Goal: Register for event/course

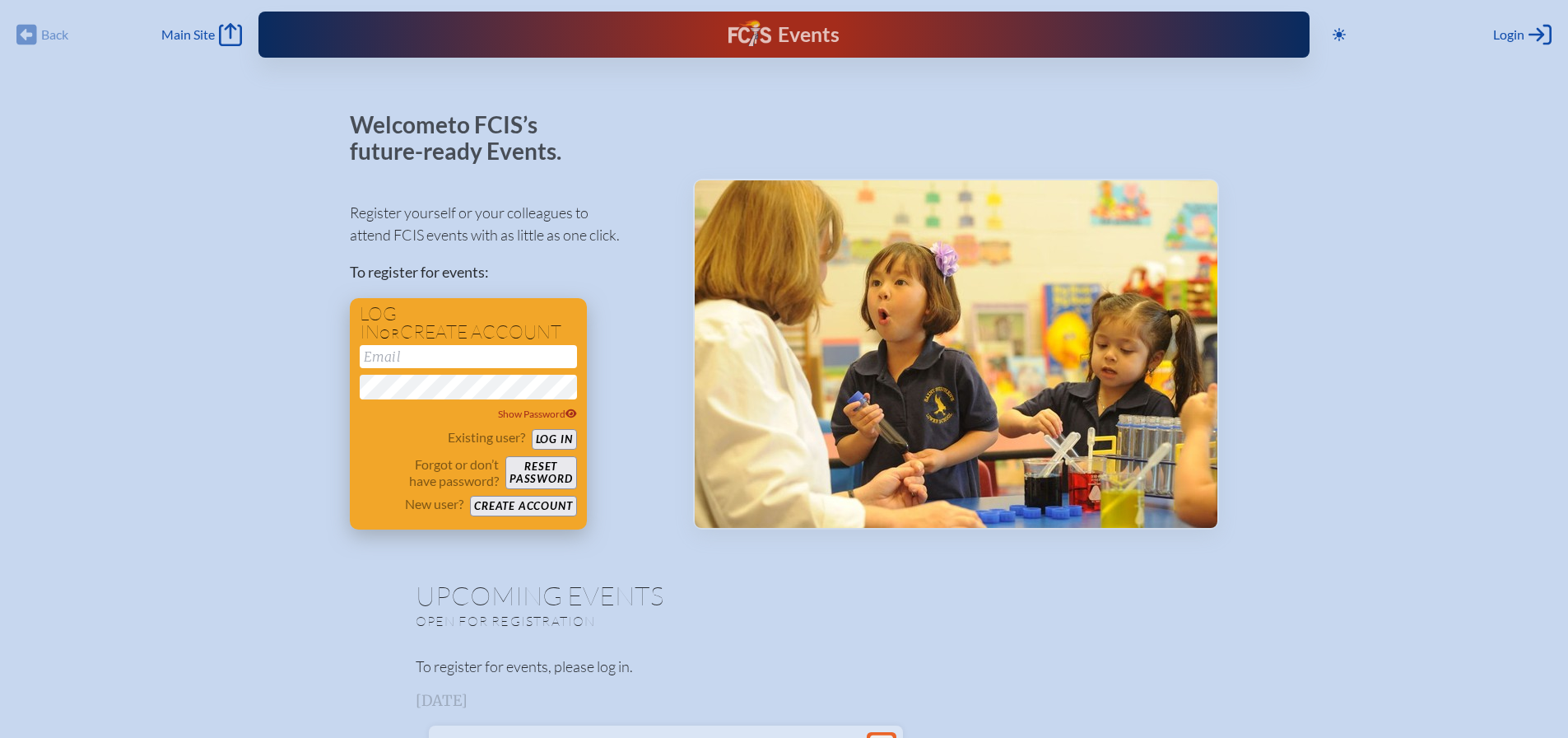
click at [437, 360] on input "email" at bounding box center [468, 356] width 217 height 23
type input "[EMAIL_ADDRESS][DOMAIN_NAME]"
click at [559, 438] on button "Log in" at bounding box center [554, 439] width 45 height 20
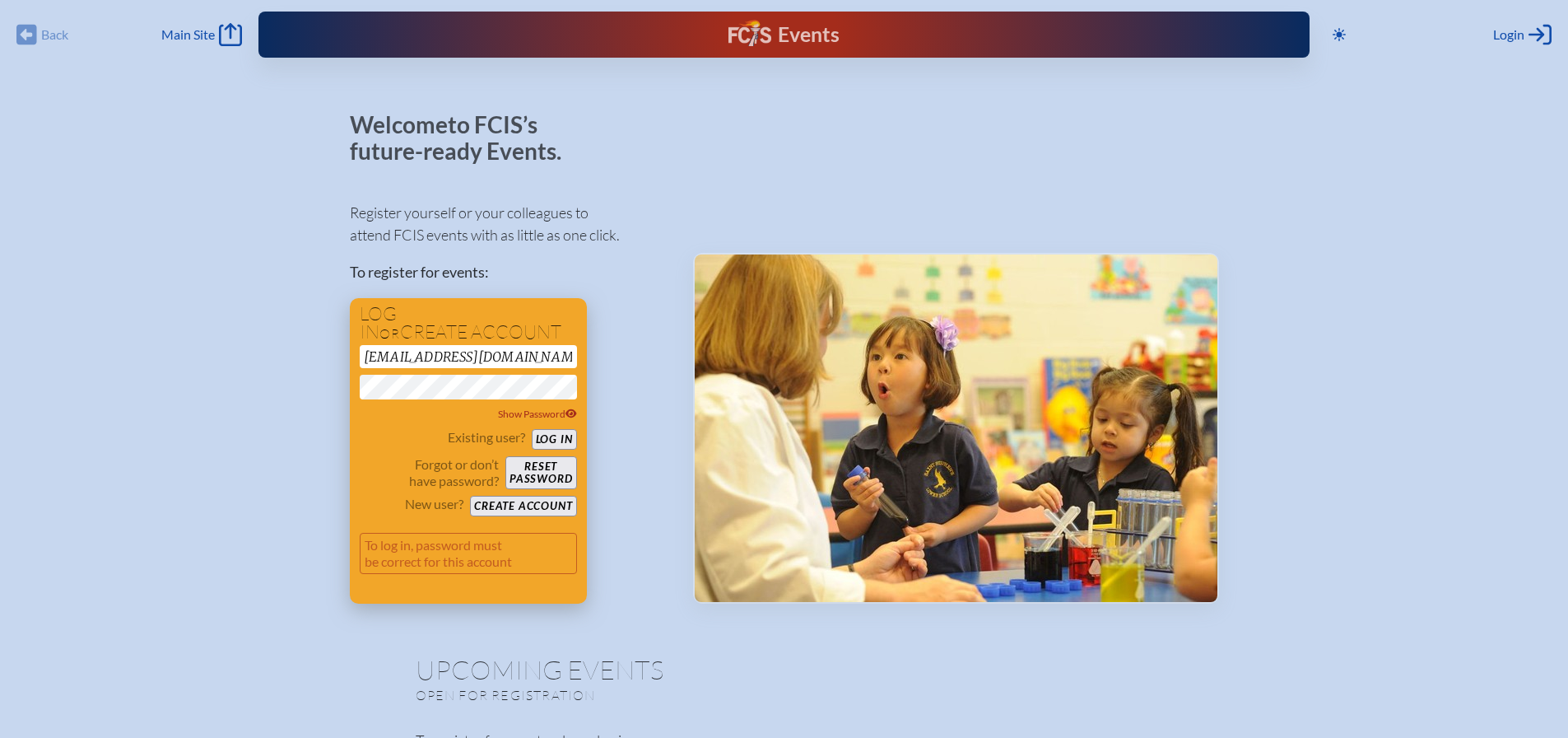
click at [547, 468] on button "Reset password" at bounding box center [540, 473] width 70 height 33
click at [533, 506] on button "Create account" at bounding box center [523, 506] width 107 height 20
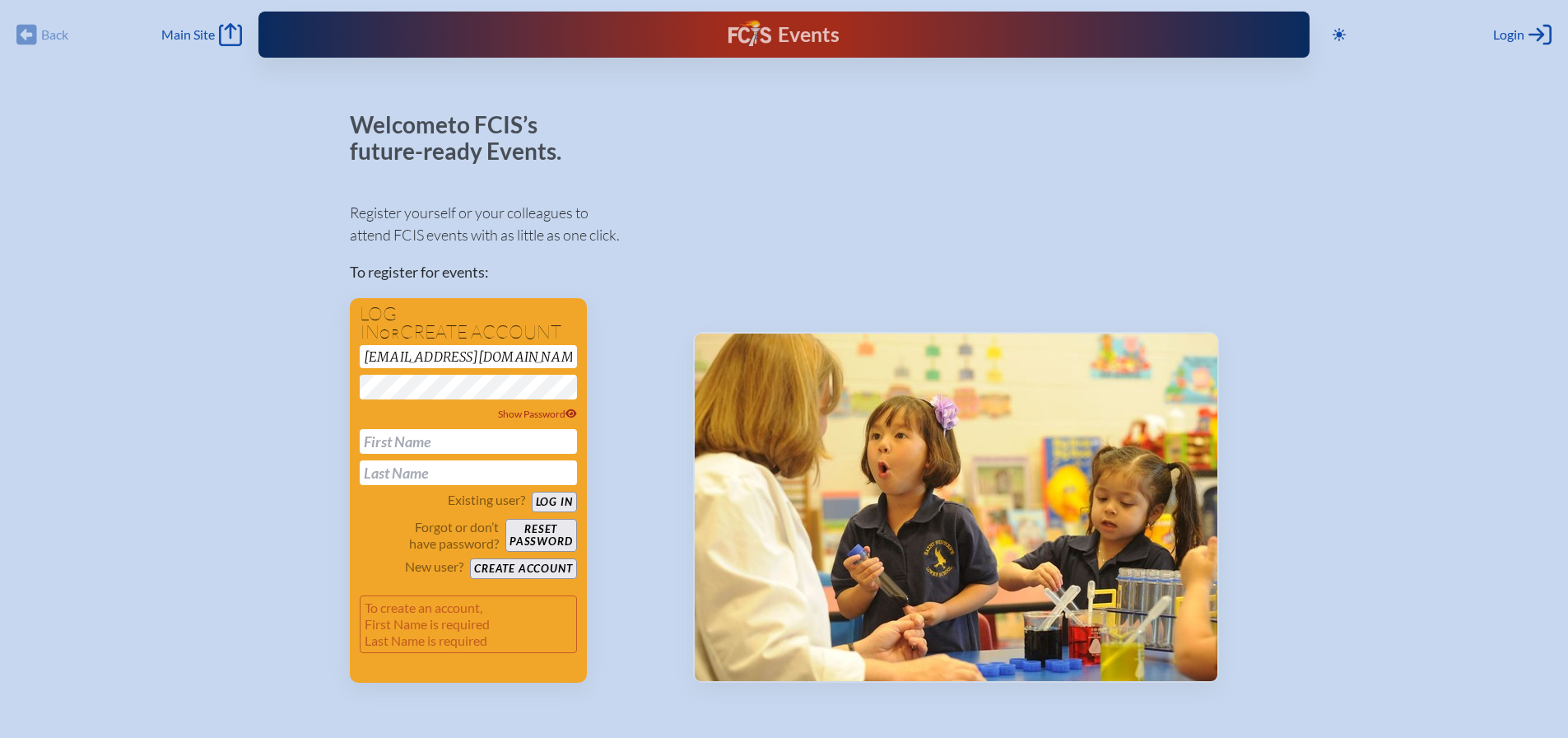
click at [395, 444] on input "text" at bounding box center [468, 441] width 217 height 25
type input "[PERSON_NAME]"
click at [489, 568] on button "Create account" at bounding box center [523, 568] width 107 height 20
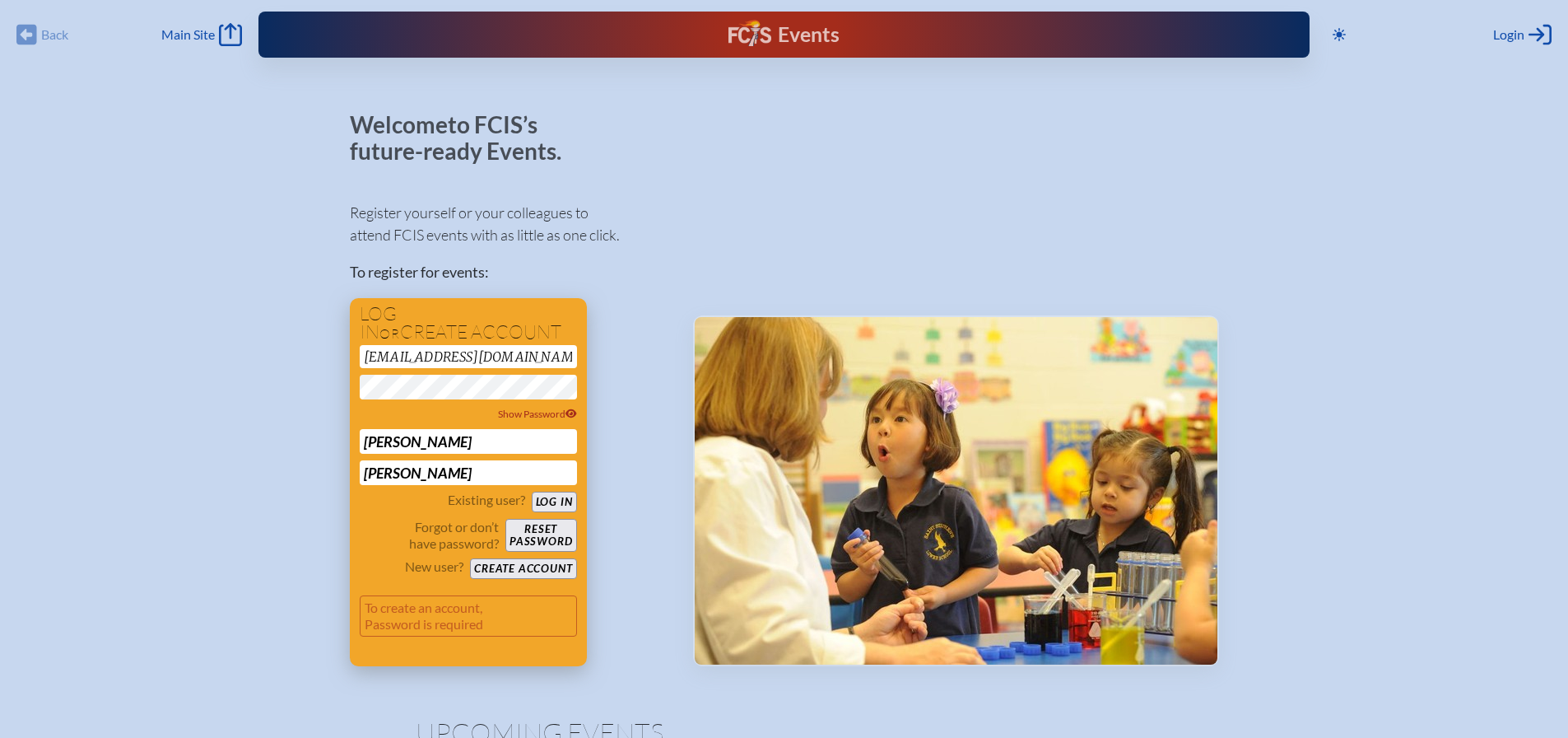
click at [553, 503] on button "Log in" at bounding box center [554, 502] width 45 height 20
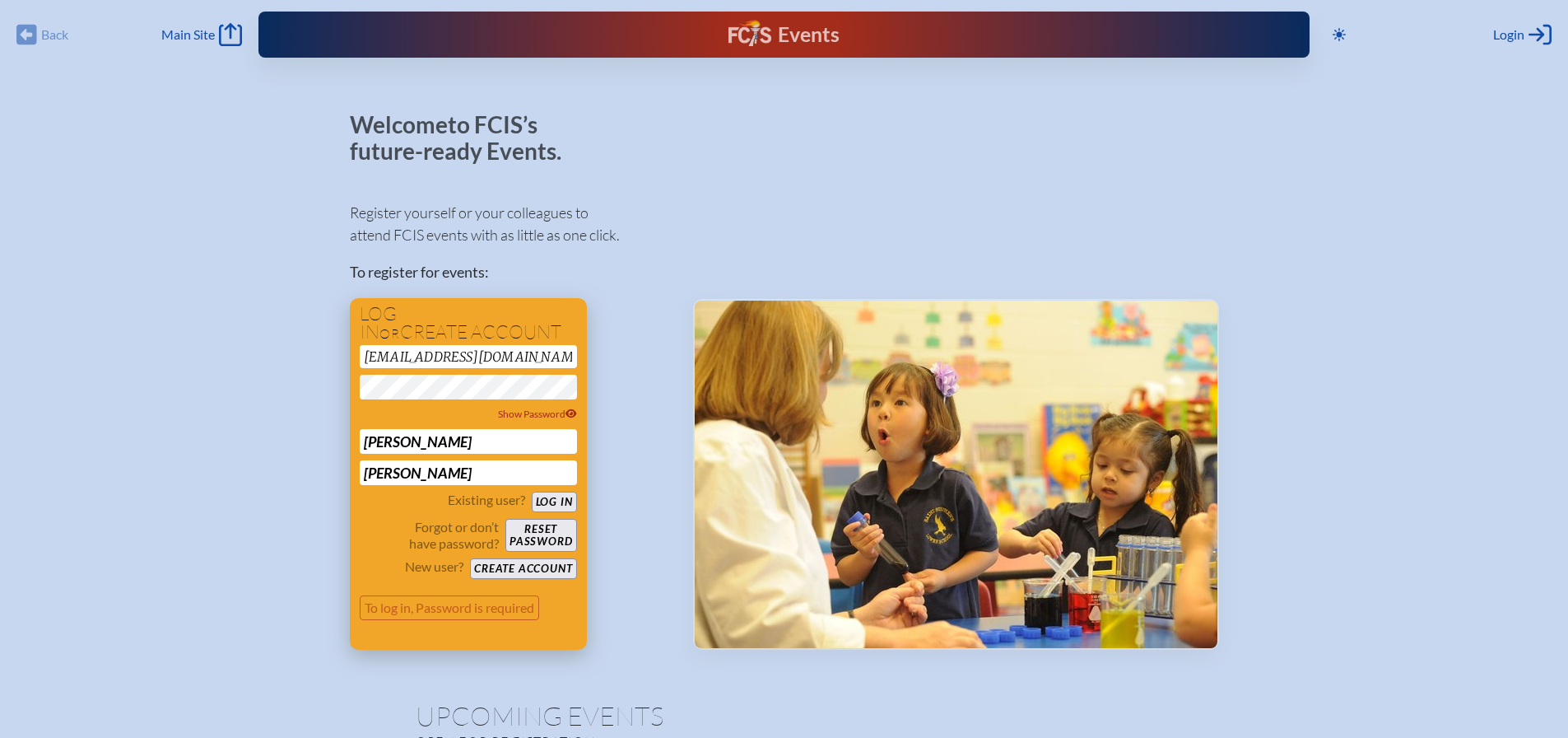
click at [531, 575] on button "Create account" at bounding box center [523, 568] width 107 height 20
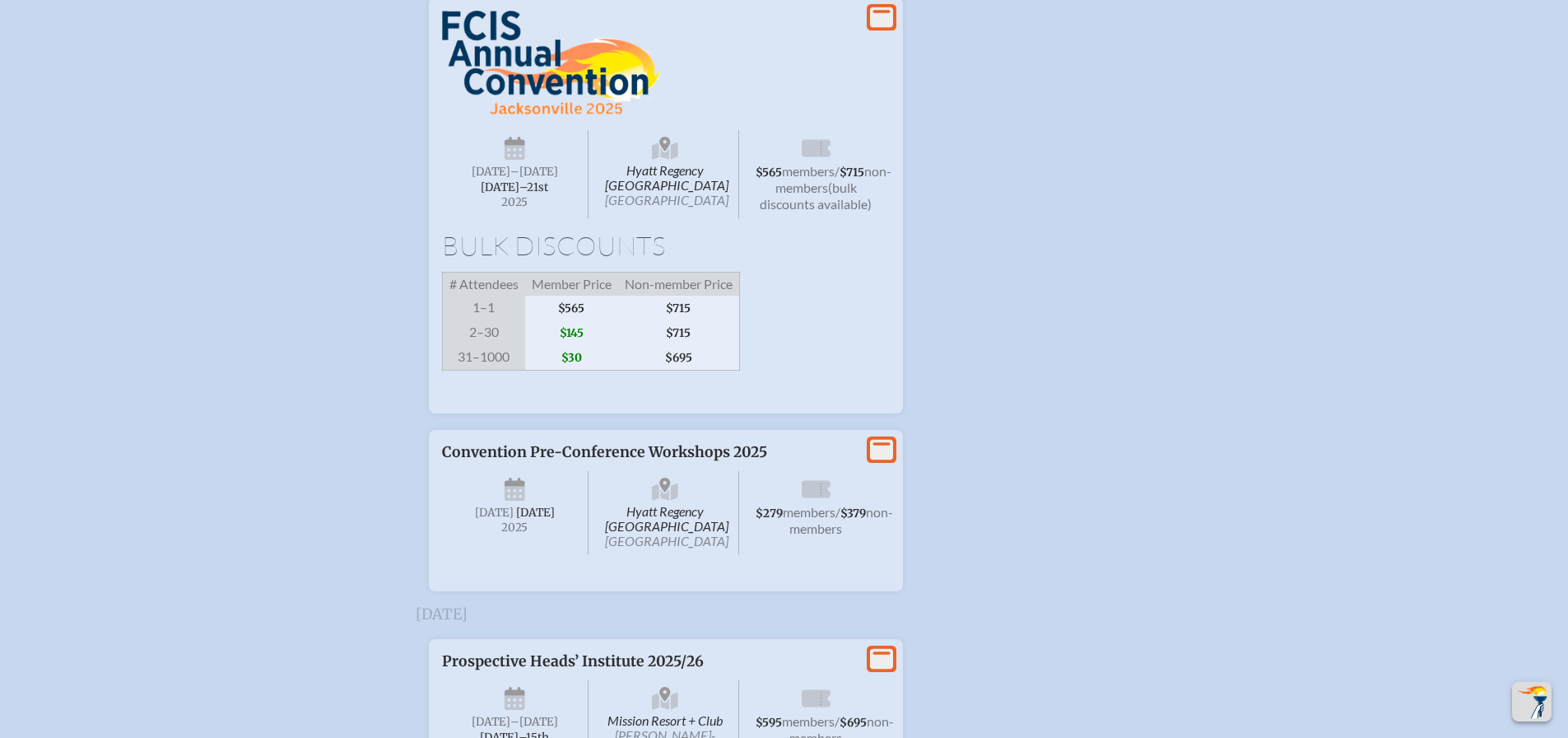
scroll to position [3047, 0]
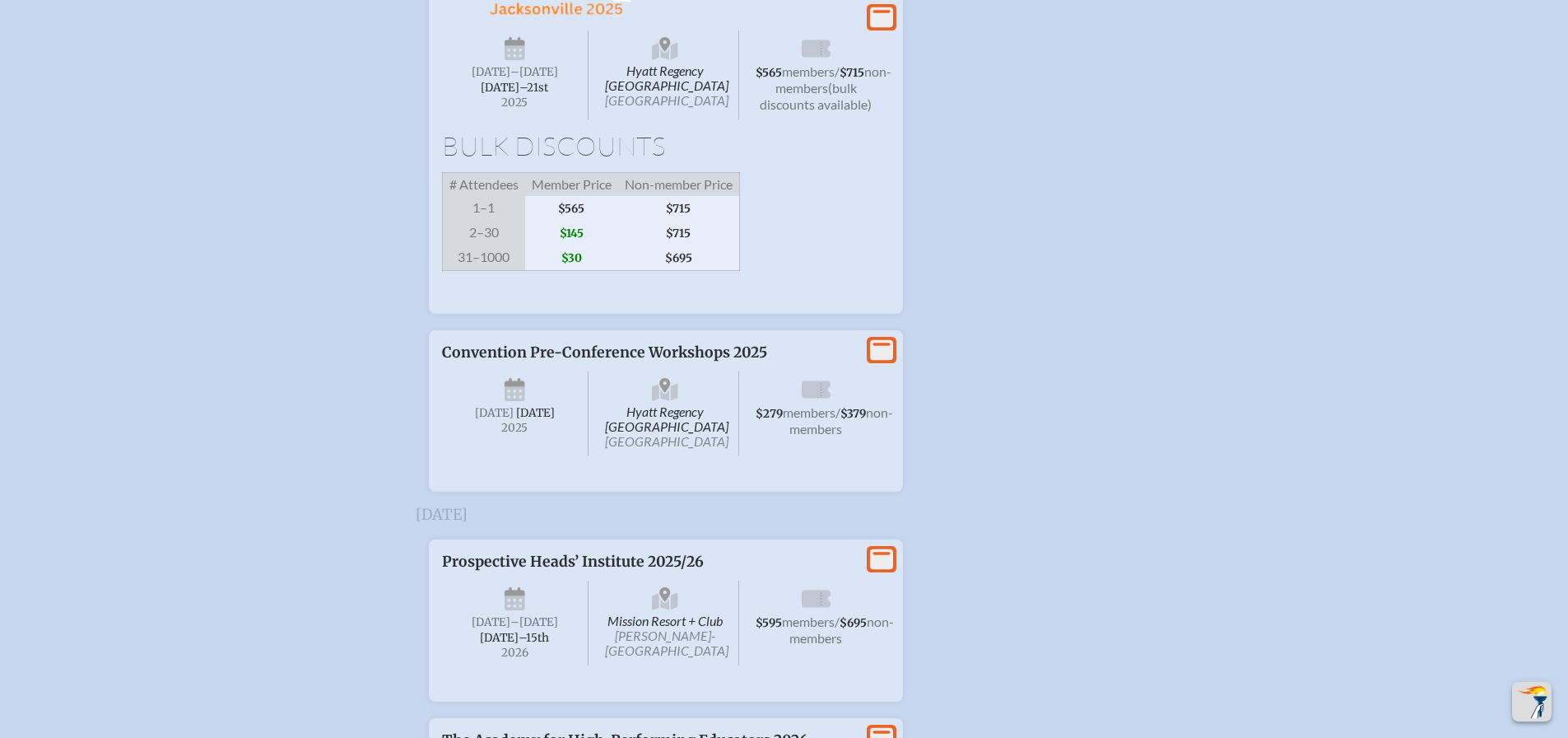
click at [873, 28] on icon at bounding box center [881, 18] width 23 height 20
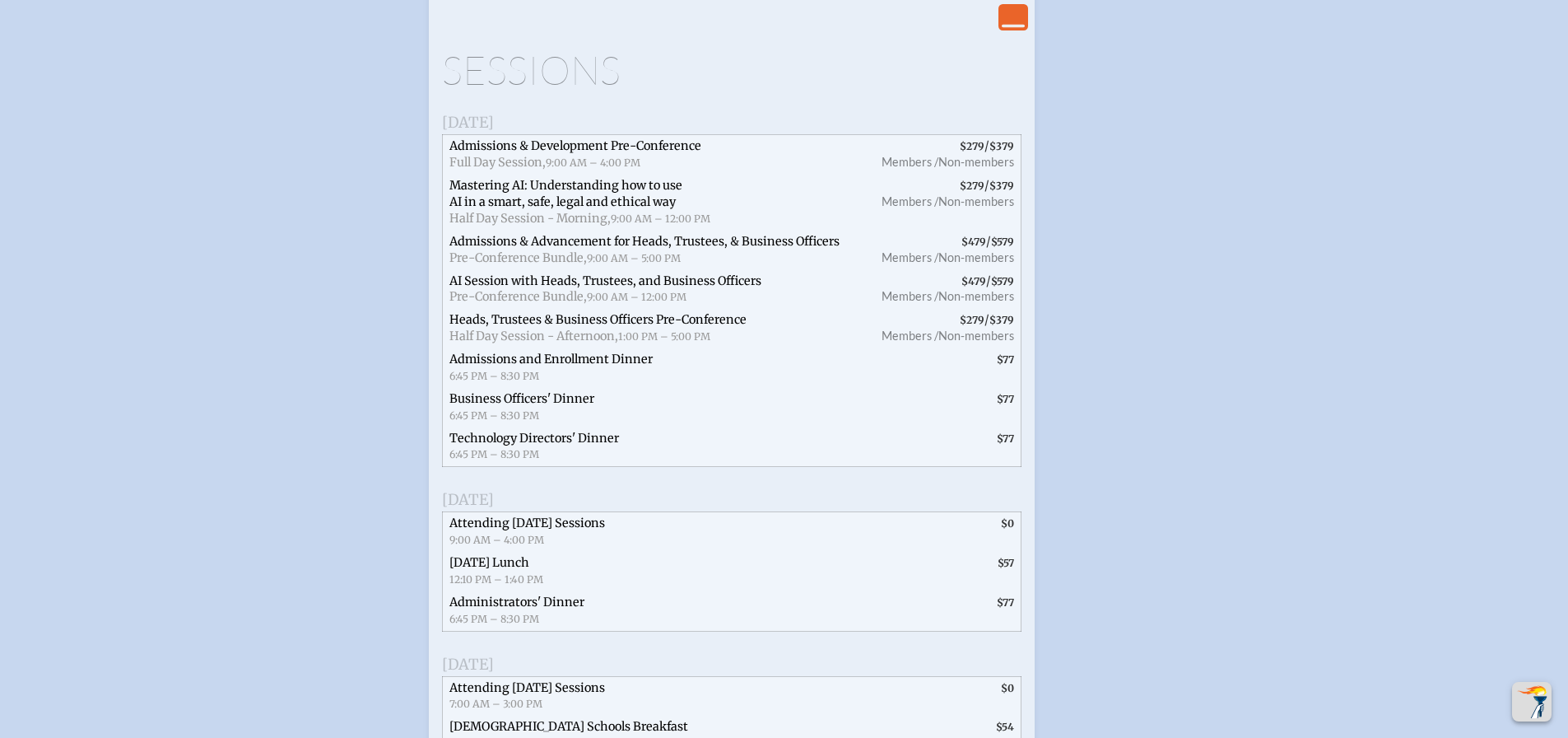
scroll to position [3376, 0]
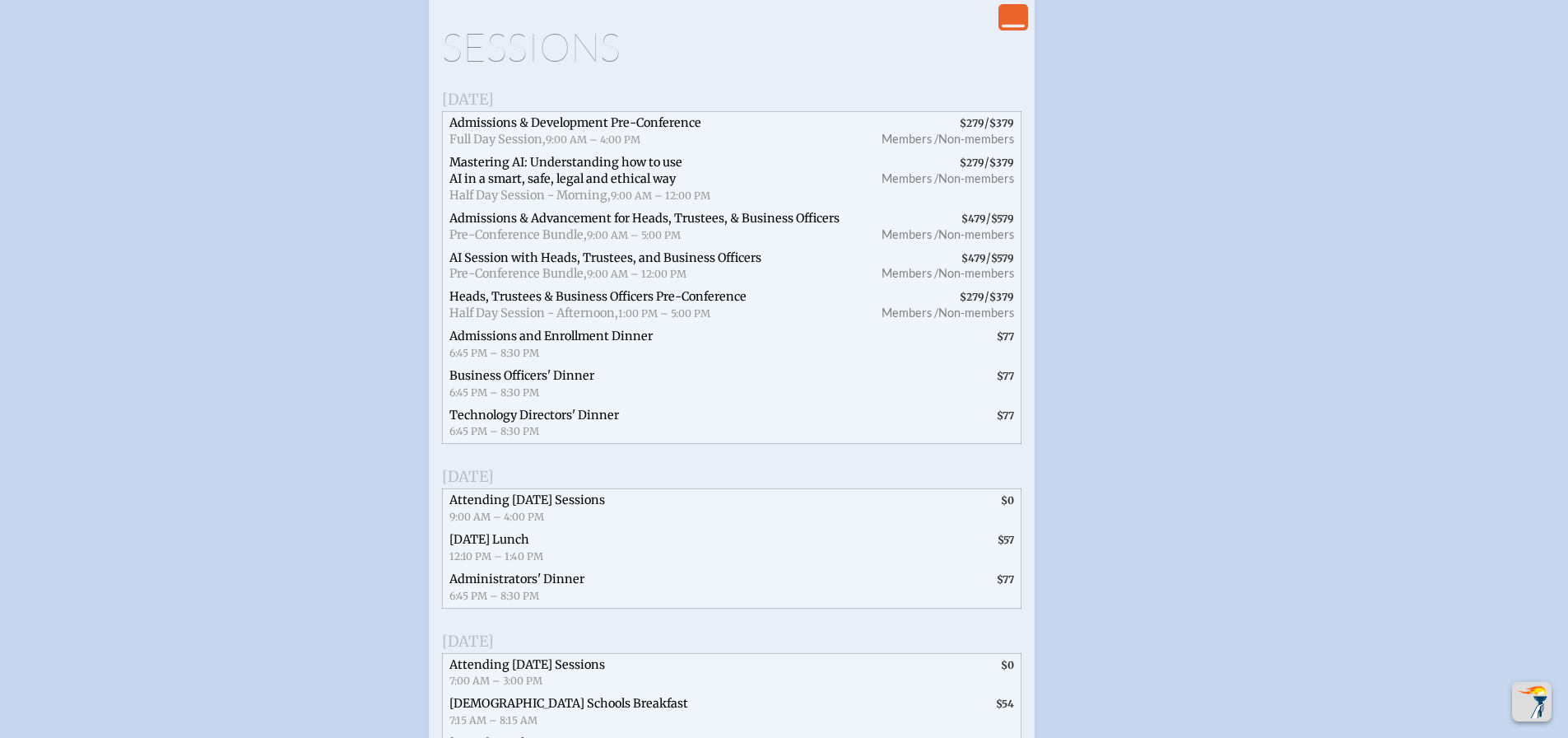
click at [974, 224] on span "$479" at bounding box center [973, 218] width 25 height 12
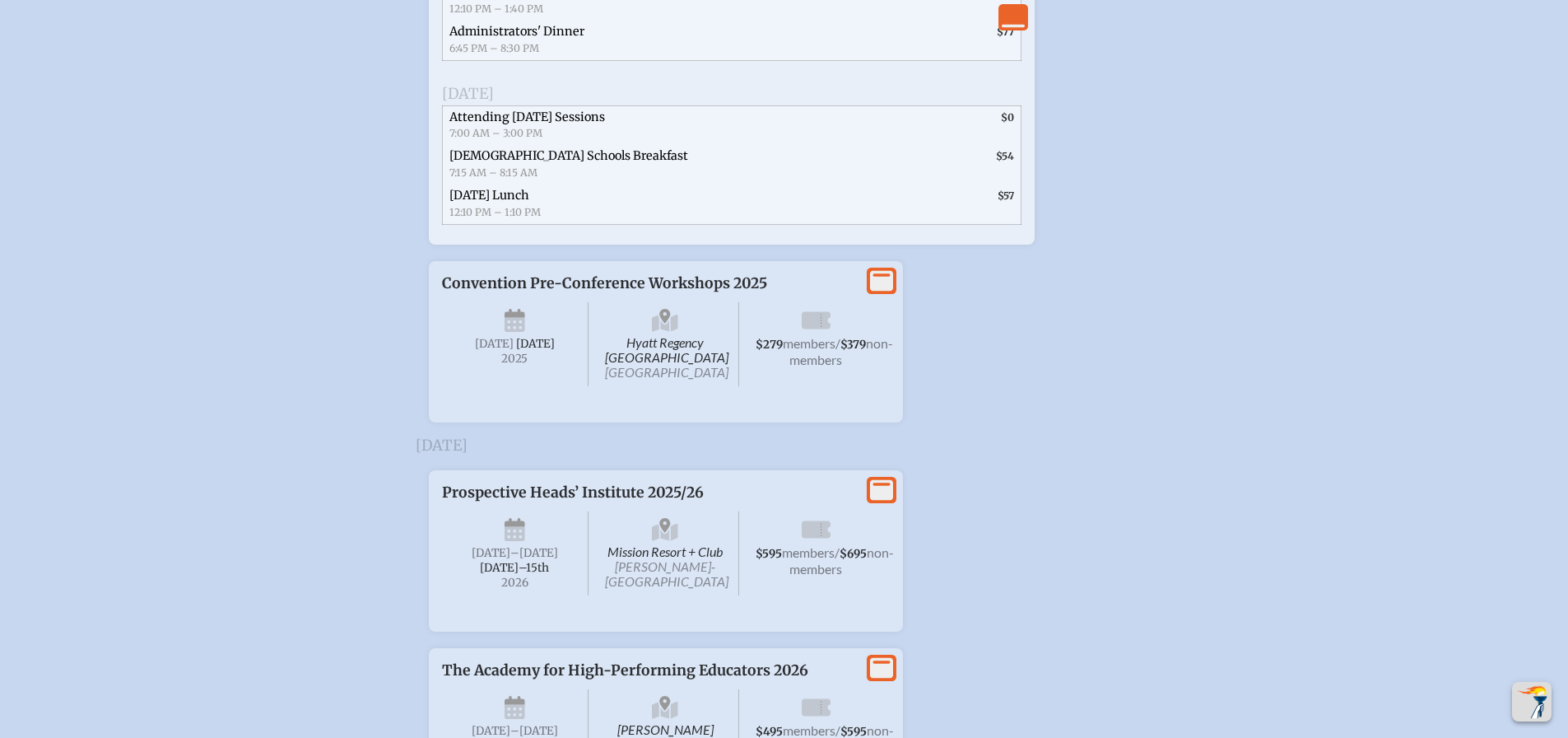
scroll to position [3952, 0]
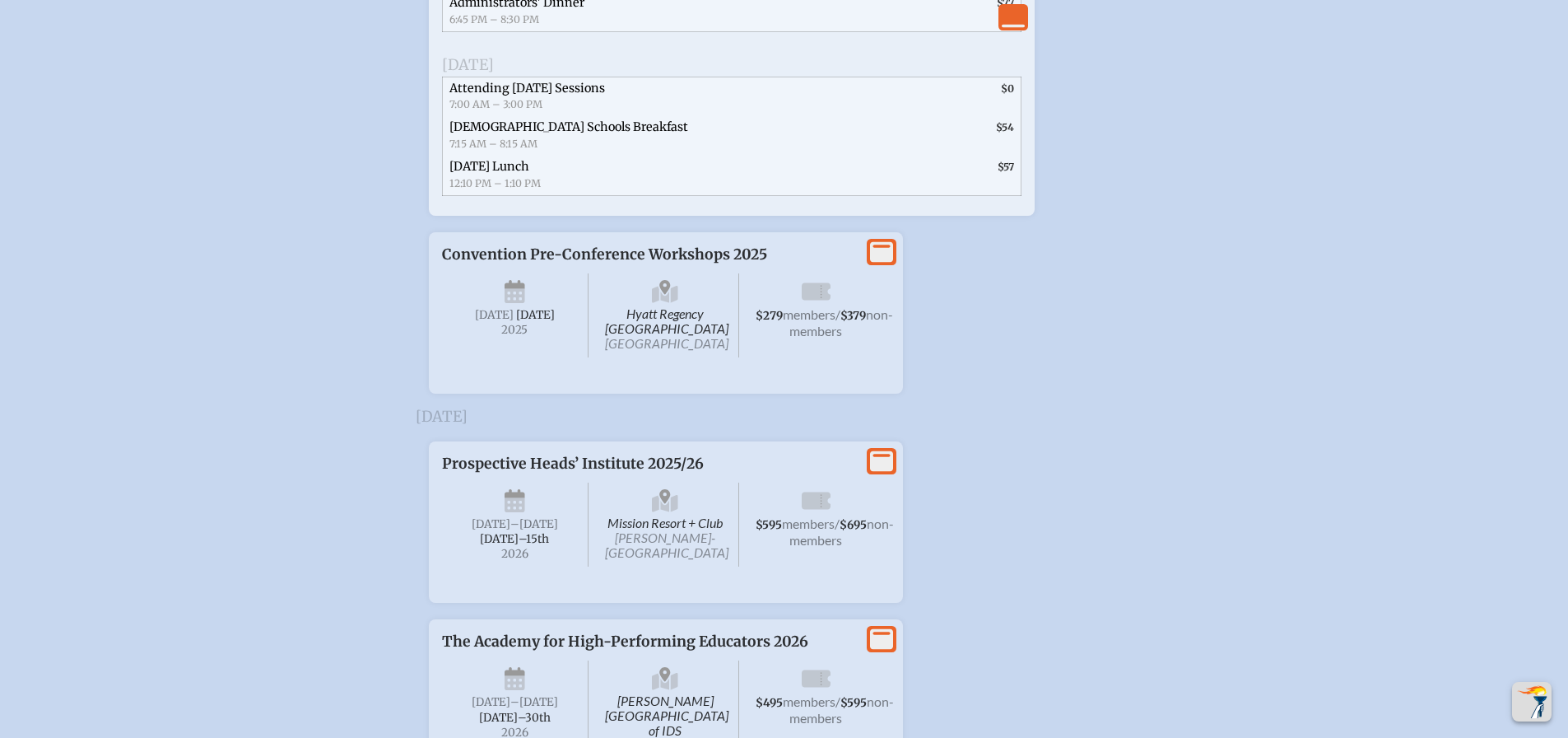
click at [690, 357] on span "Hyatt Regency Jacksonville Riverfront Jacksonville" at bounding box center [665, 315] width 147 height 84
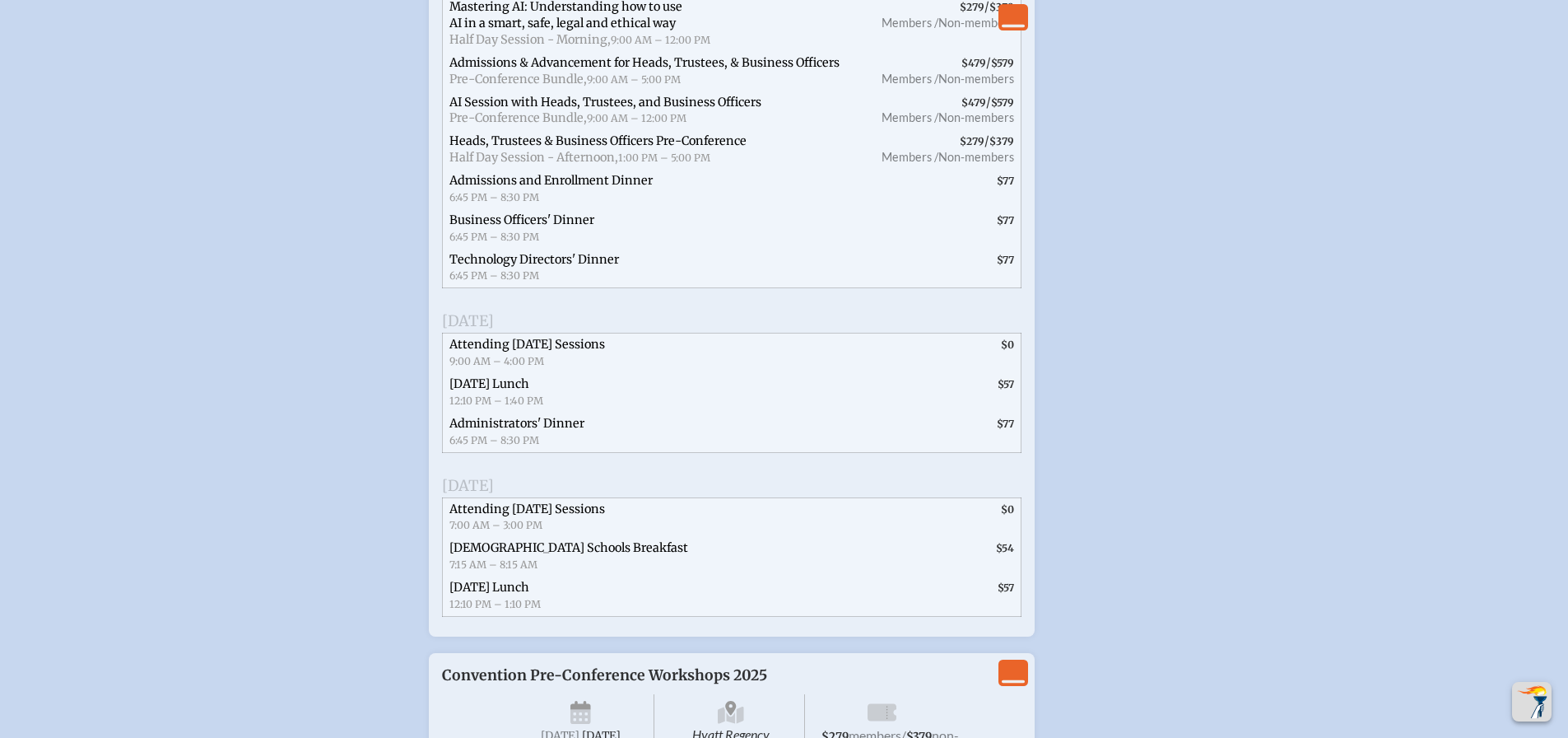
scroll to position [3541, 0]
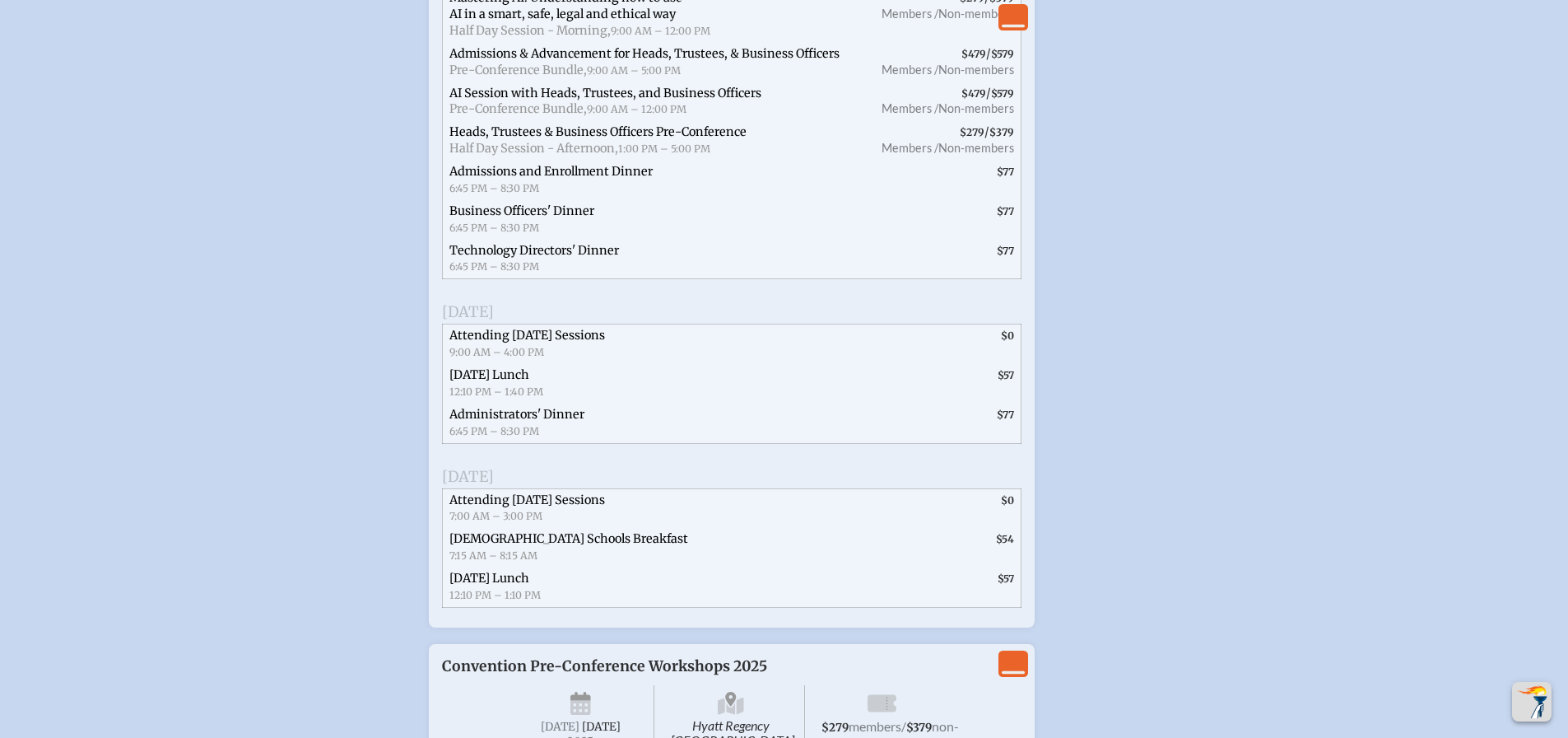
click at [594, 342] on span "Attending [DATE] Sessions" at bounding box center [527, 335] width 156 height 15
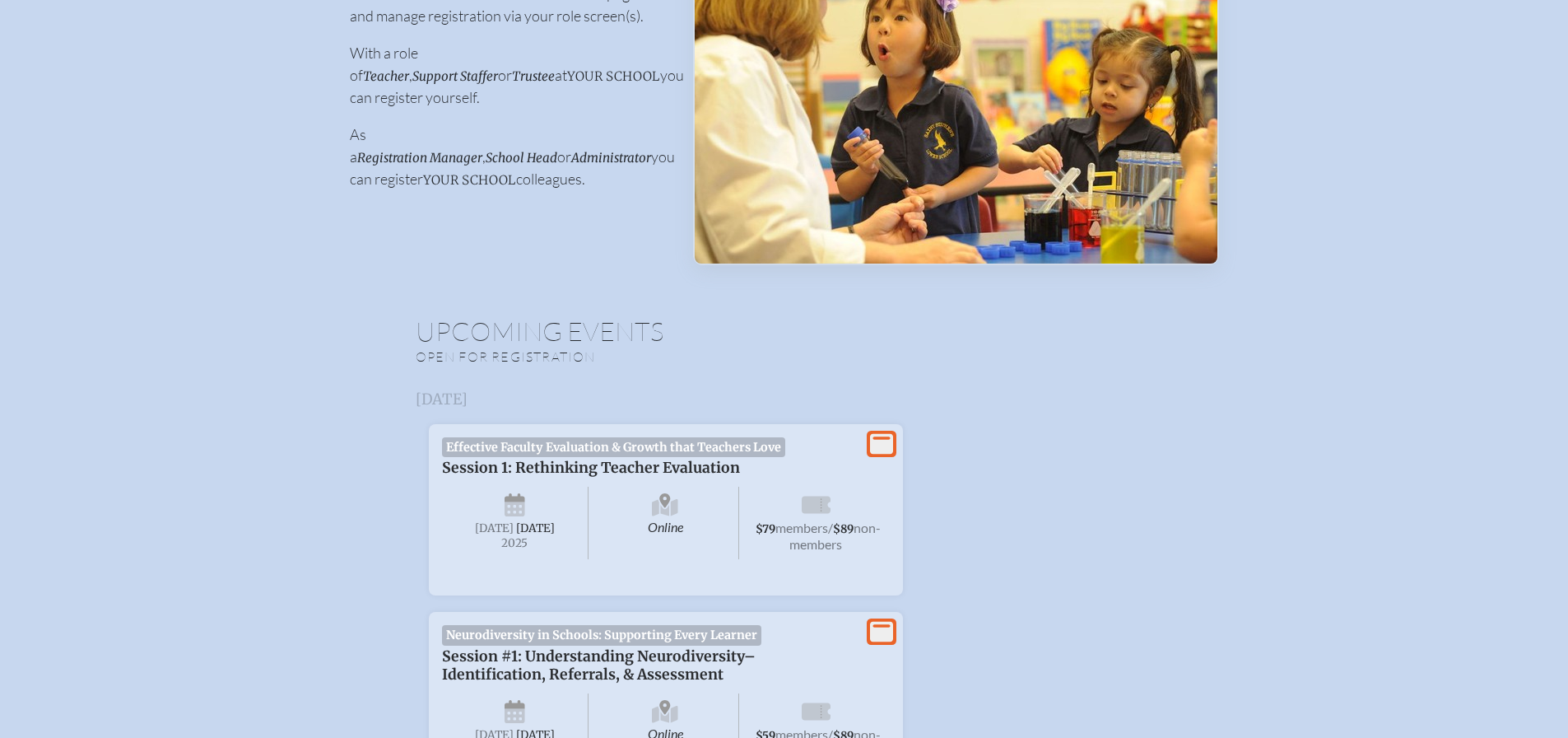
scroll to position [0, 0]
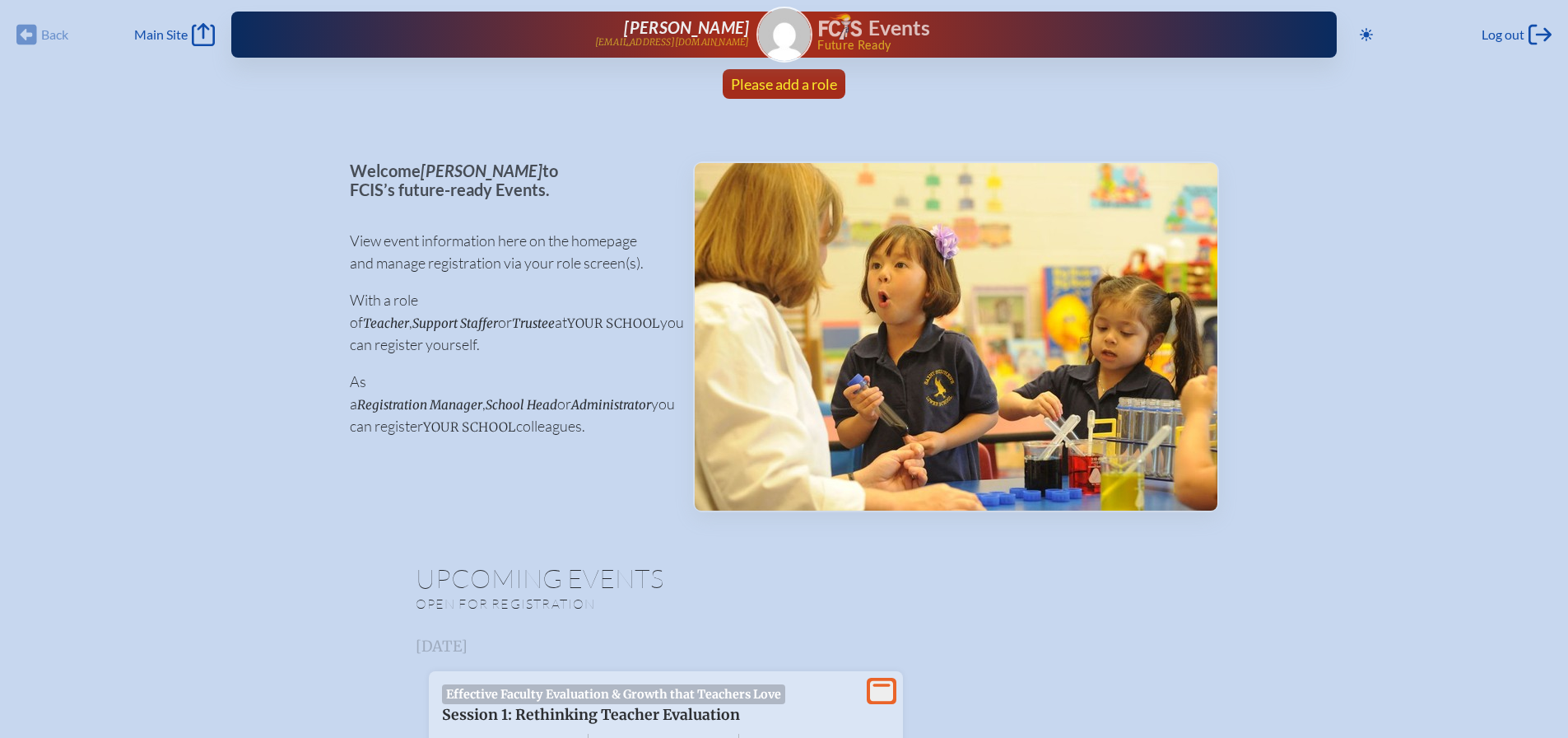
click at [798, 84] on span "Please add a role" at bounding box center [784, 84] width 107 height 19
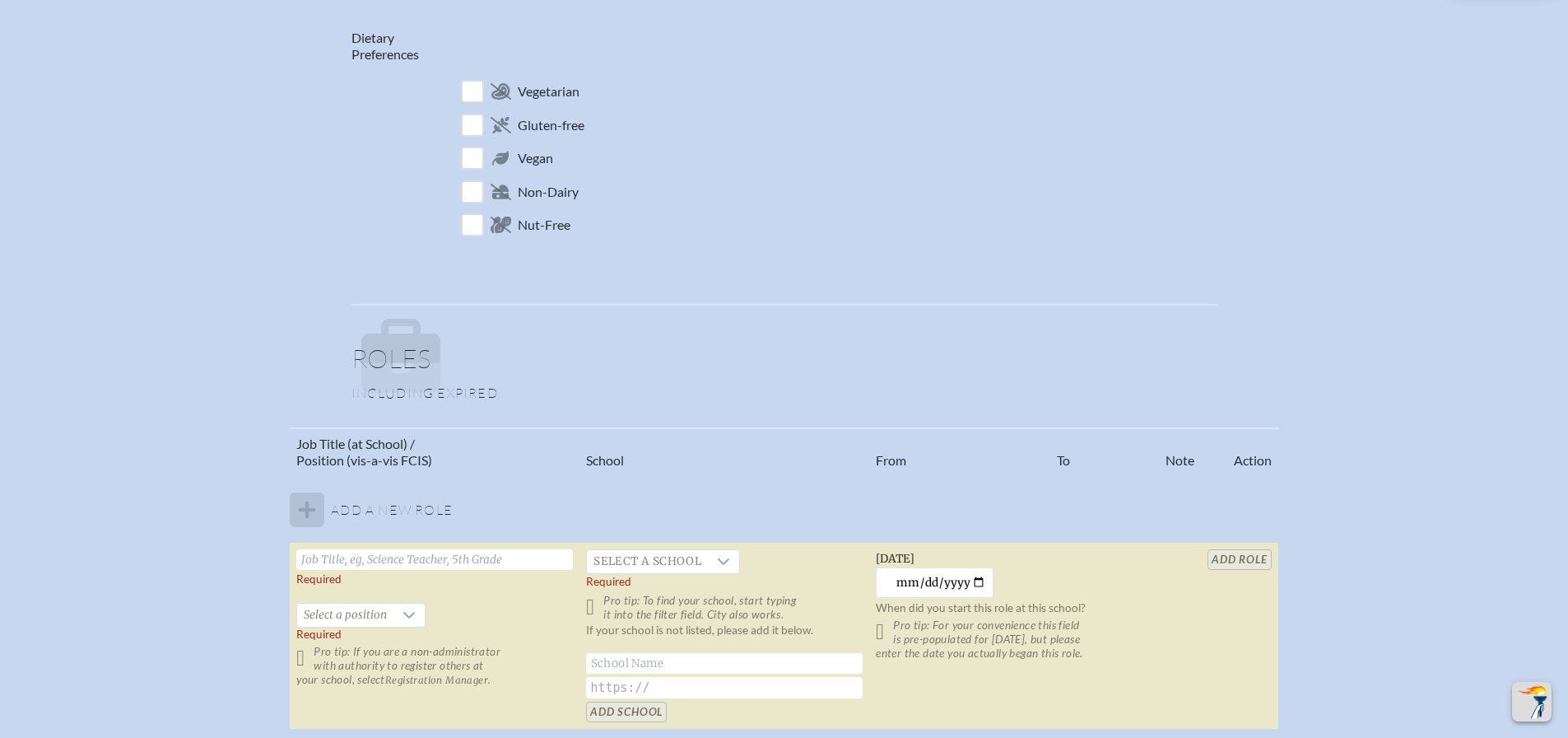
scroll to position [741, 0]
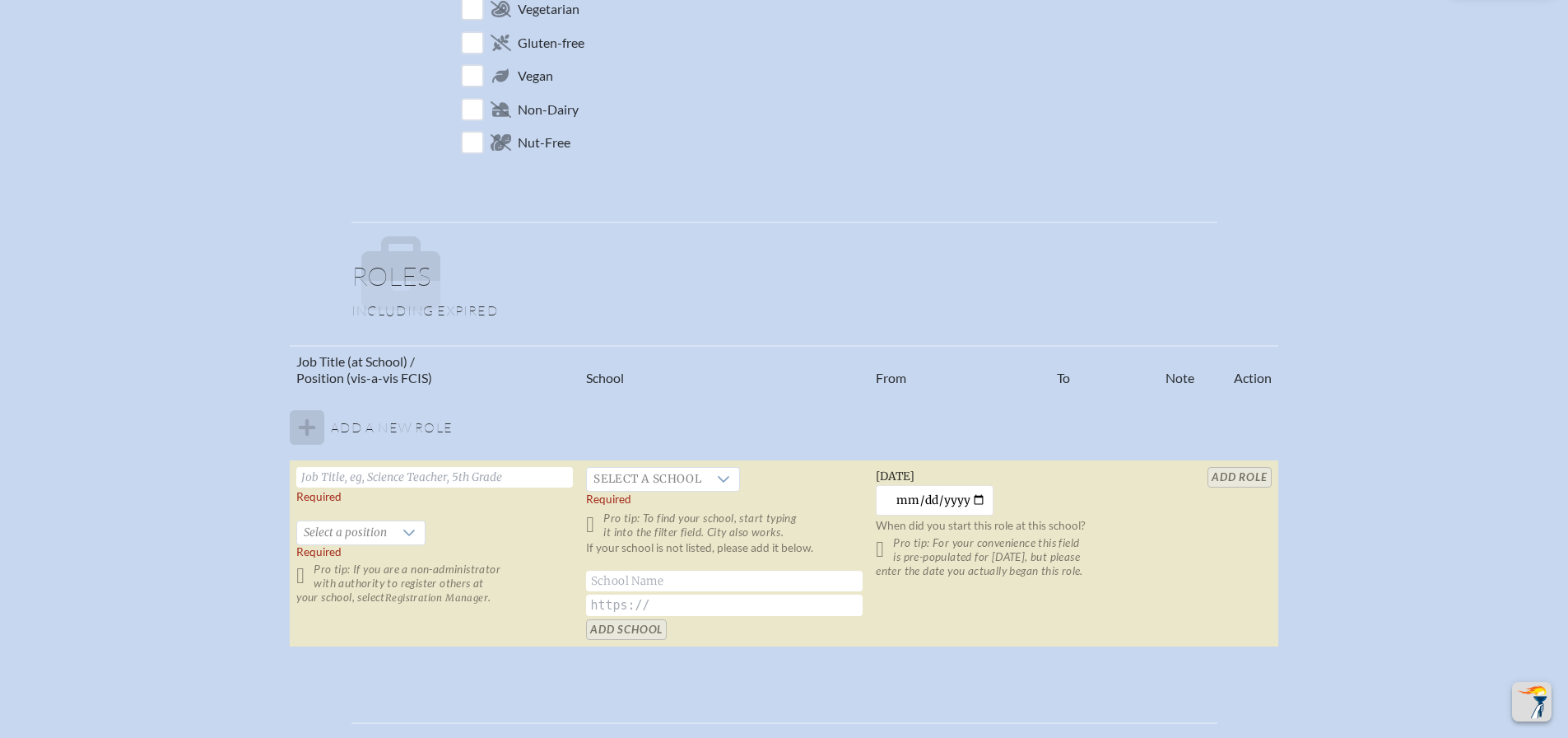
click at [381, 480] on input "text" at bounding box center [435, 477] width 276 height 20
type input "Finance Director"
click at [709, 476] on div at bounding box center [724, 478] width 32 height 23
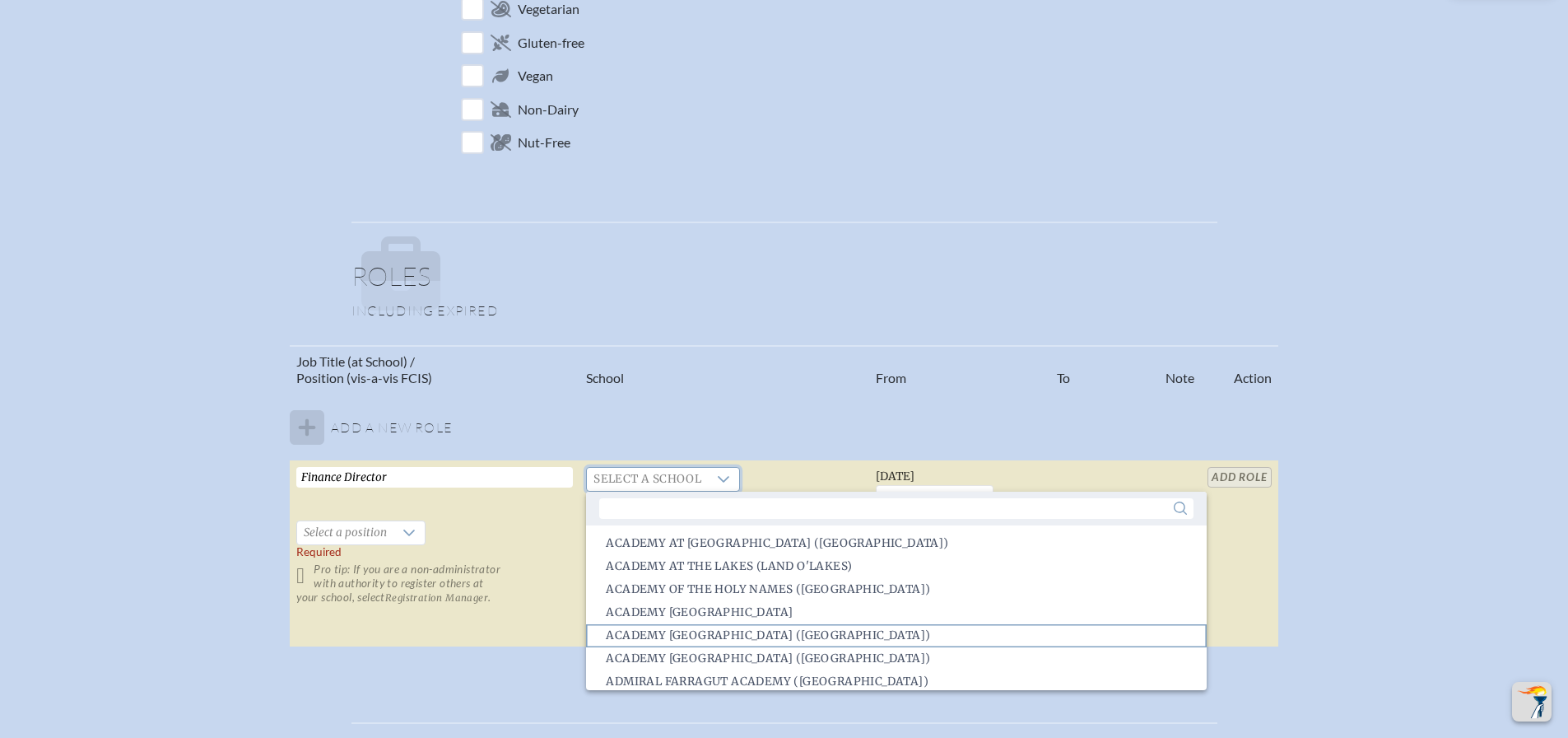
scroll to position [2102, 0]
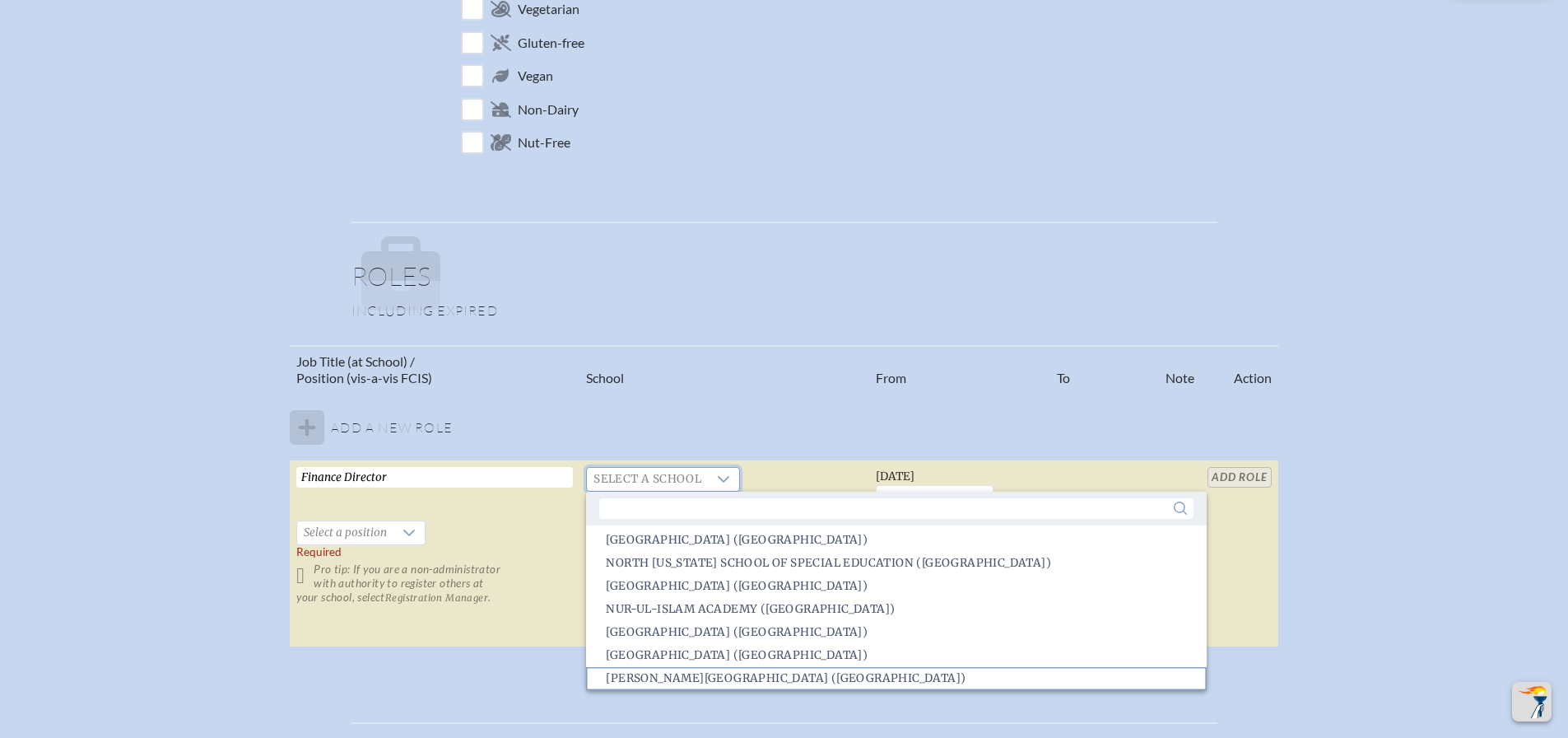
click at [752, 673] on span "Pace Brantley School (Longwood)" at bounding box center [786, 679] width 360 height 17
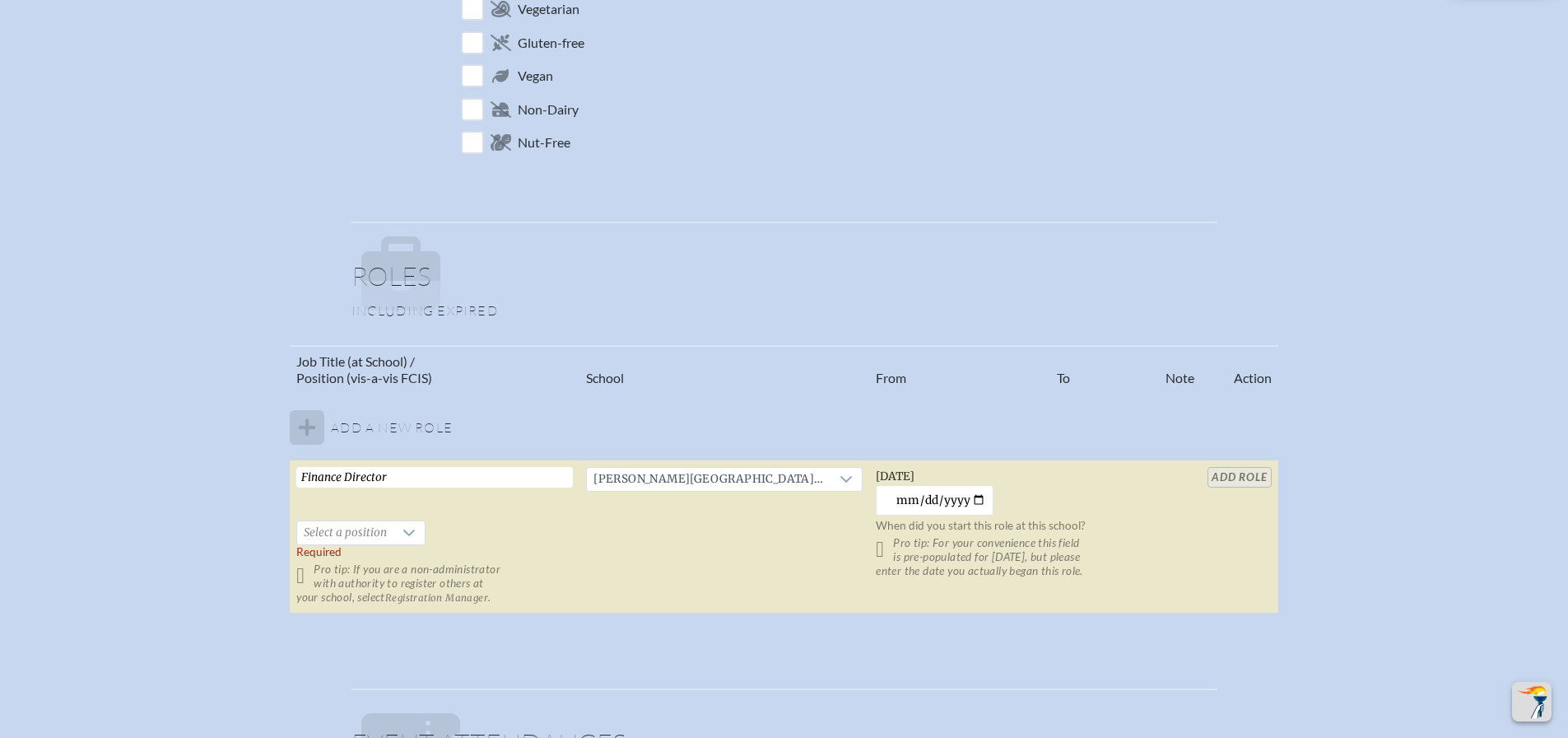
click at [302, 578] on p "Pro tip: If you are a non-administrator with authority to register others at yo…" at bounding box center [435, 583] width 276 height 42
click at [392, 531] on span "Select a position" at bounding box center [346, 532] width 96 height 23
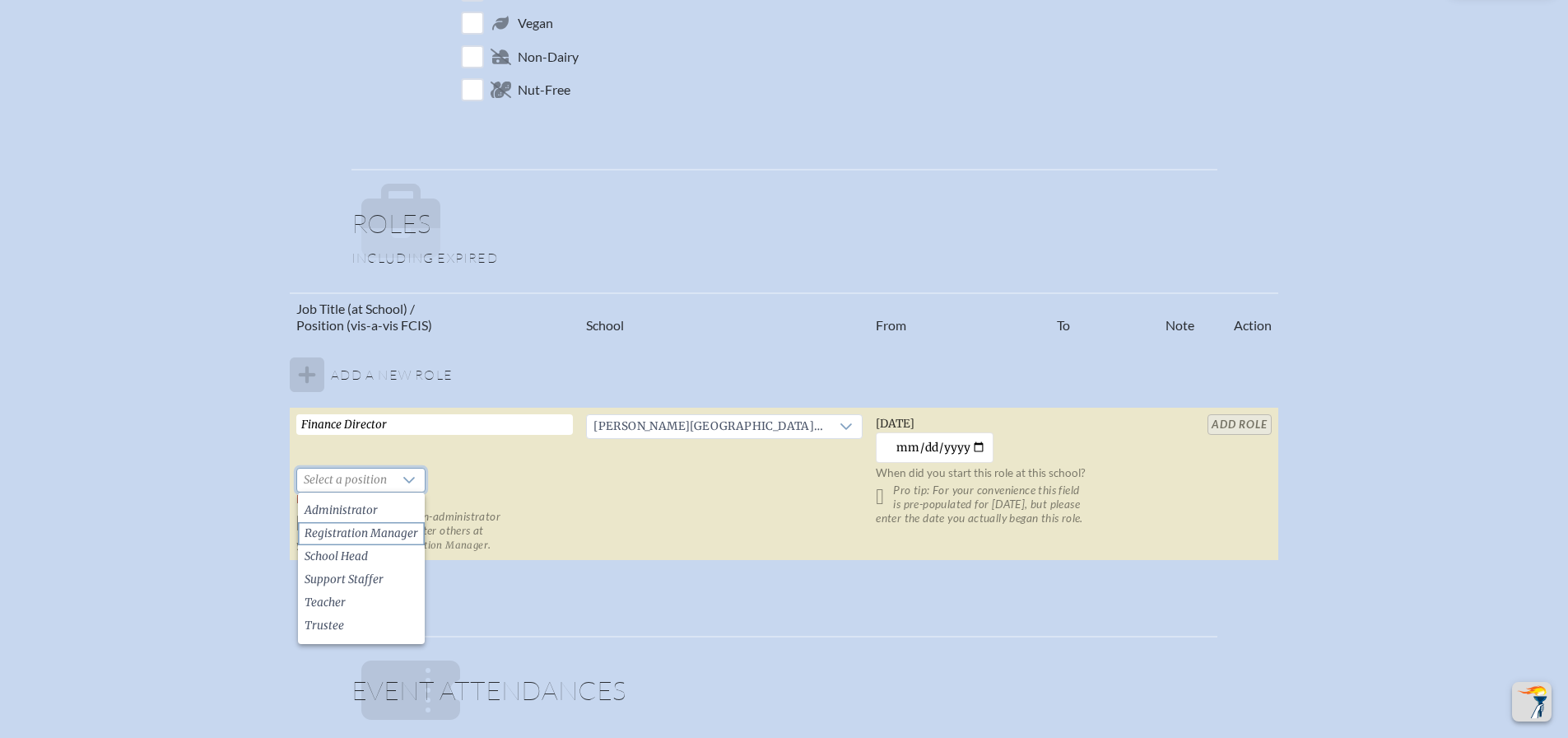
scroll to position [823, 0]
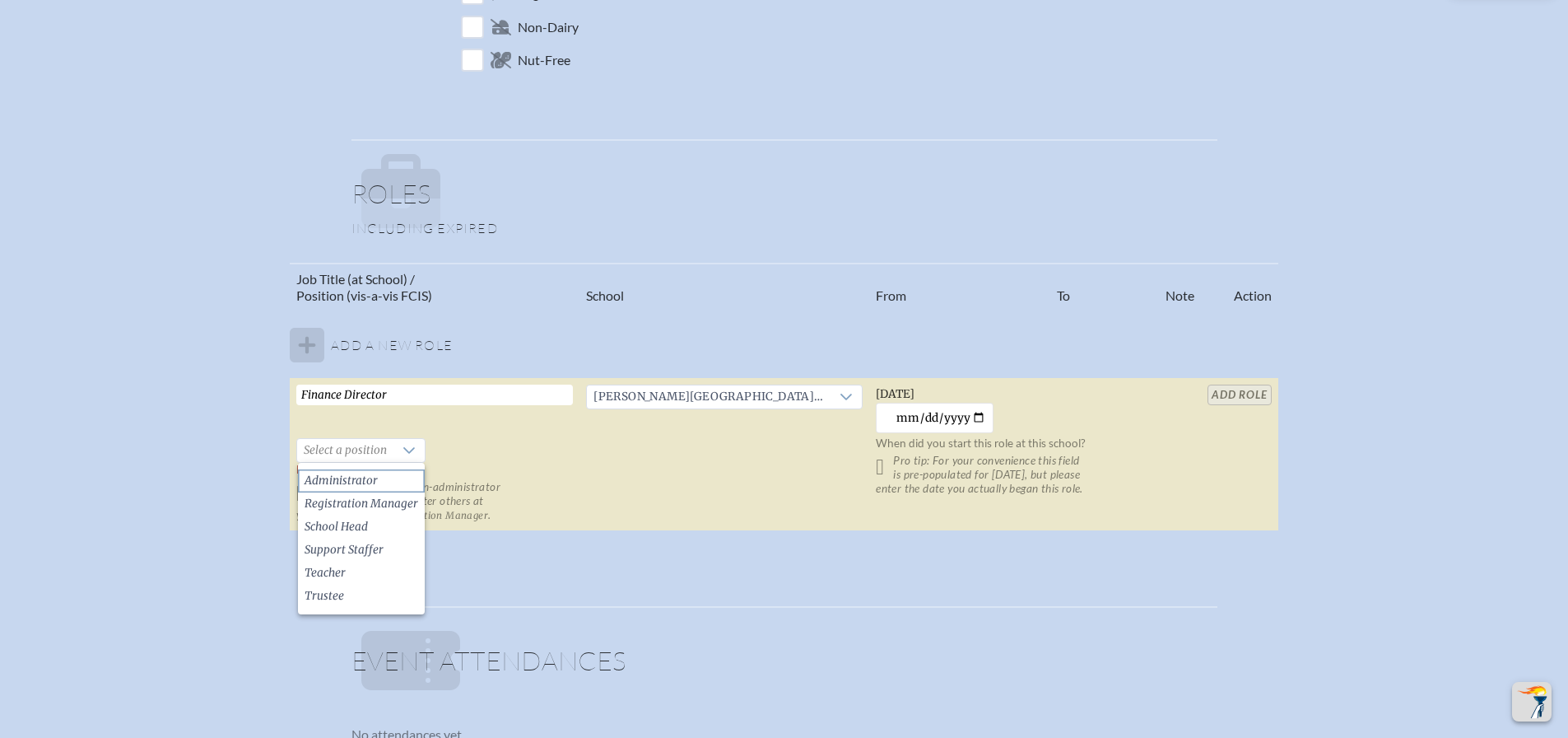
click at [395, 474] on li "Administrator" at bounding box center [361, 480] width 127 height 23
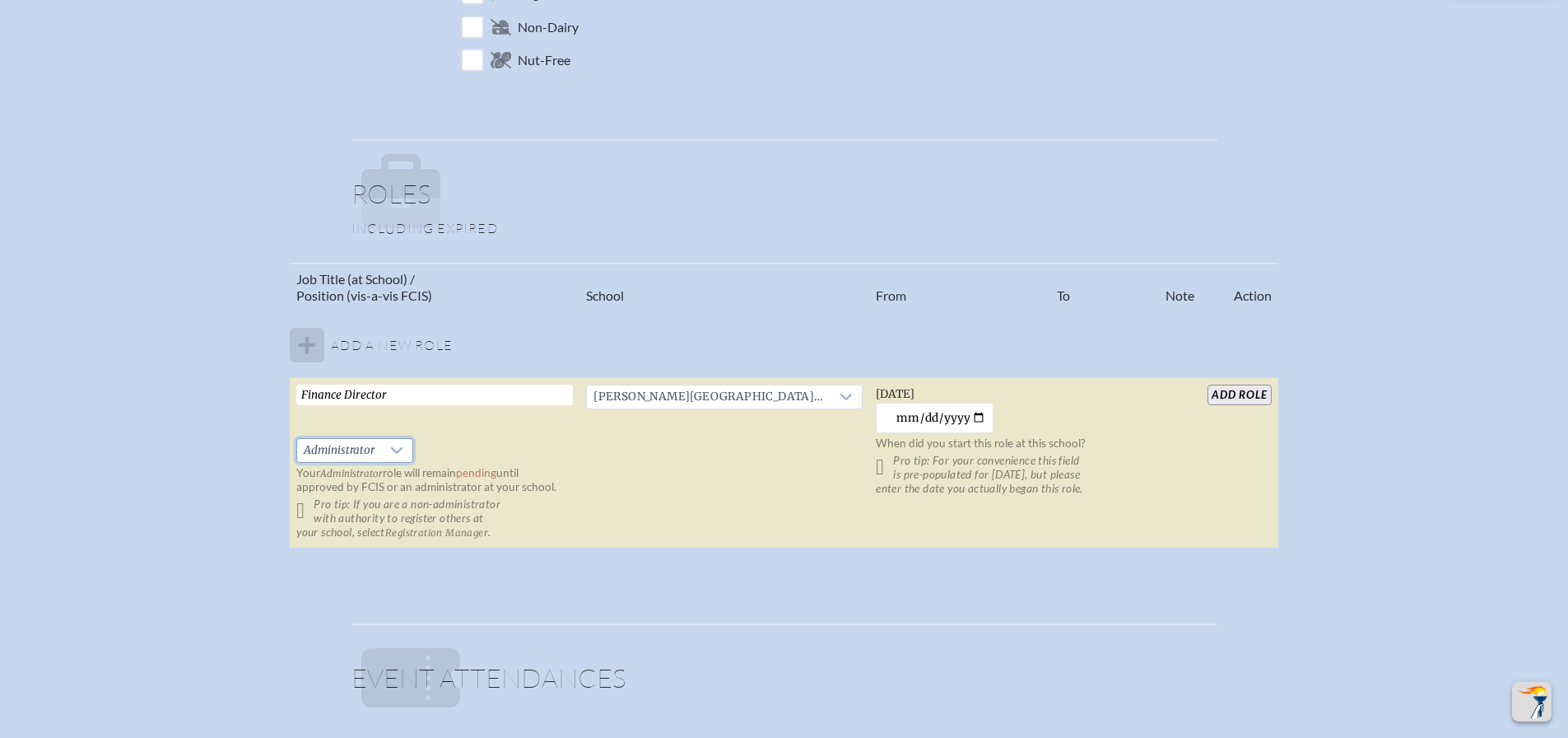
click at [305, 509] on p "Pro tip: If you are a non-administrator with authority to register others at yo…" at bounding box center [435, 517] width 276 height 42
click at [974, 418] on input "2025-09-11" at bounding box center [934, 417] width 118 height 31
drag, startPoint x: 896, startPoint y: 415, endPoint x: 1063, endPoint y: 426, distance: 167.4
click at [1058, 426] on td "Thursday, September 11th, 2025 2025-09-11 When did you start this role at this …" at bounding box center [1014, 464] width 290 height 171
type input "2022-10-31"
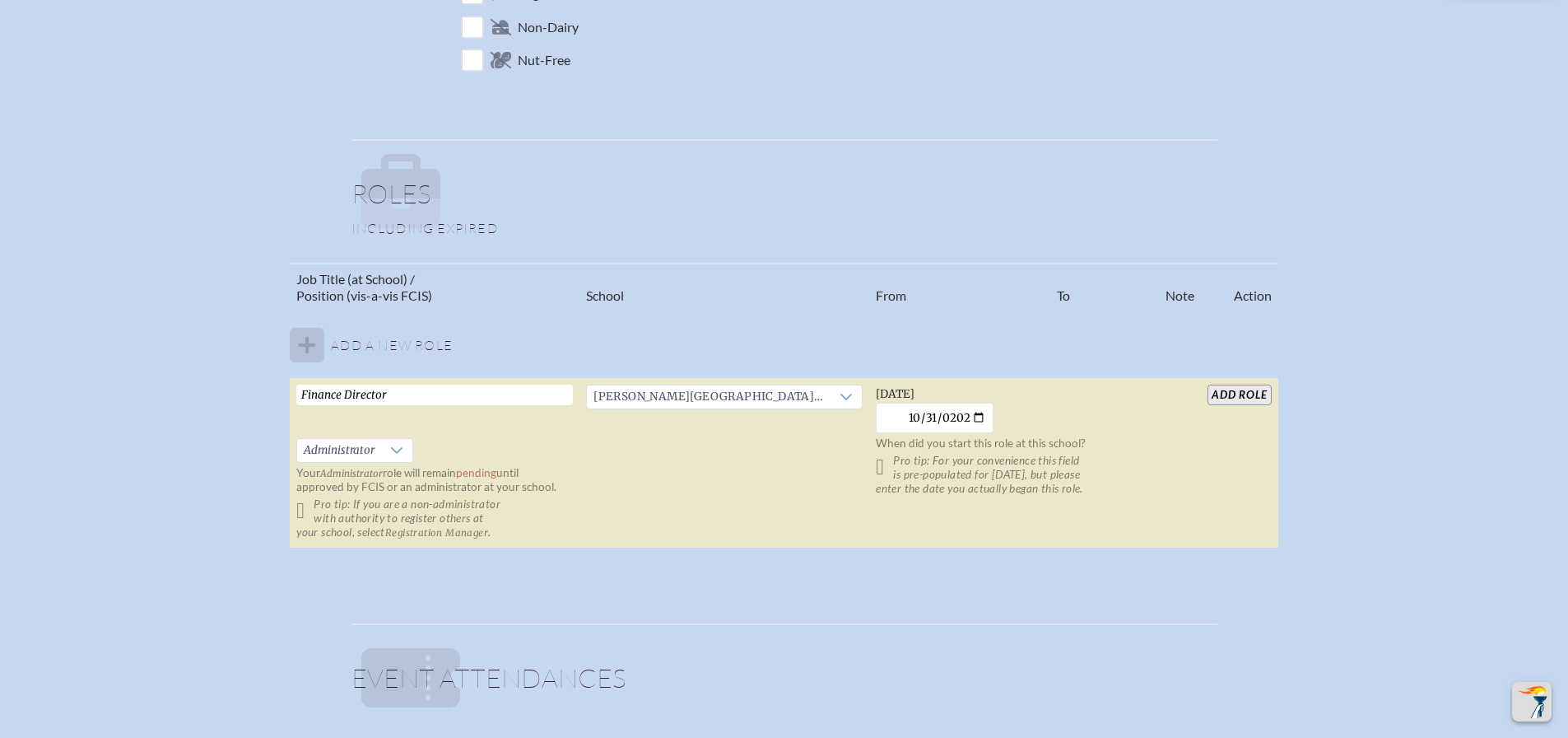
click at [1156, 467] on td "Monday, October 31st, 2022 2022-10-31 When did you start this role at this scho…" at bounding box center [1014, 464] width 290 height 171
drag, startPoint x: 1242, startPoint y: 379, endPoint x: 1240, endPoint y: 387, distance: 8.2
click at [1241, 382] on td "add Role" at bounding box center [1239, 464] width 77 height 171
click at [1240, 394] on input "add Role" at bounding box center [1239, 395] width 63 height 20
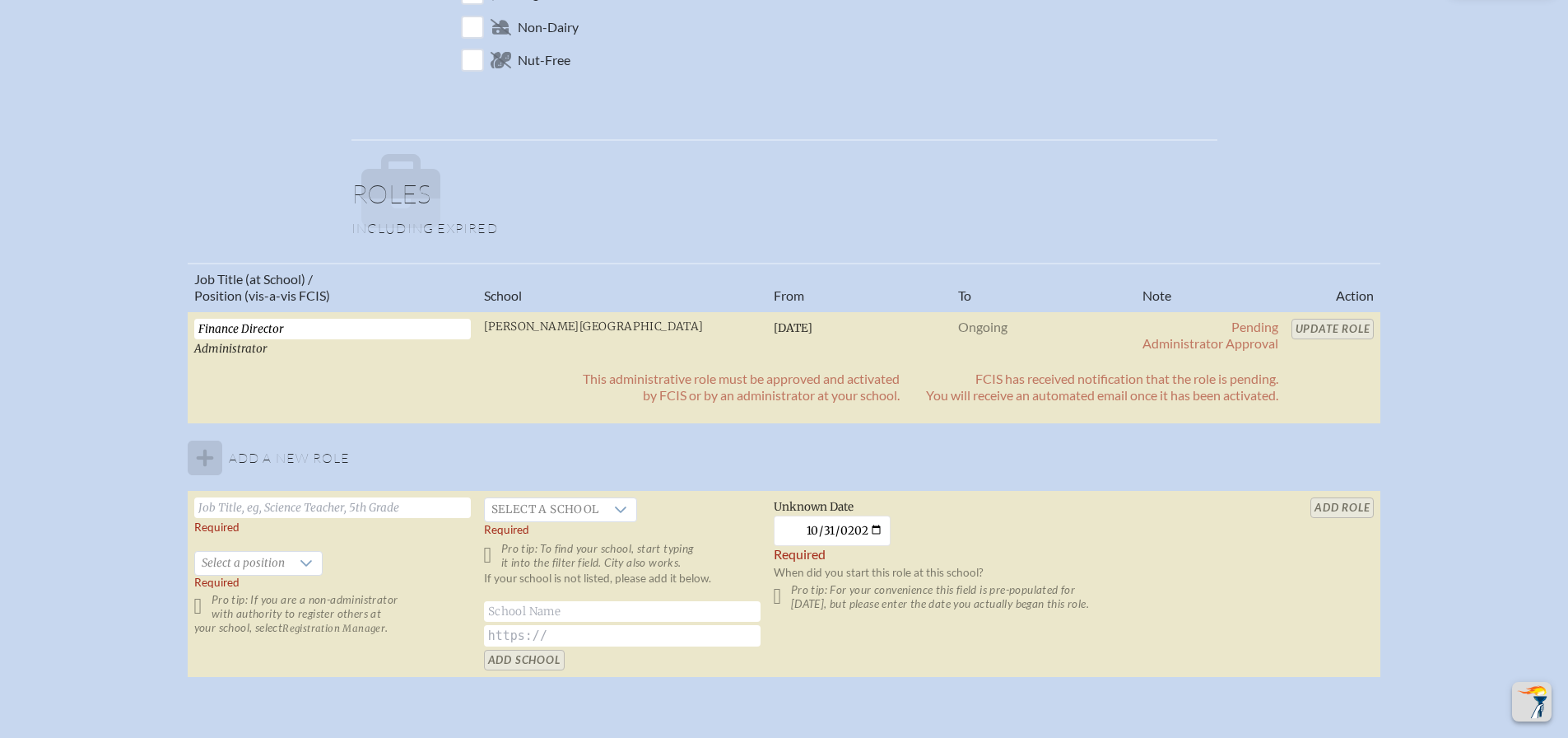
click at [380, 504] on input "text" at bounding box center [333, 507] width 276 height 20
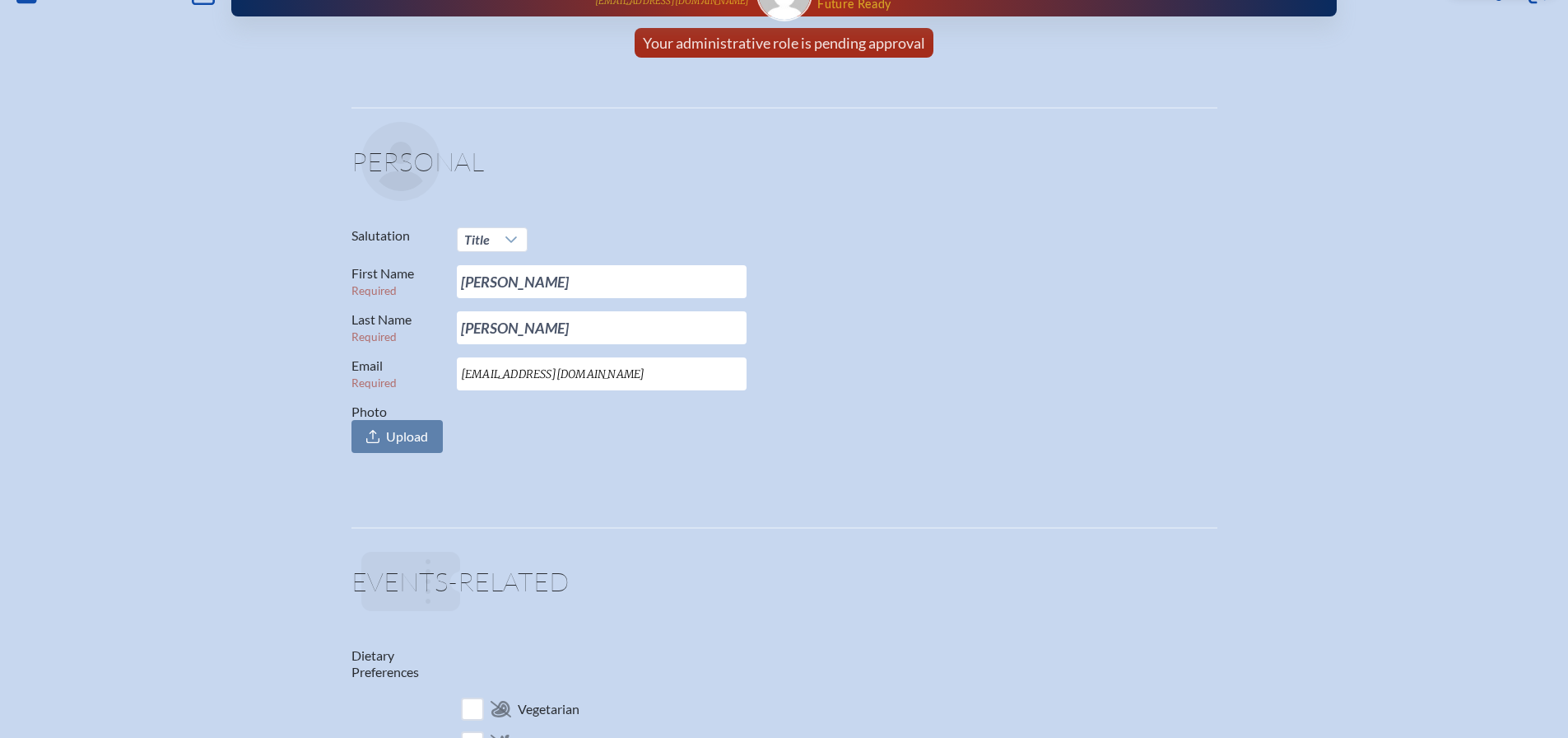
scroll to position [0, 0]
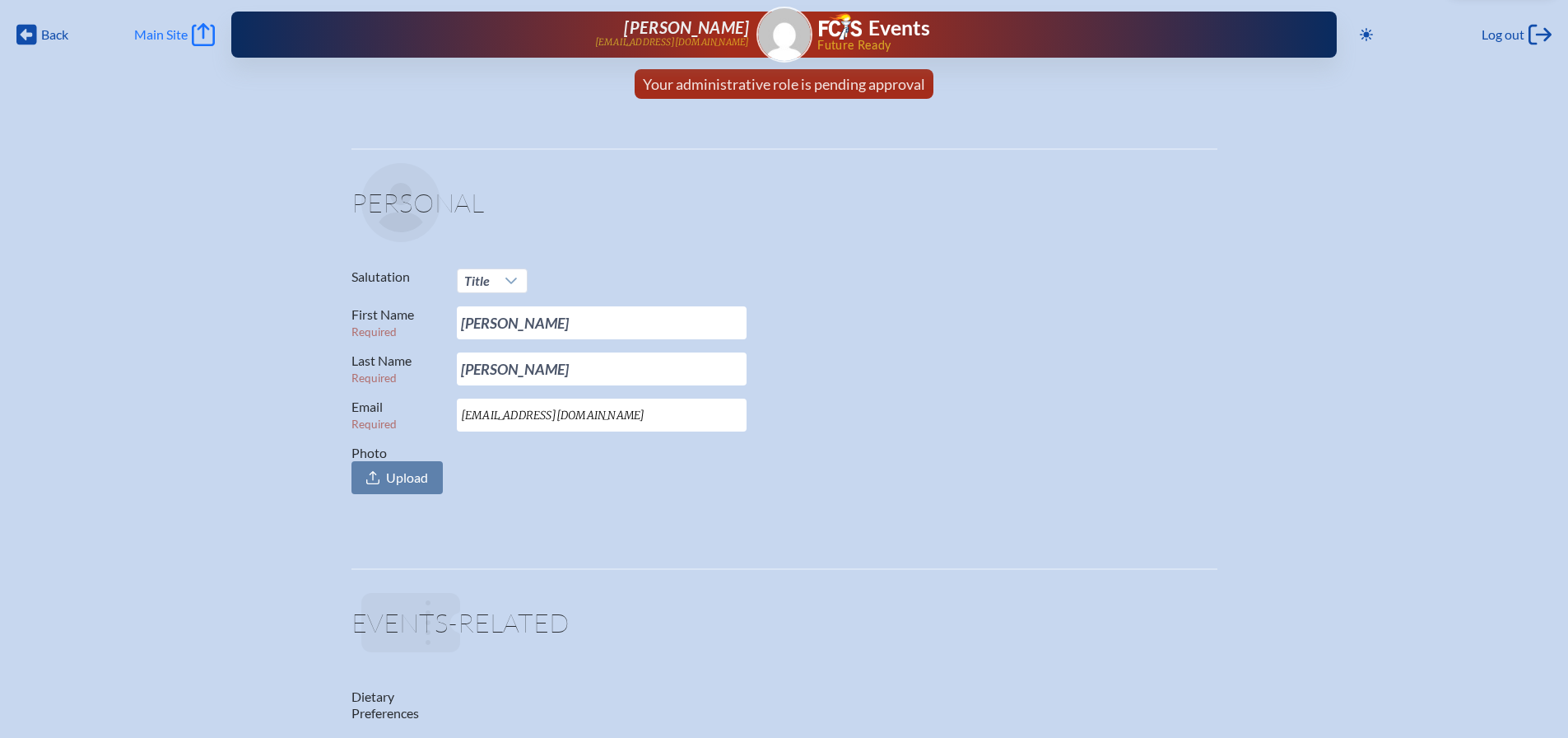
click at [209, 33] on icon "Main Site" at bounding box center [203, 34] width 23 height 23
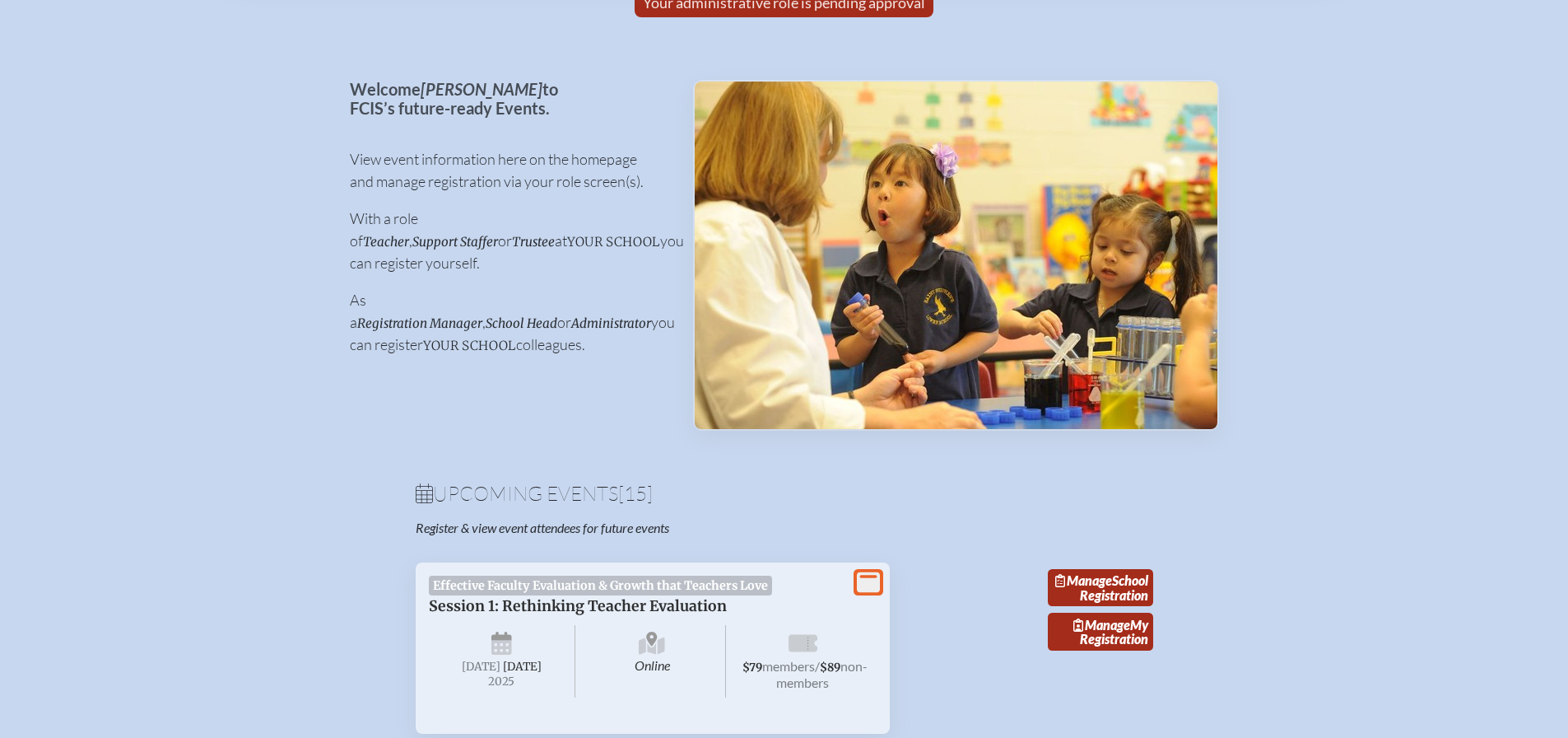
scroll to position [83, 0]
click at [1108, 606] on link "Manage School Registration" at bounding box center [1101, 587] width 106 height 38
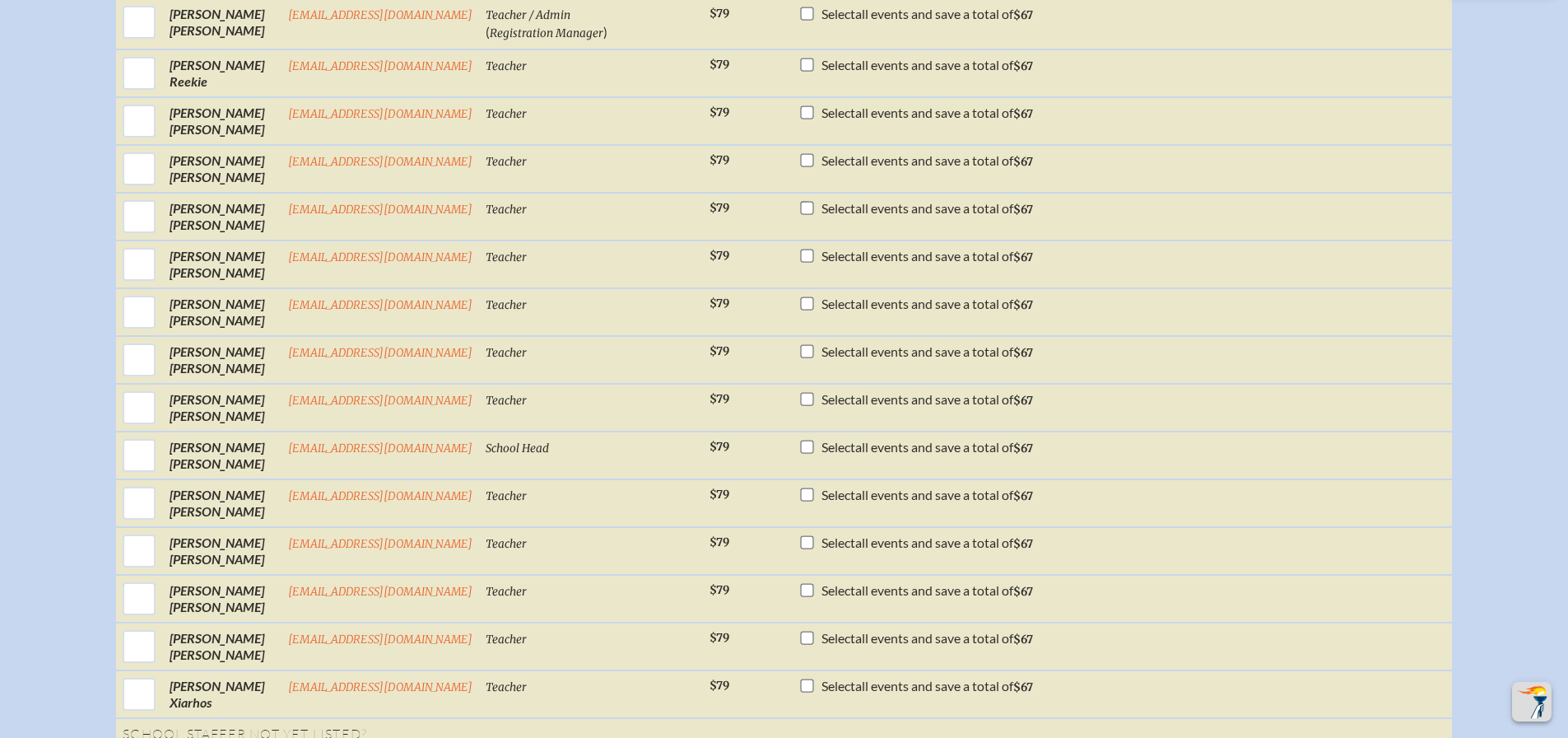
scroll to position [1482, 0]
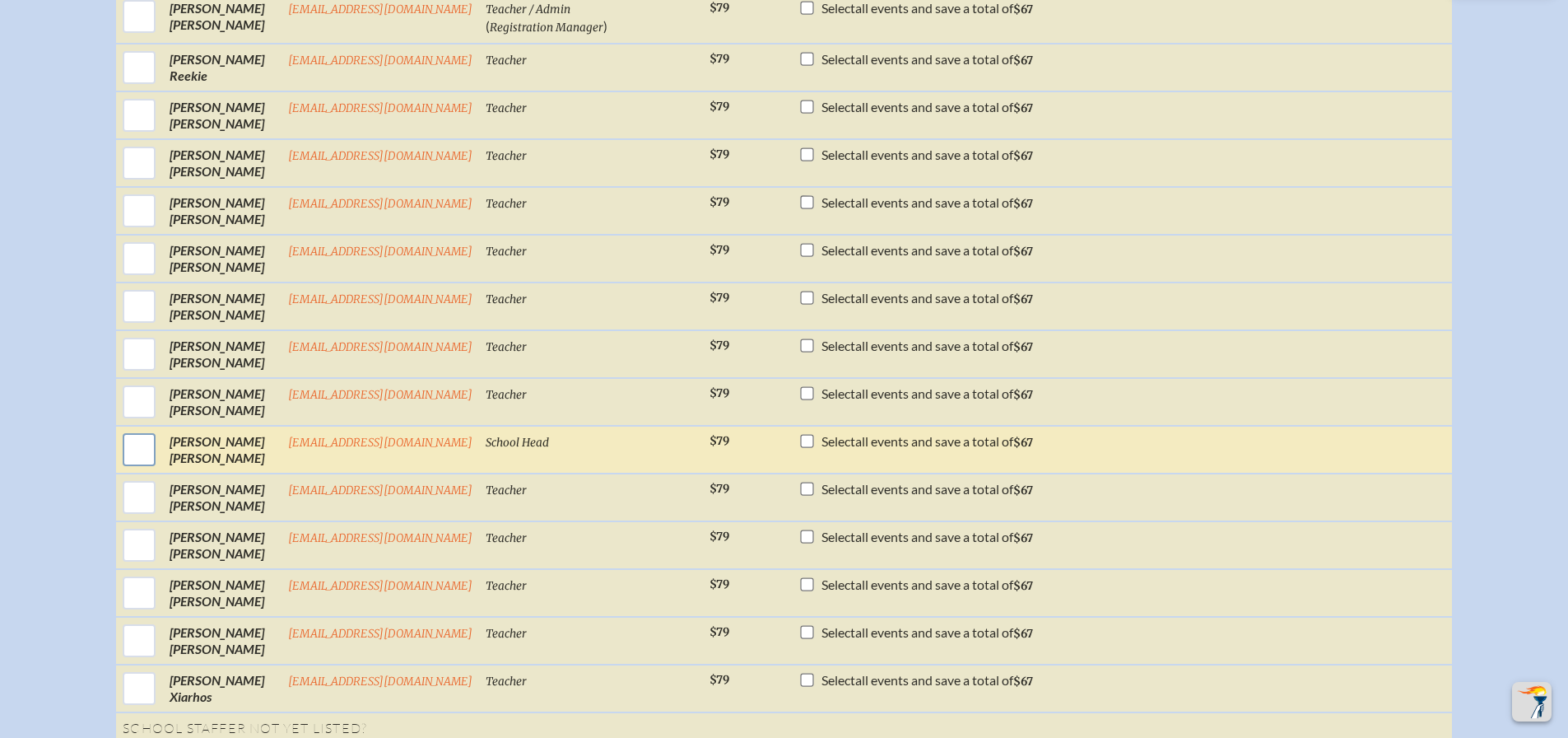
click at [135, 464] on input "checkbox" at bounding box center [139, 450] width 41 height 41
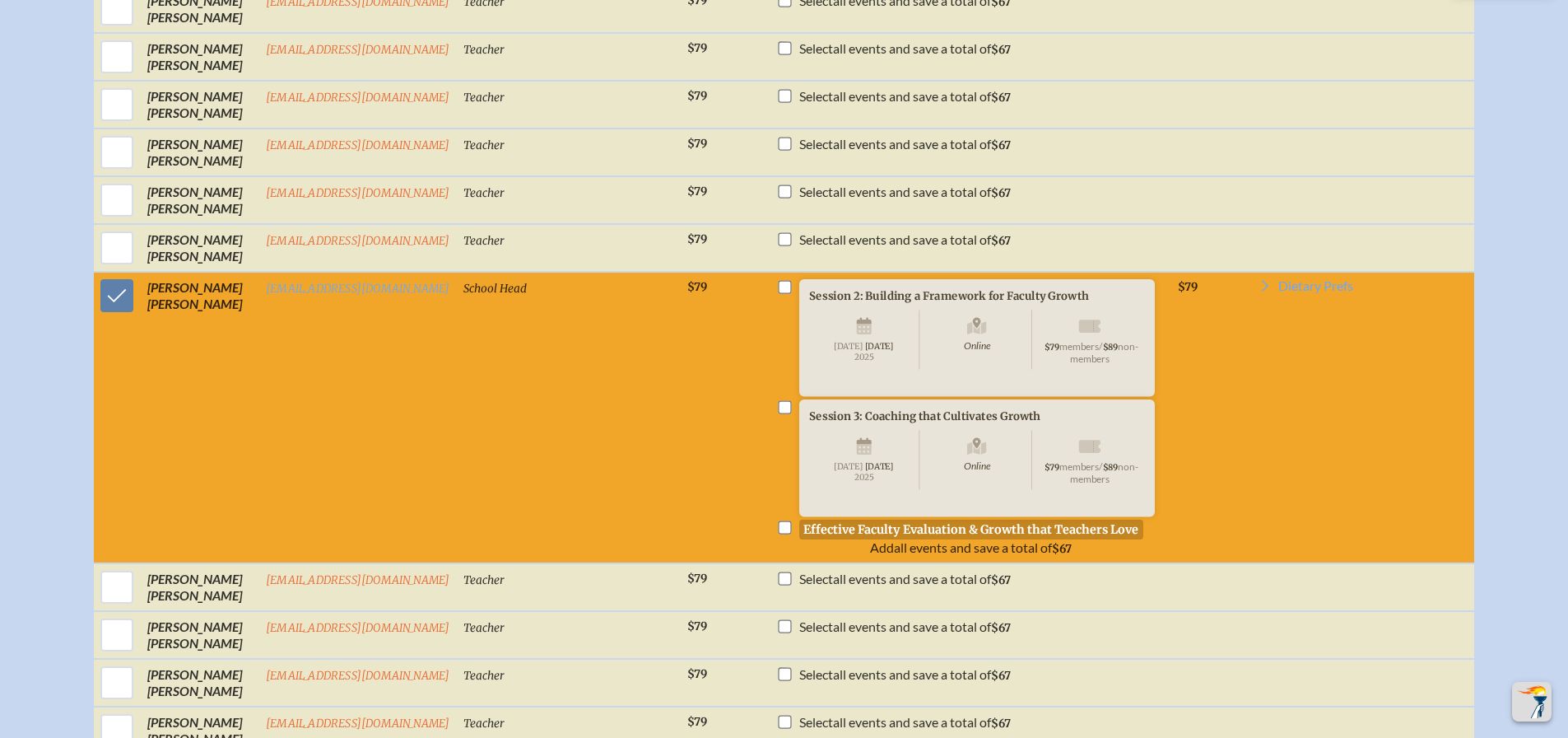
scroll to position [1647, 0]
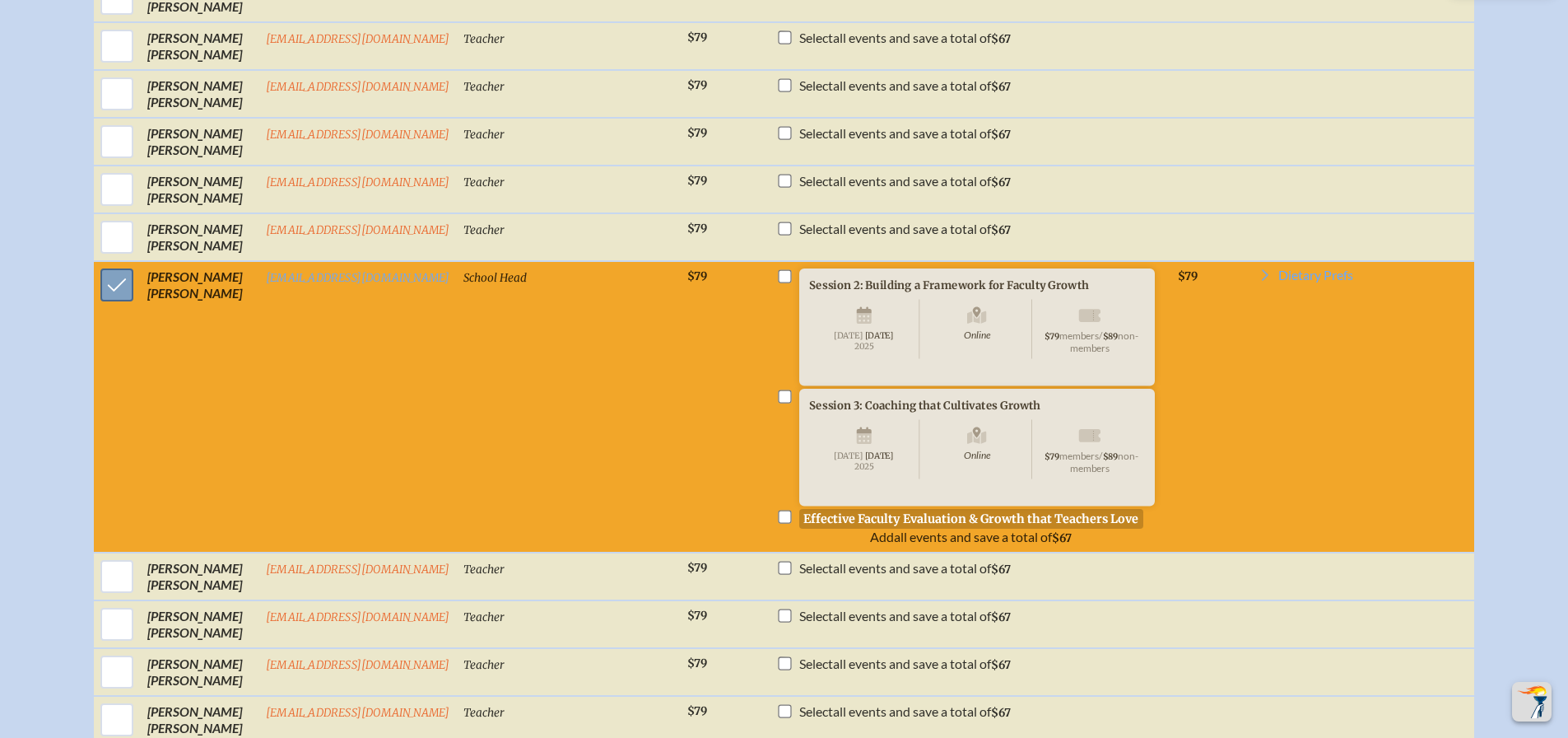
click at [119, 301] on input "checkbox" at bounding box center [117, 285] width 41 height 41
checkbox input "false"
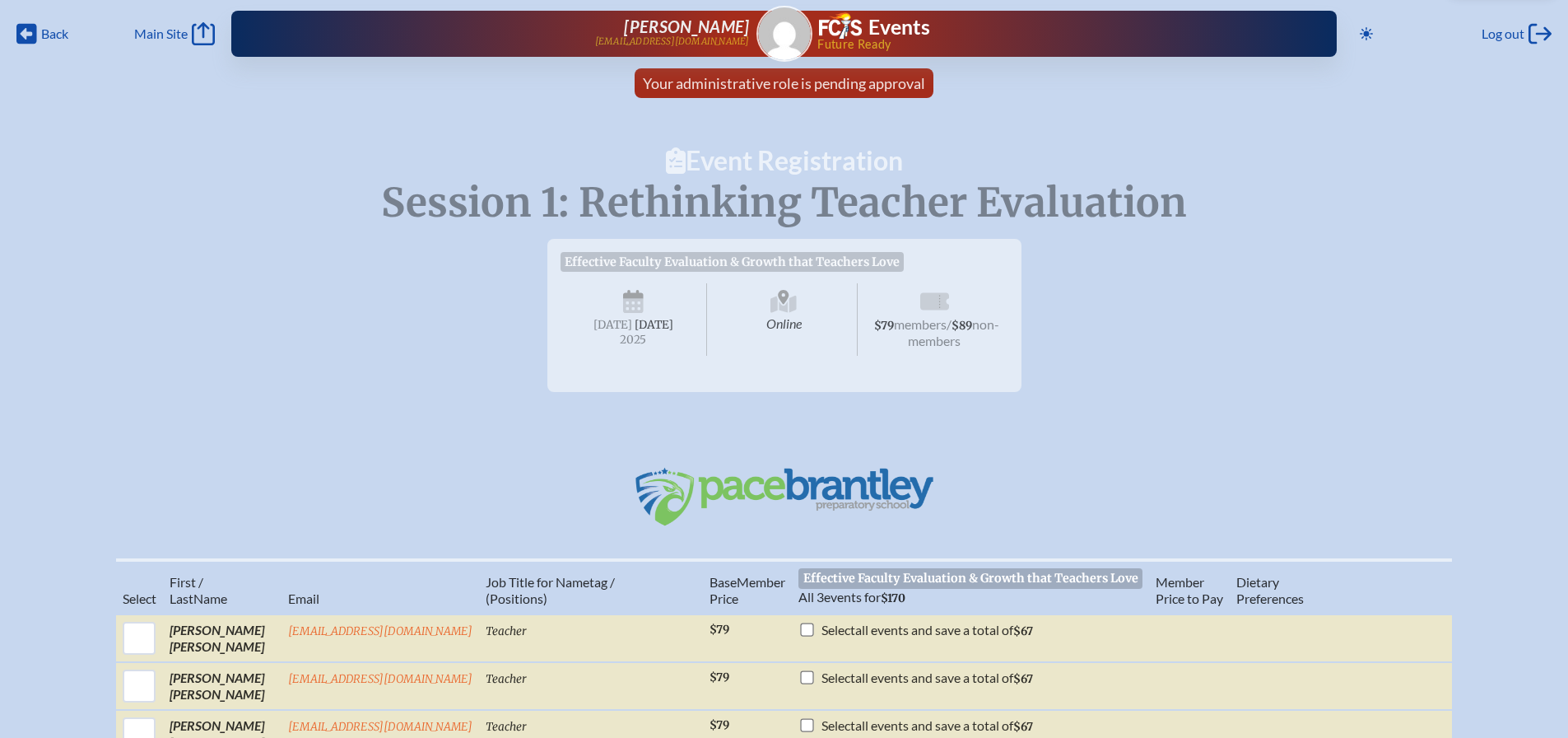
scroll to position [0, 0]
click at [29, 32] on icon at bounding box center [27, 35] width 20 height 20
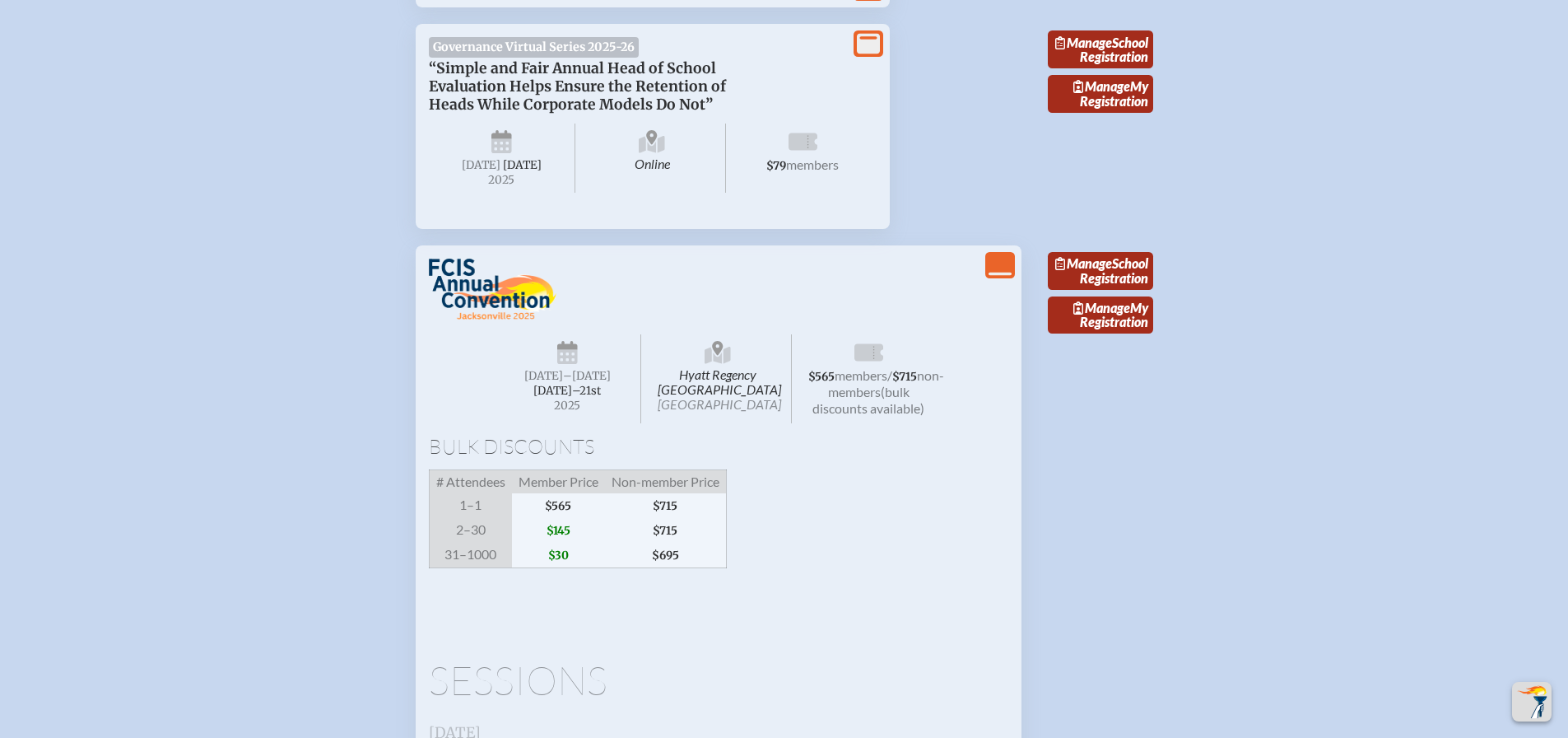
scroll to position [2800, 0]
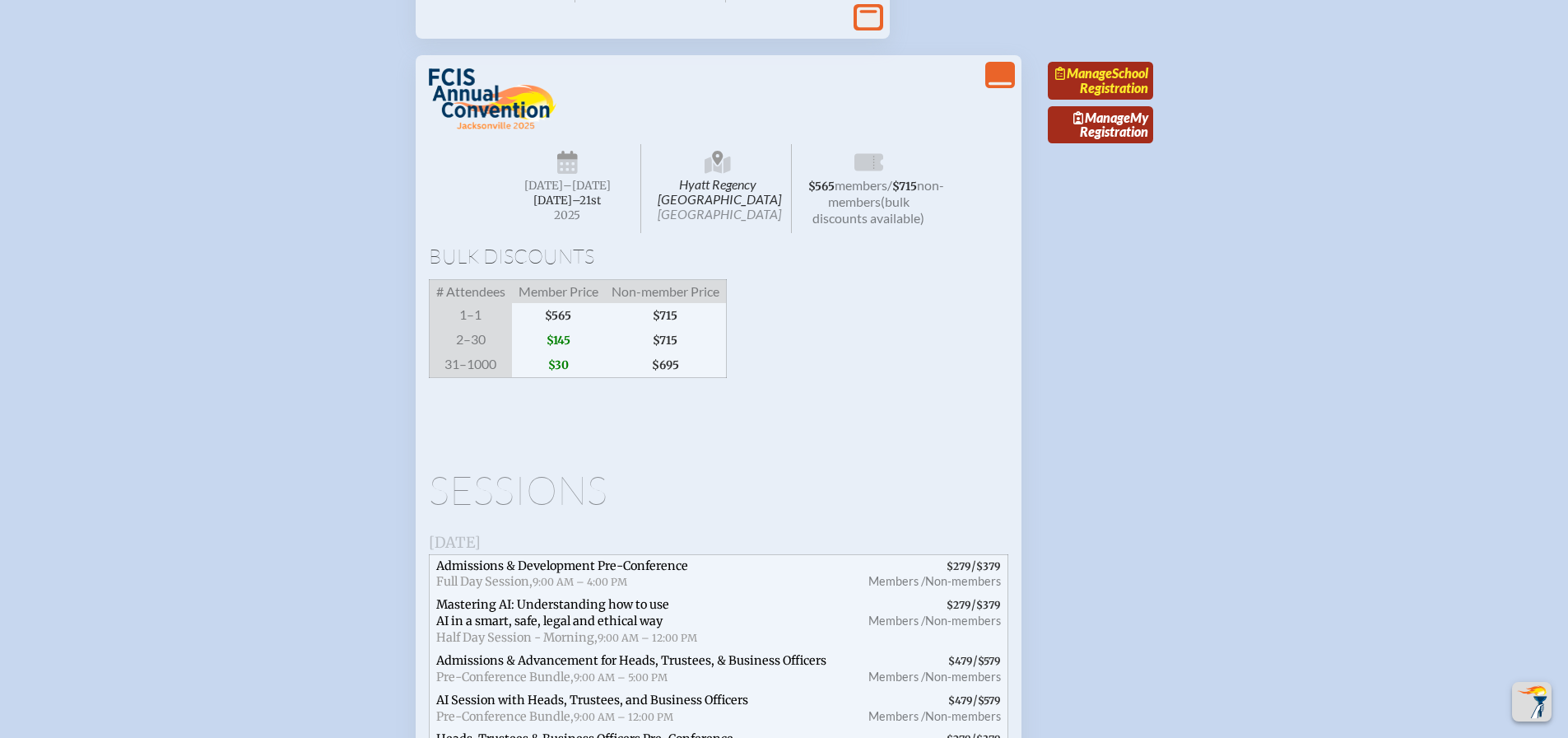
click at [1096, 99] on link "Manage School Registration" at bounding box center [1101, 81] width 106 height 38
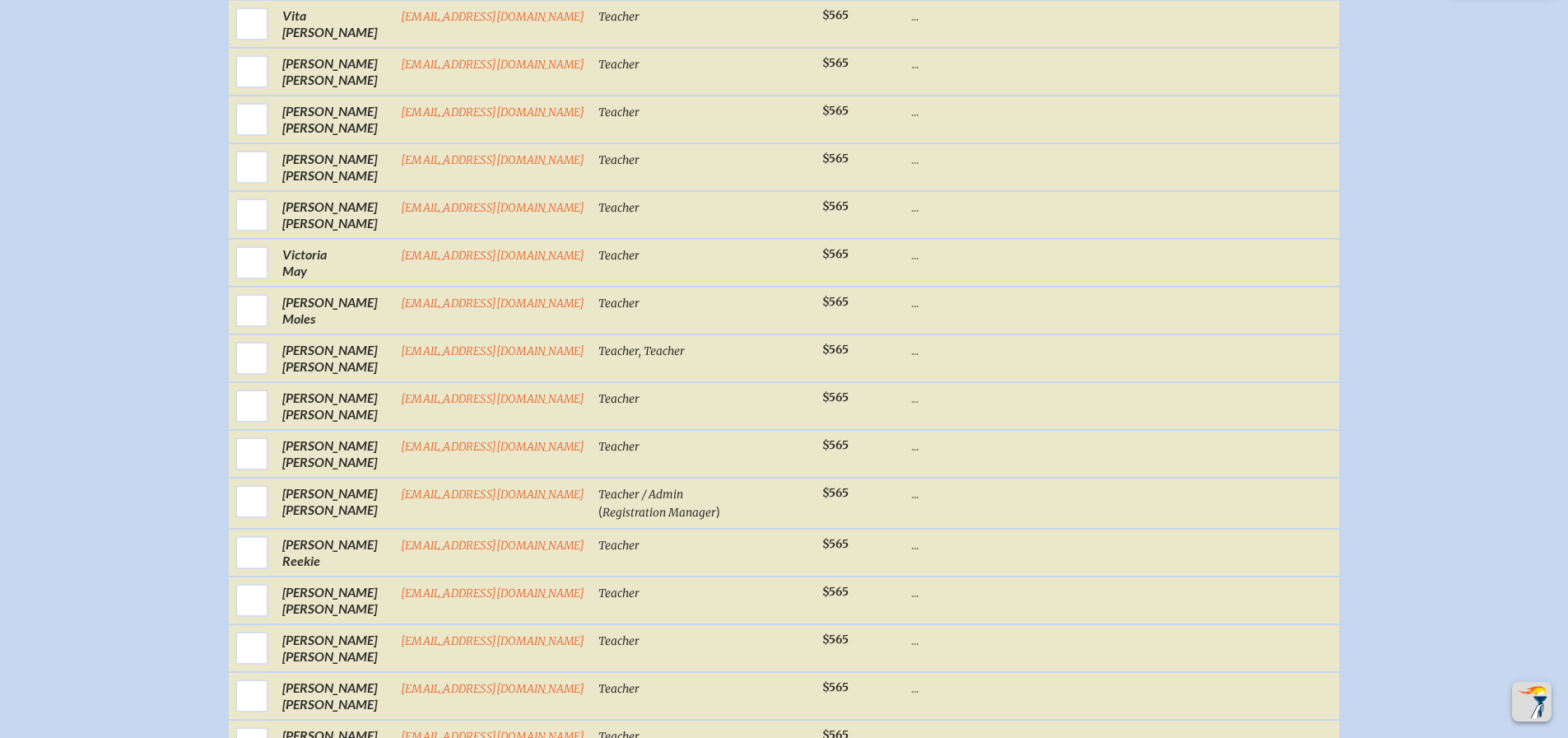
scroll to position [1235, 0]
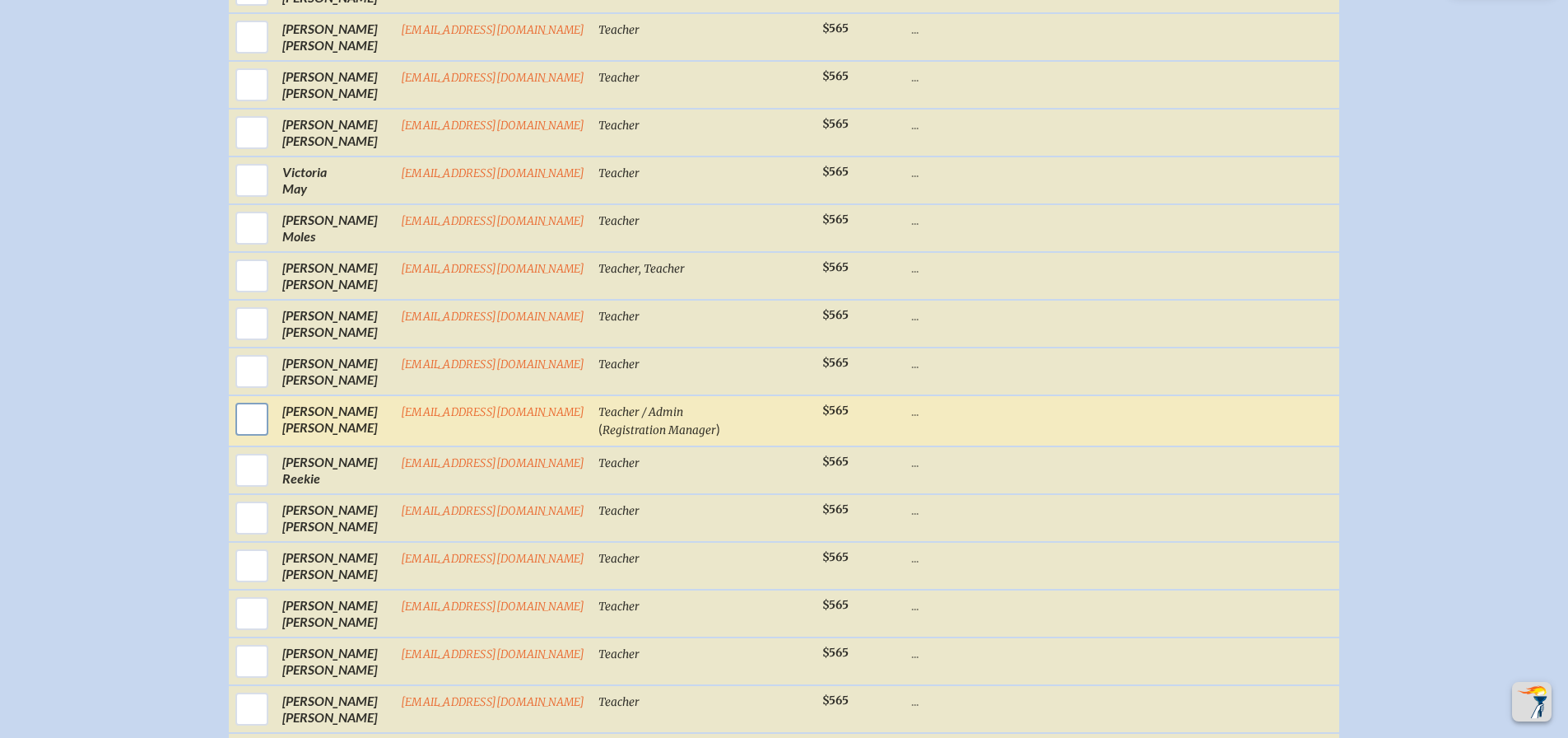
click at [246, 436] on input "checkbox" at bounding box center [252, 419] width 41 height 41
checkbox input "true"
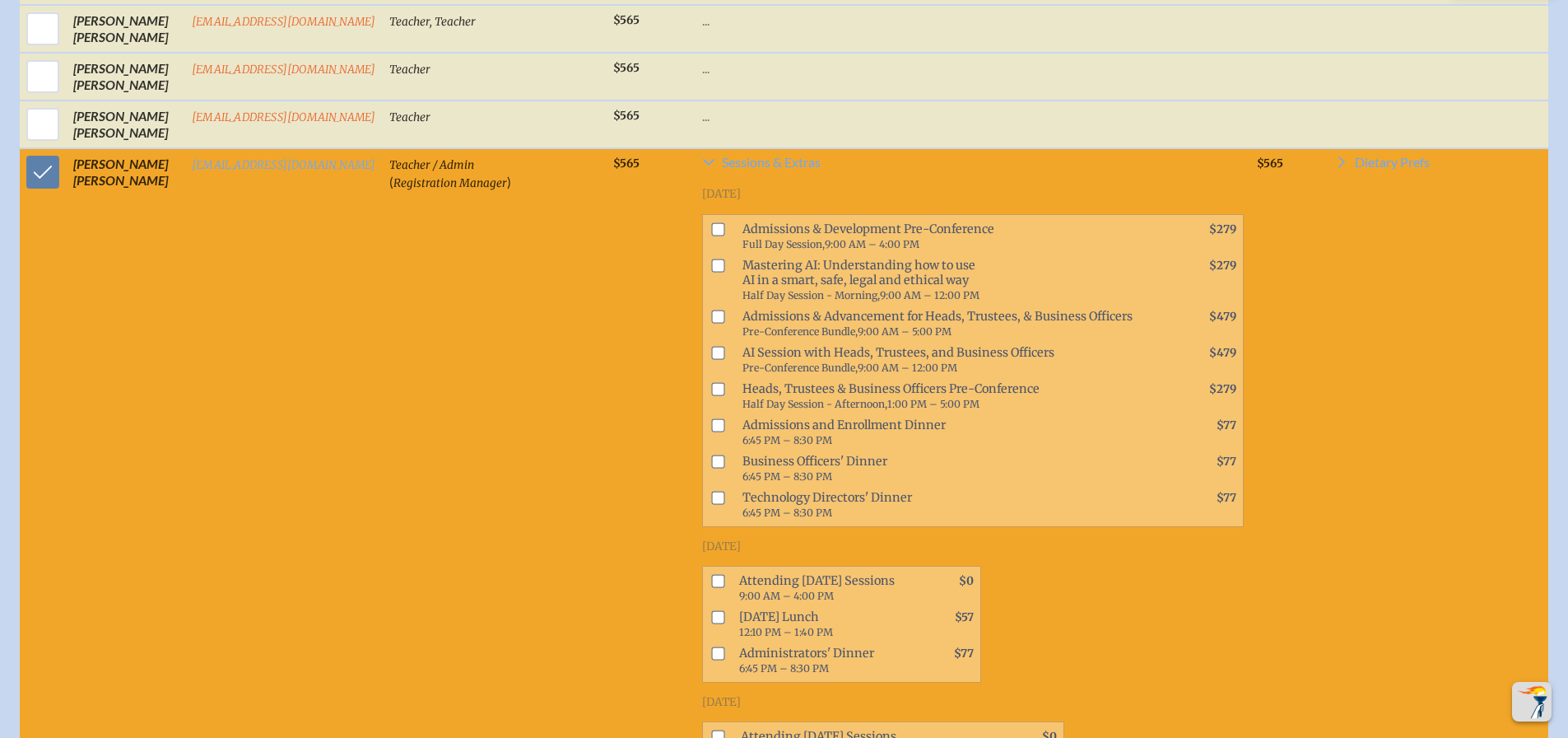
scroll to position [1581, 0]
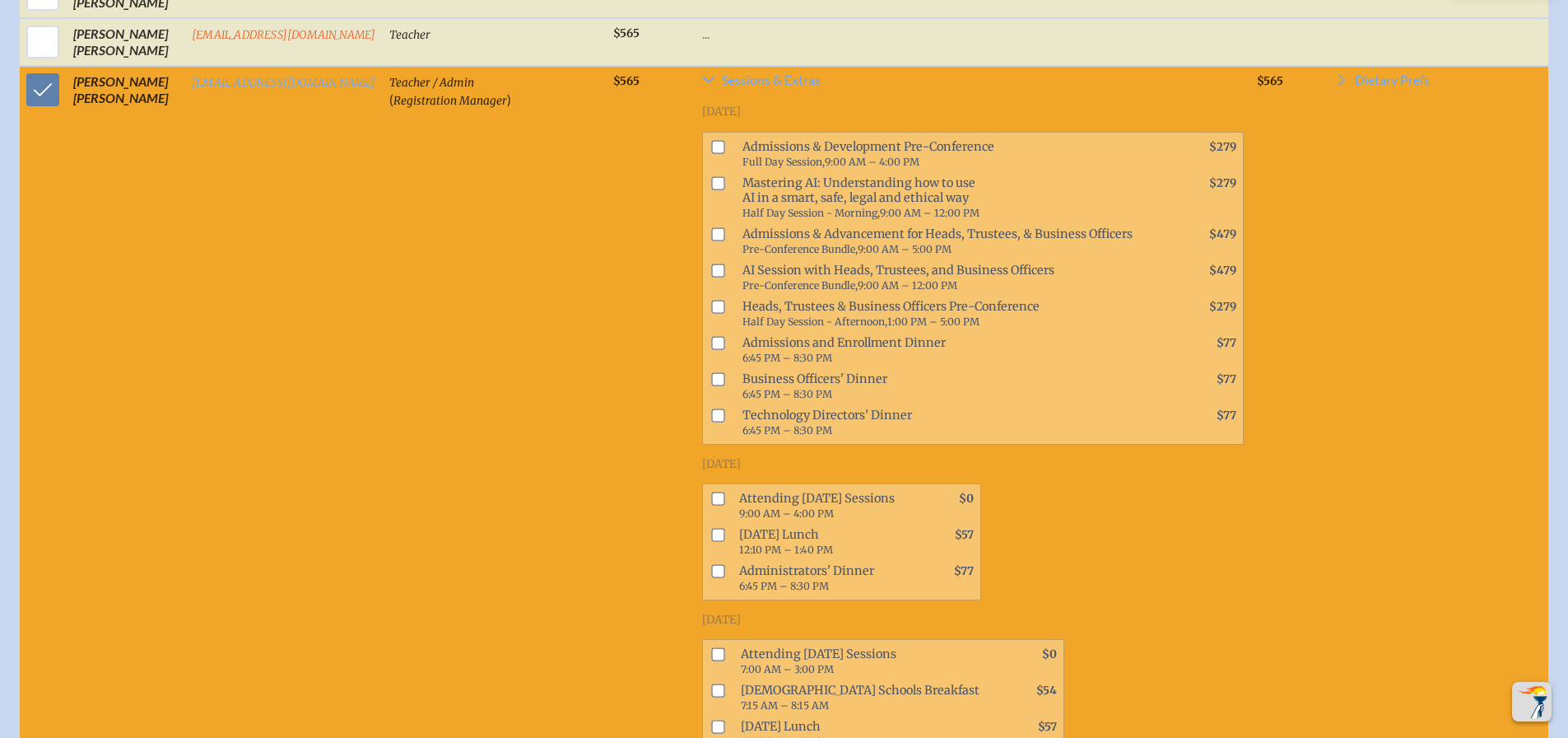
click at [715, 505] on input "checkbox" at bounding box center [717, 499] width 13 height 13
checkbox input "true"
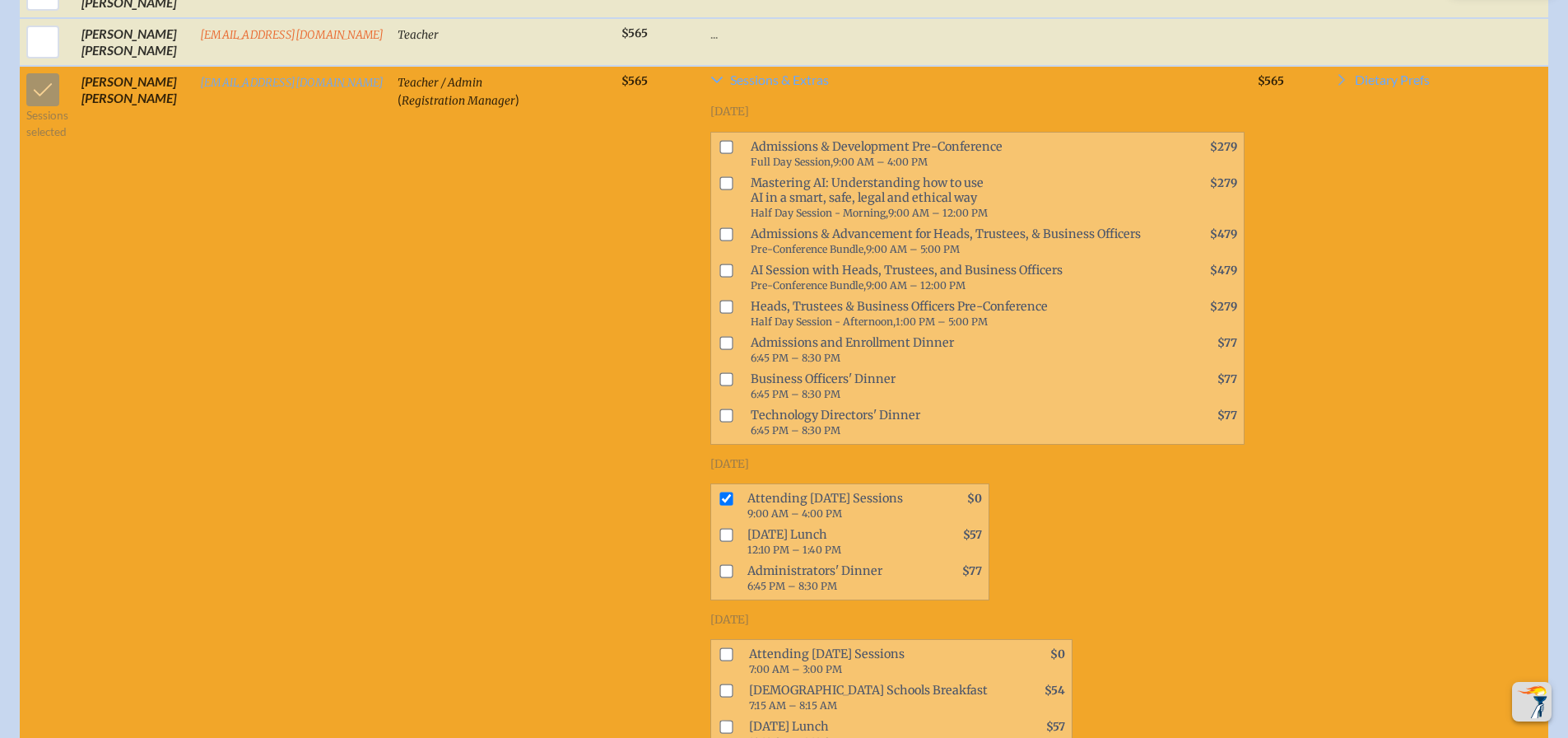
click at [719, 541] on input "checkbox" at bounding box center [726, 535] width 13 height 13
checkbox input "true"
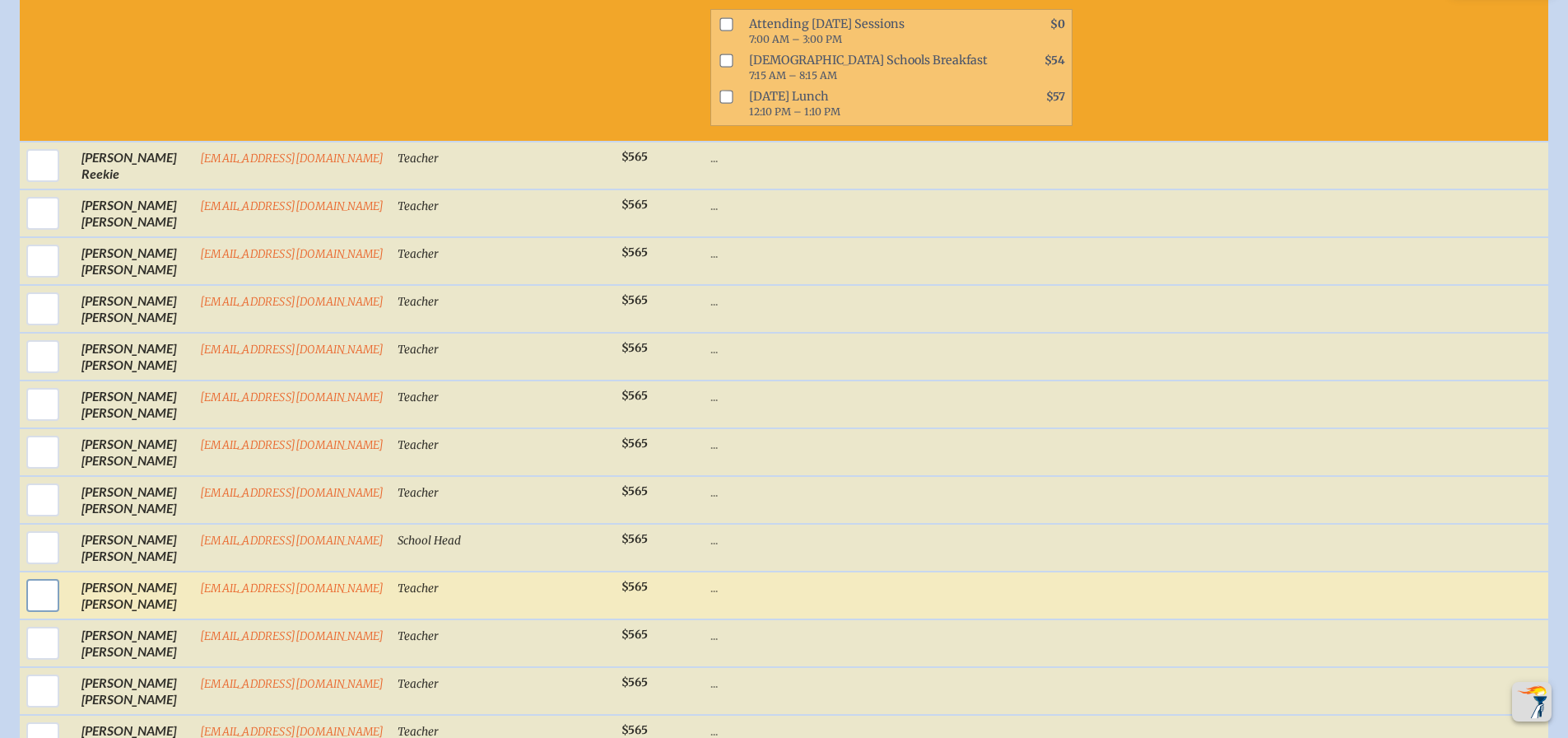
scroll to position [2240, 0]
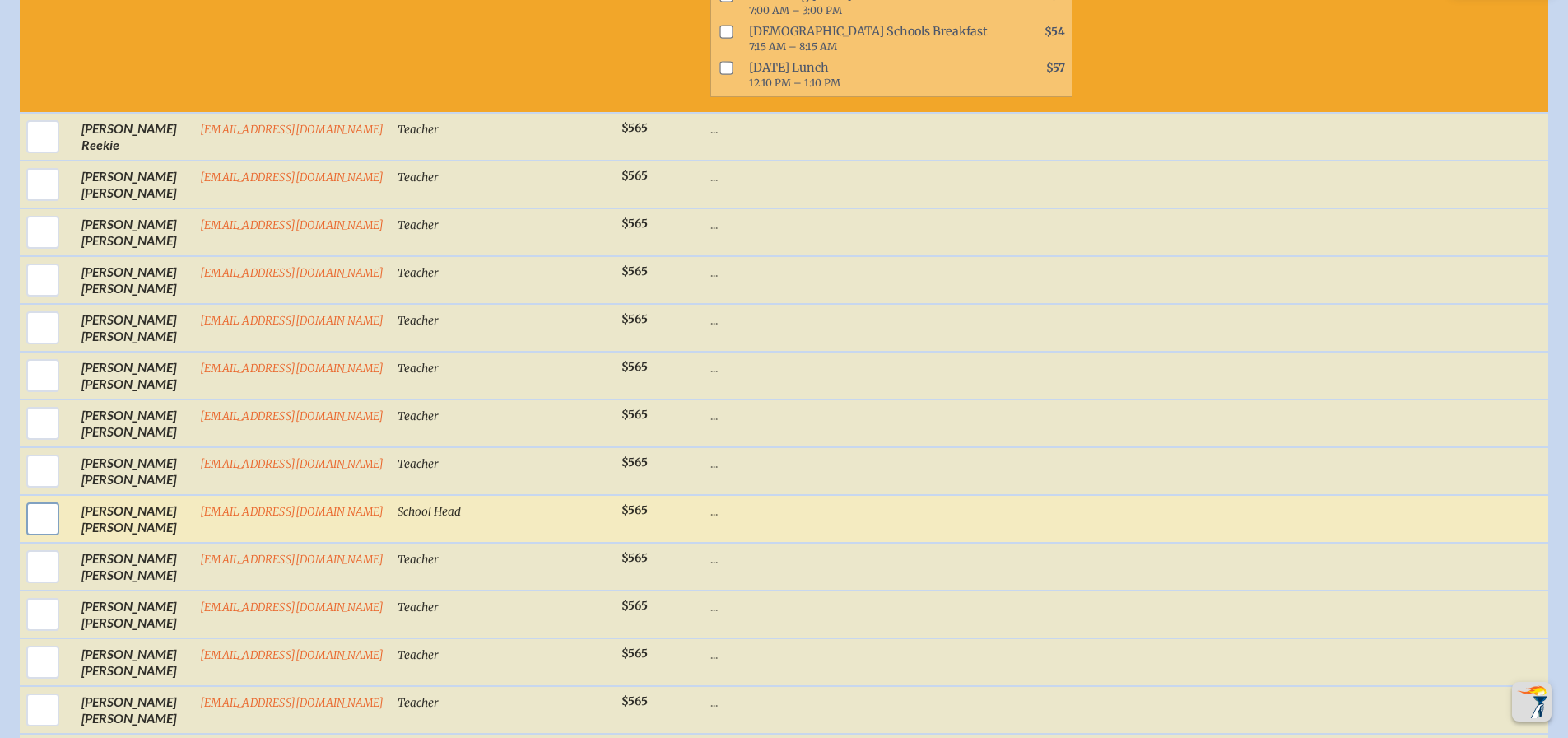
click at [35, 531] on input "checkbox" at bounding box center [43, 518] width 41 height 41
checkbox input "true"
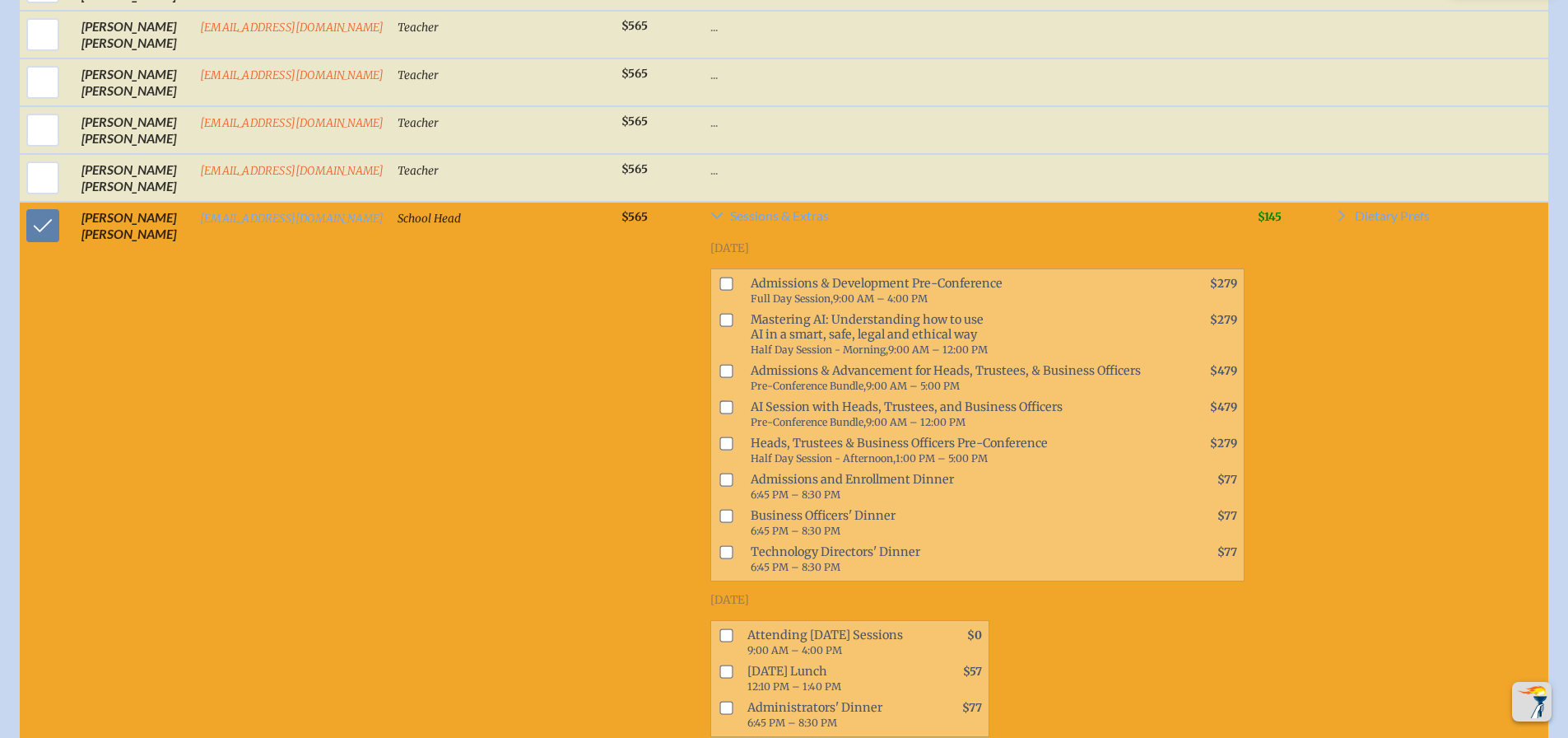
scroll to position [2569, 0]
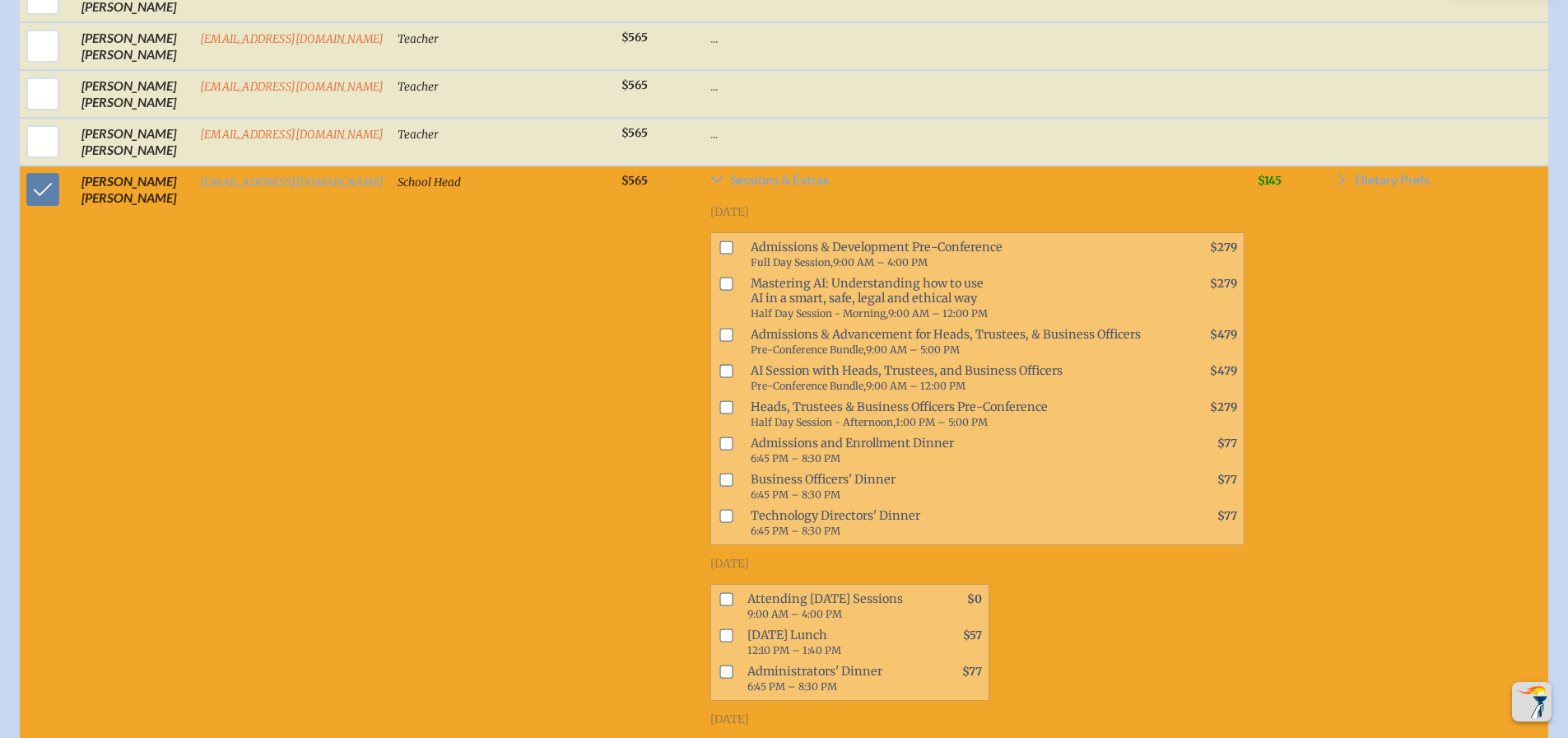
click at [719, 605] on input "checkbox" at bounding box center [726, 599] width 13 height 13
checkbox input "true"
click at [719, 642] on input "checkbox" at bounding box center [726, 635] width 13 height 13
checkbox input "true"
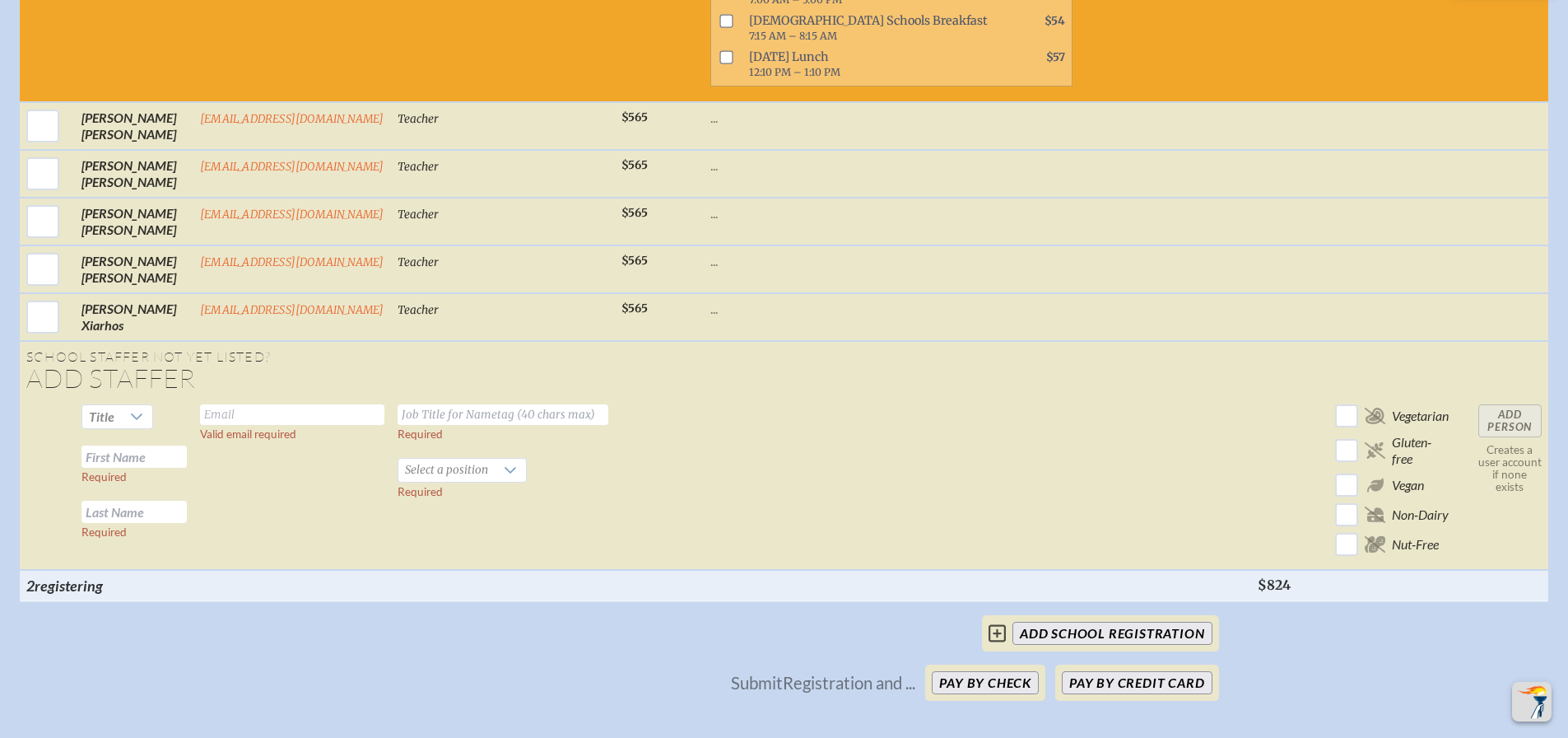
scroll to position [3310, 0]
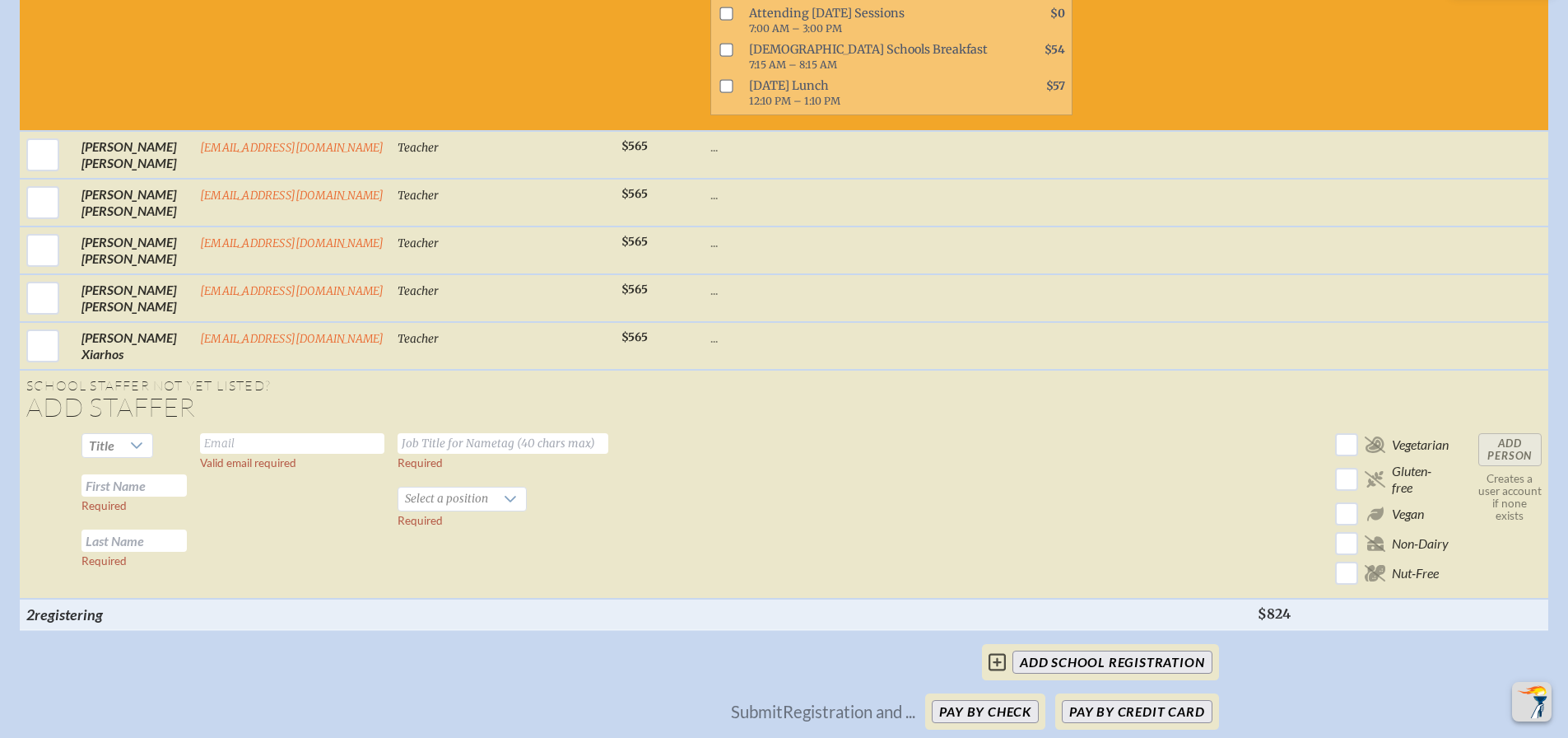
click at [229, 453] on input "text" at bounding box center [292, 443] width 184 height 20
type input "[EMAIL_ADDRESS][DOMAIN_NAME]"
type input "Lower School Guidance Councelor"
click at [104, 497] on input "text" at bounding box center [134, 486] width 106 height 22
type input "[PERSON_NAME]"
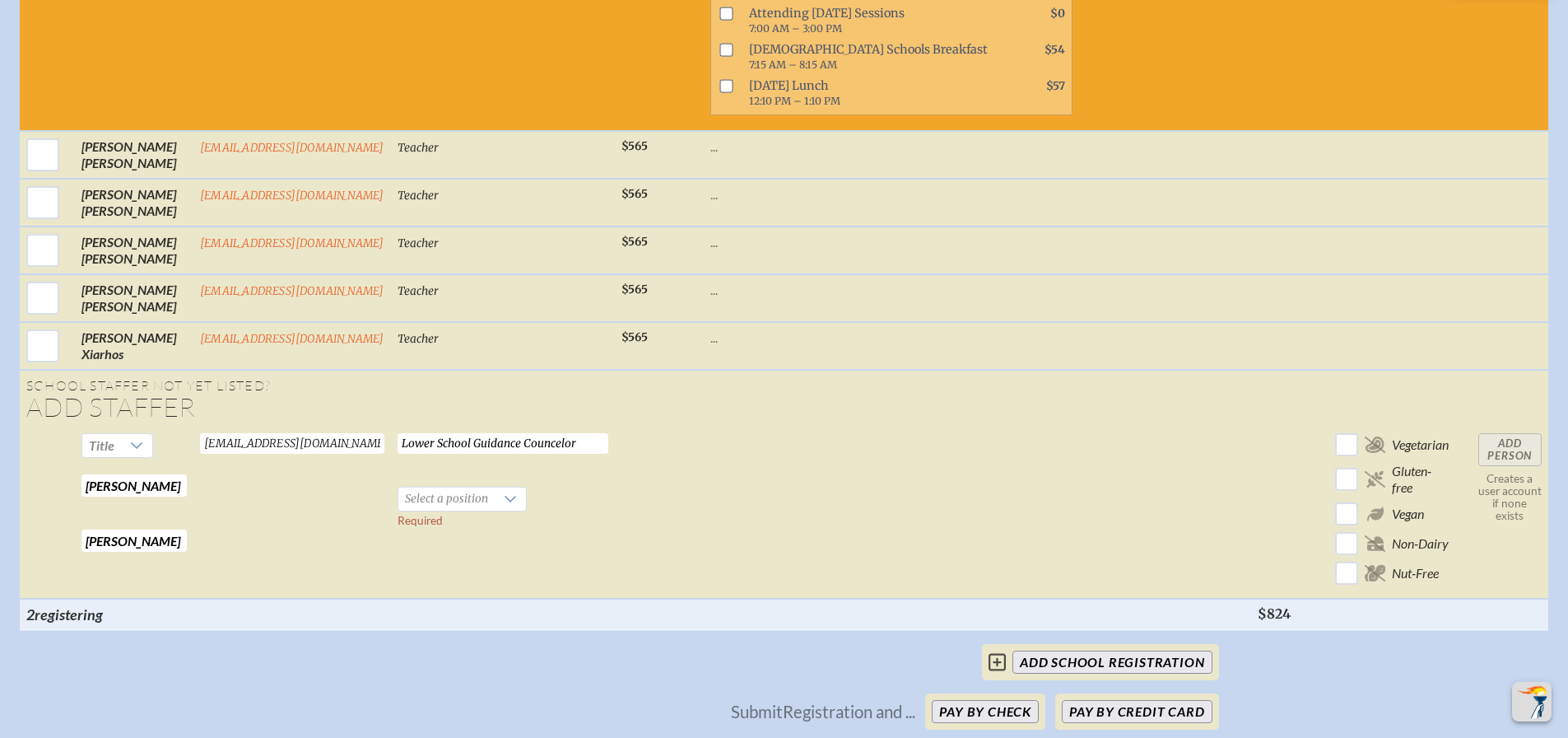
type input "[PERSON_NAME]"
click at [495, 508] on div at bounding box center [511, 499] width 32 height 23
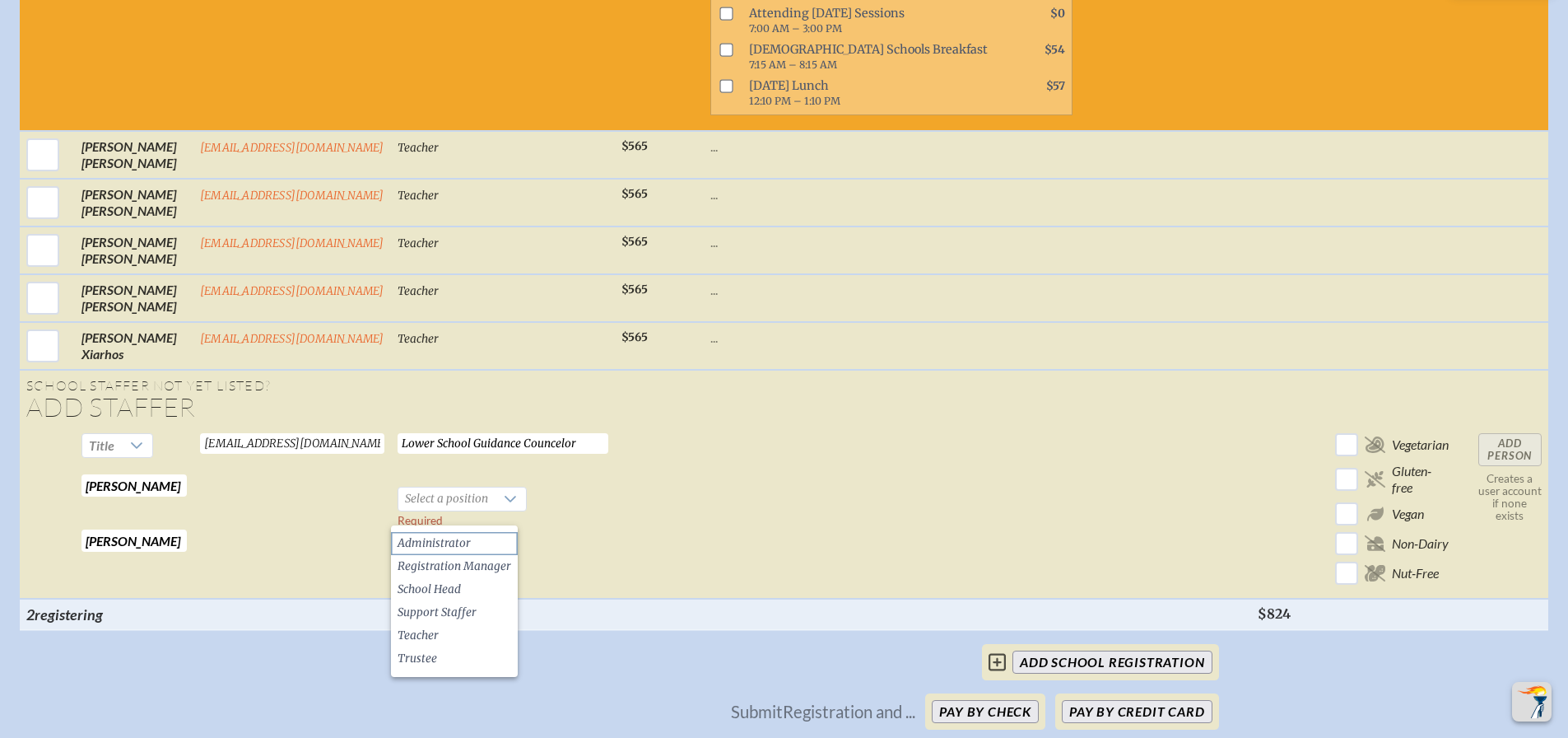
click at [484, 548] on li "Administrator" at bounding box center [454, 543] width 127 height 23
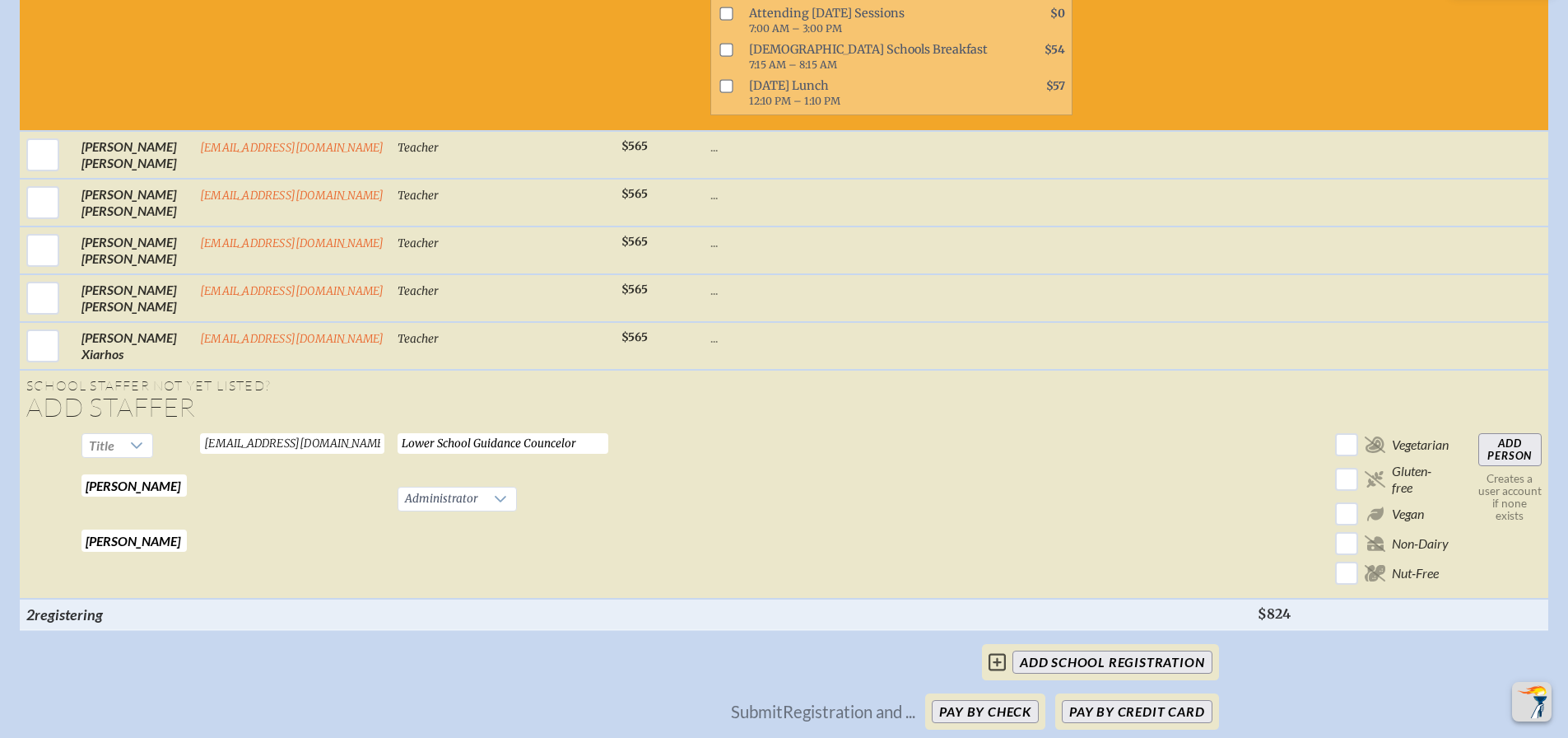
click at [1516, 466] on input "Add Person" at bounding box center [1510, 450] width 63 height 33
checkbox input "false"
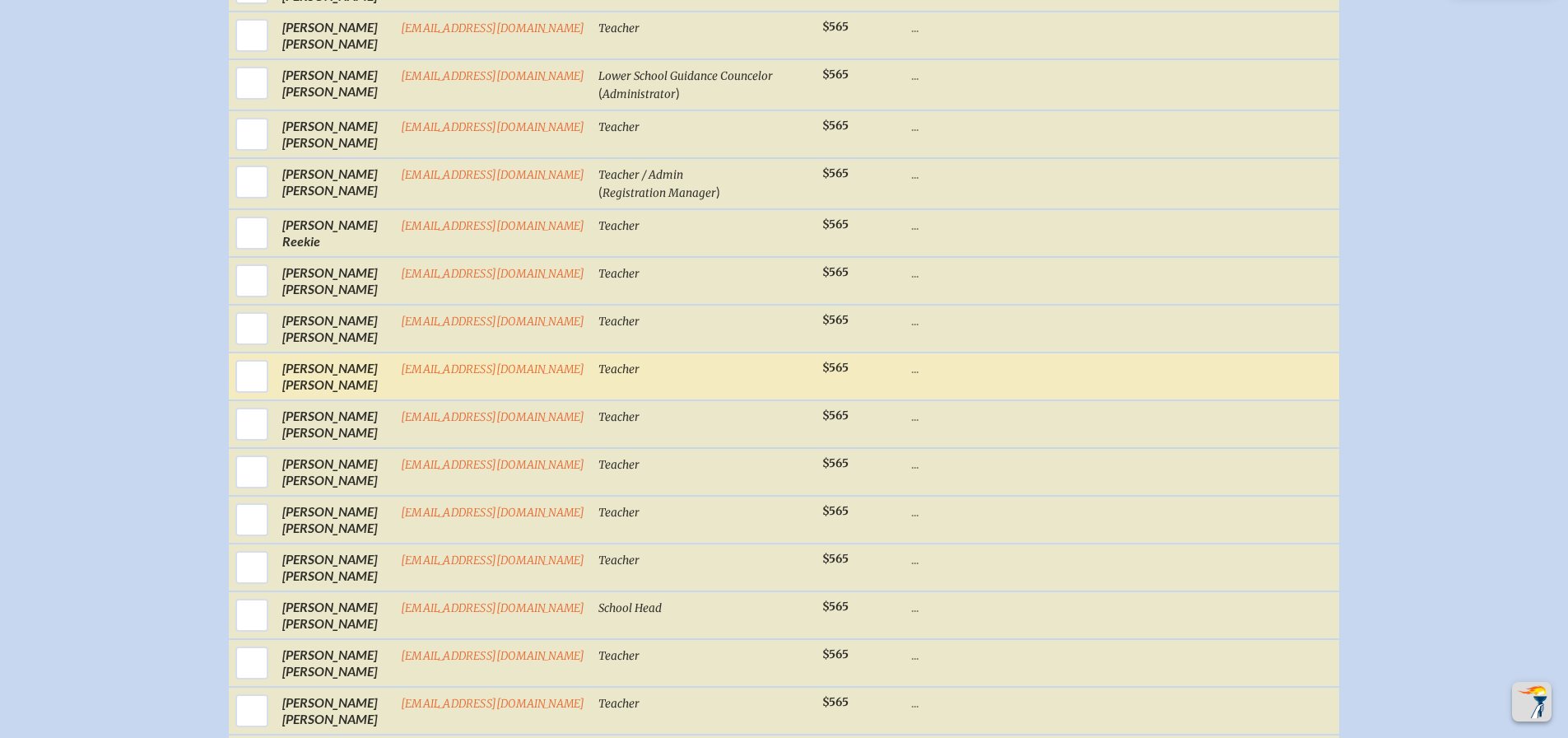
scroll to position [1163, 0]
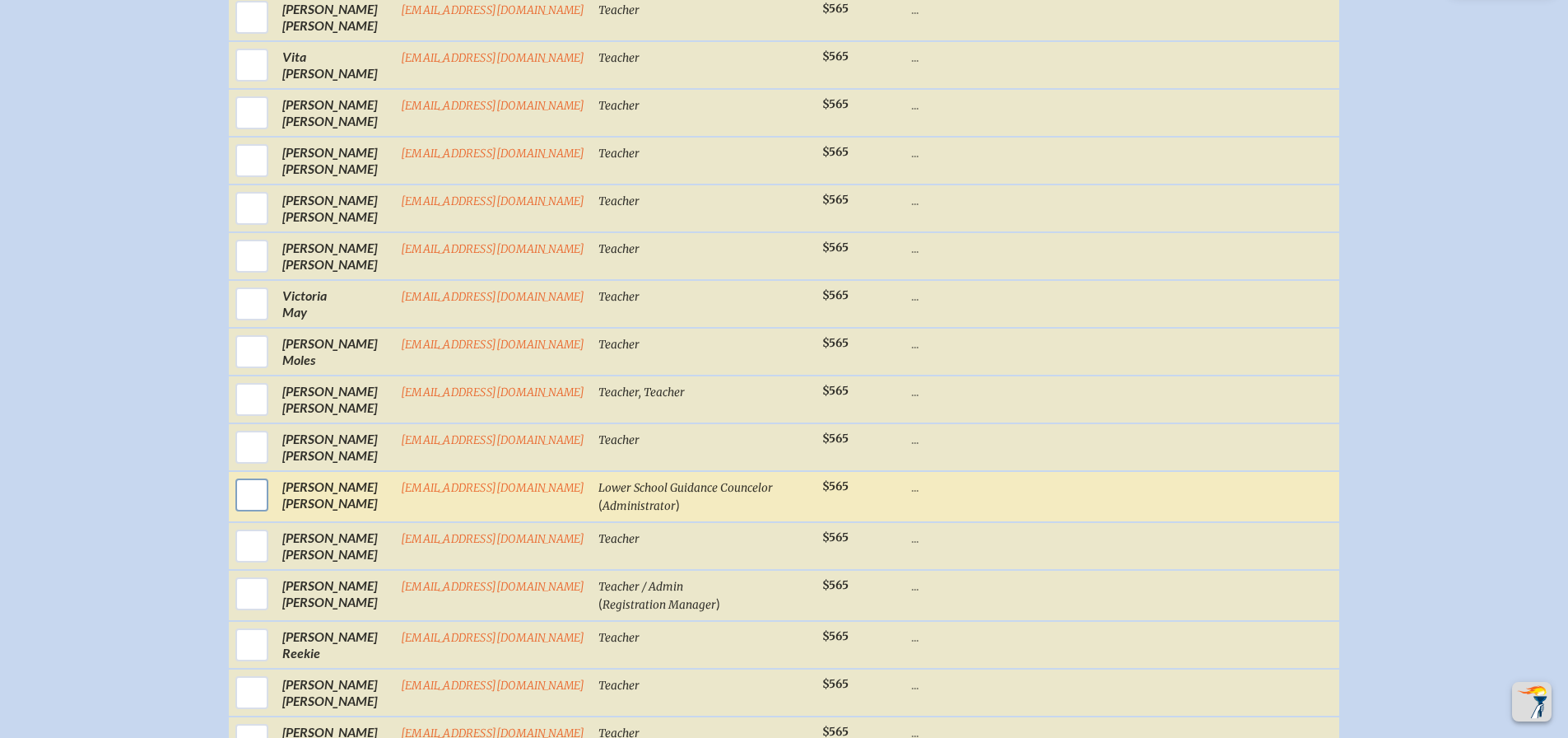
click at [252, 508] on input "checkbox" at bounding box center [252, 495] width 41 height 41
checkbox input "true"
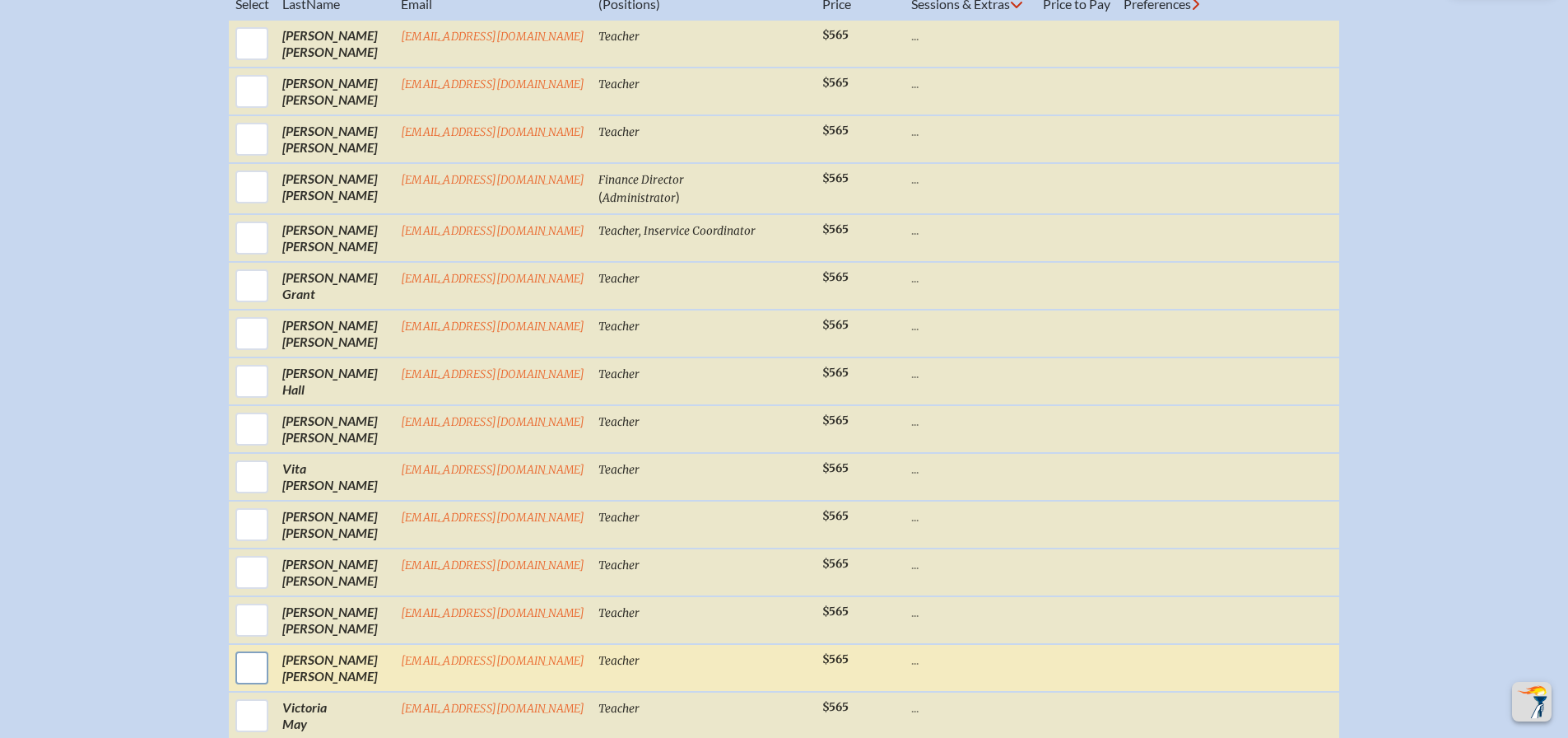
scroll to position [668, 0]
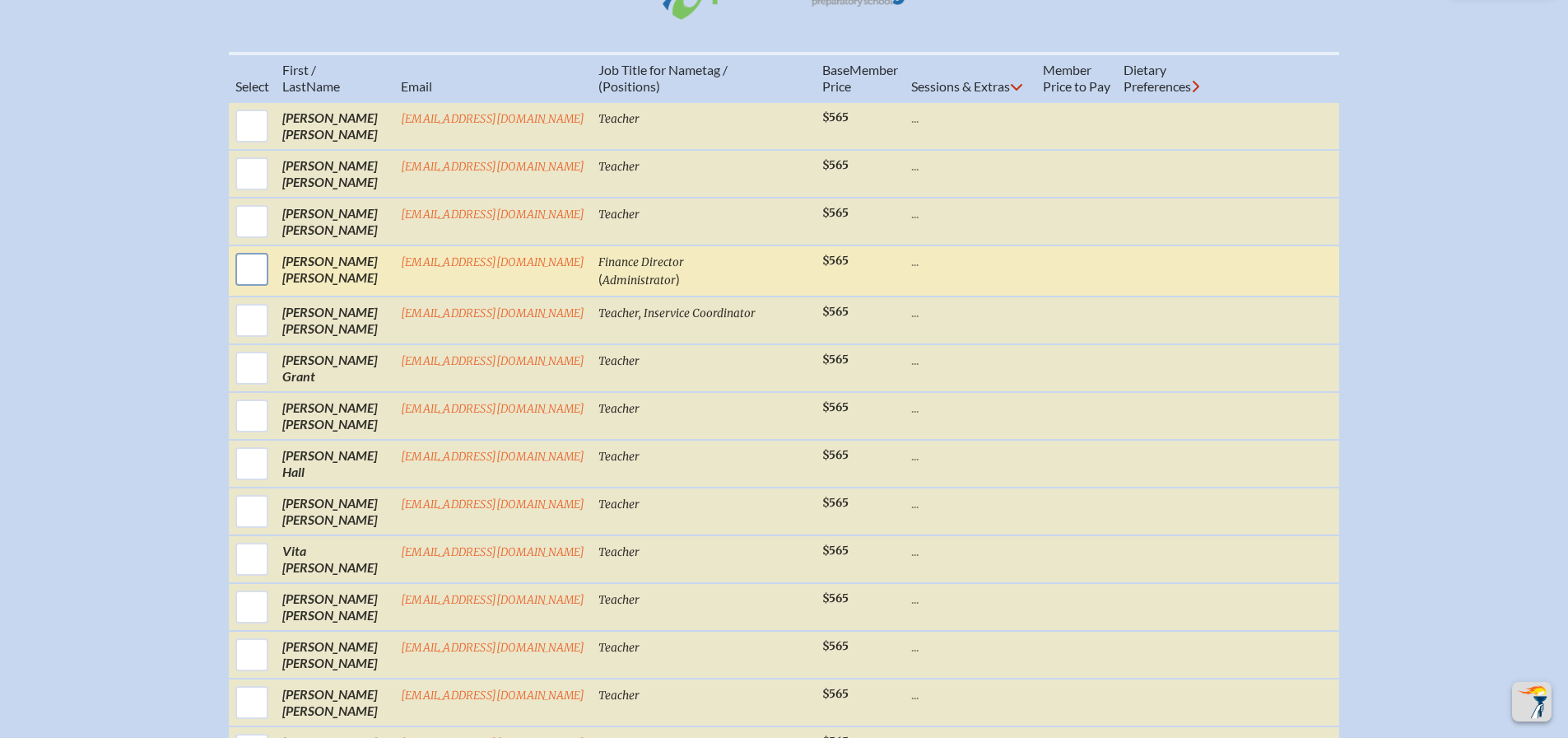
click at [247, 285] on input "checkbox" at bounding box center [252, 269] width 41 height 41
checkbox input "true"
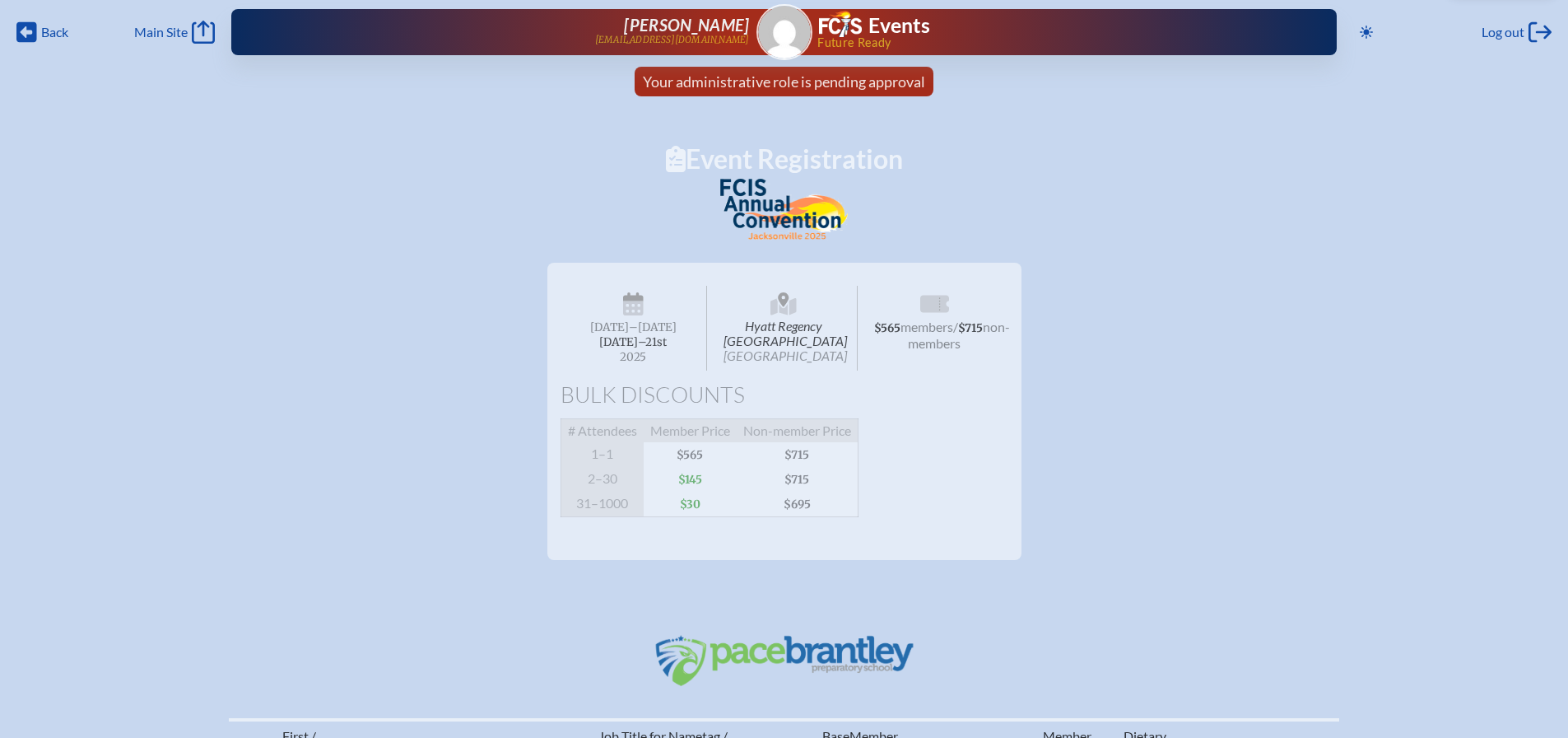
scroll to position [0, 0]
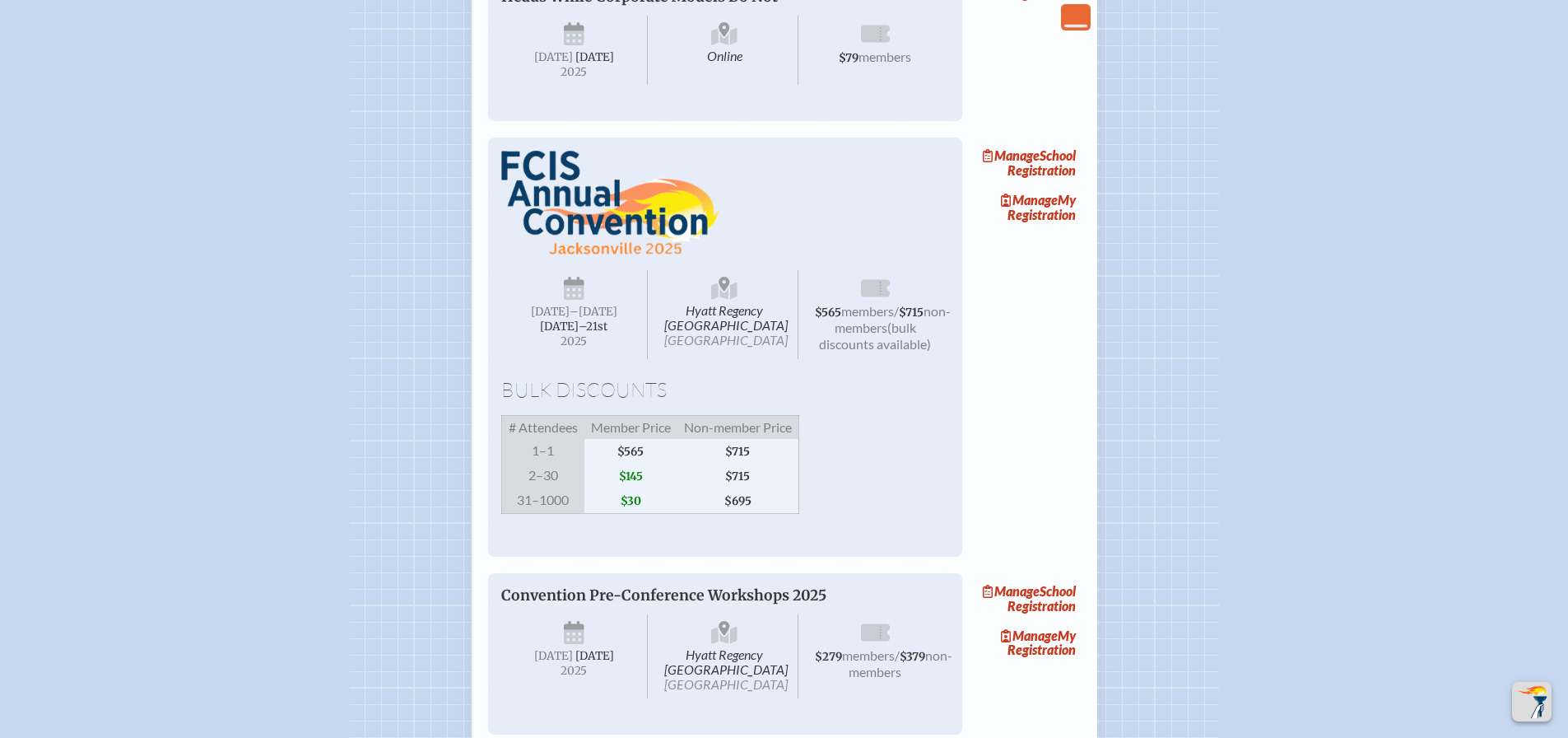
scroll to position [2552, 0]
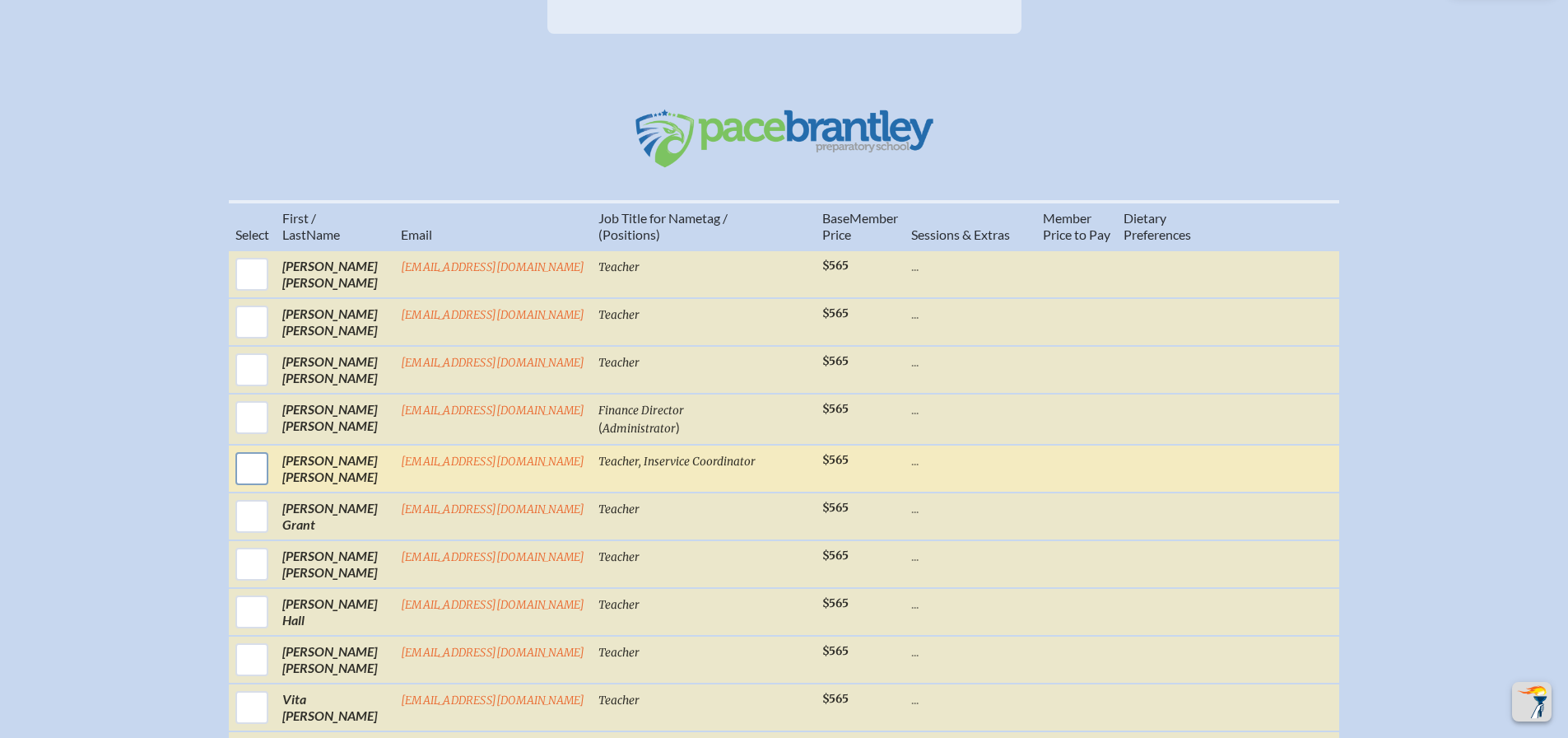
scroll to position [577, 0]
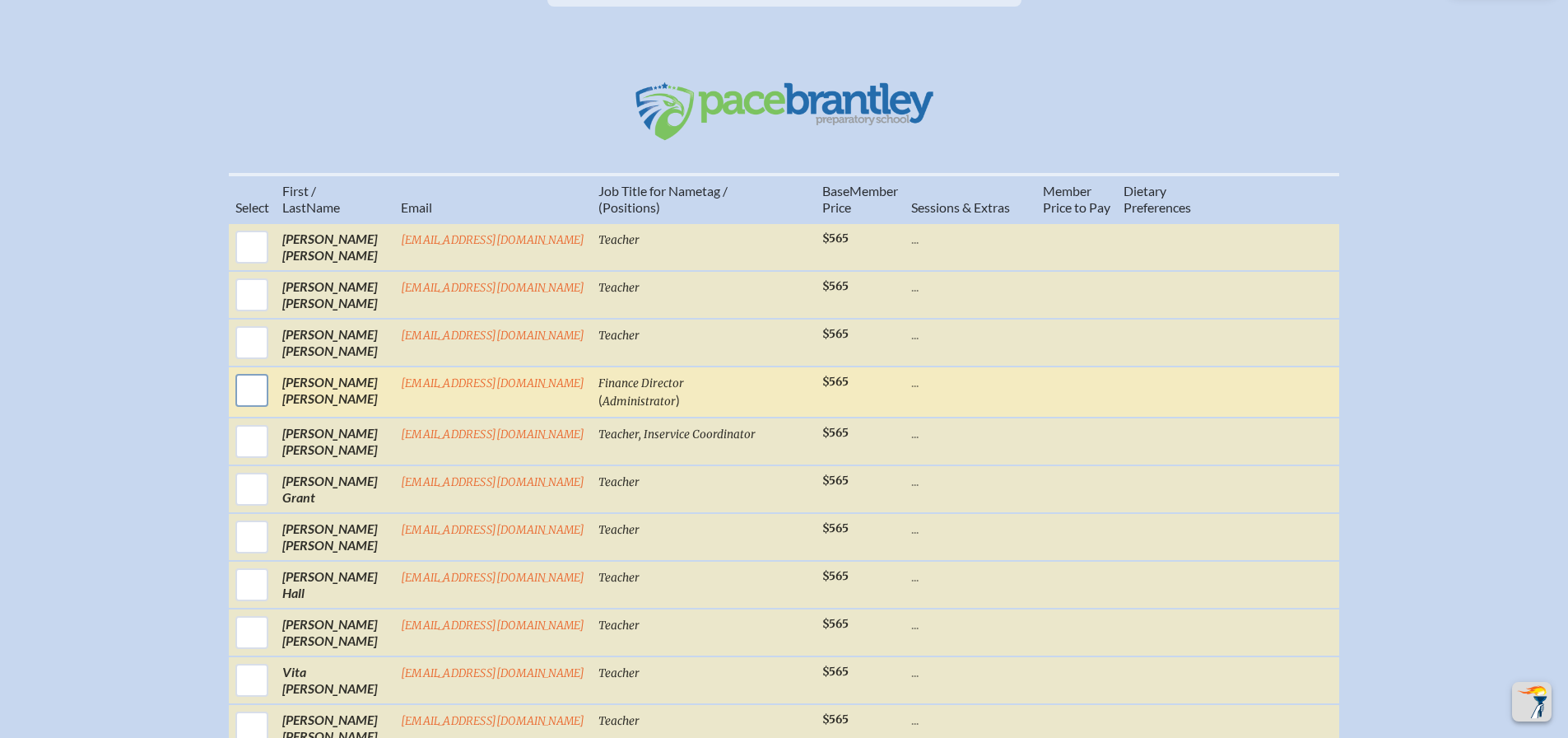
click at [265, 409] on input "checkbox" at bounding box center [252, 390] width 41 height 41
checkbox input "true"
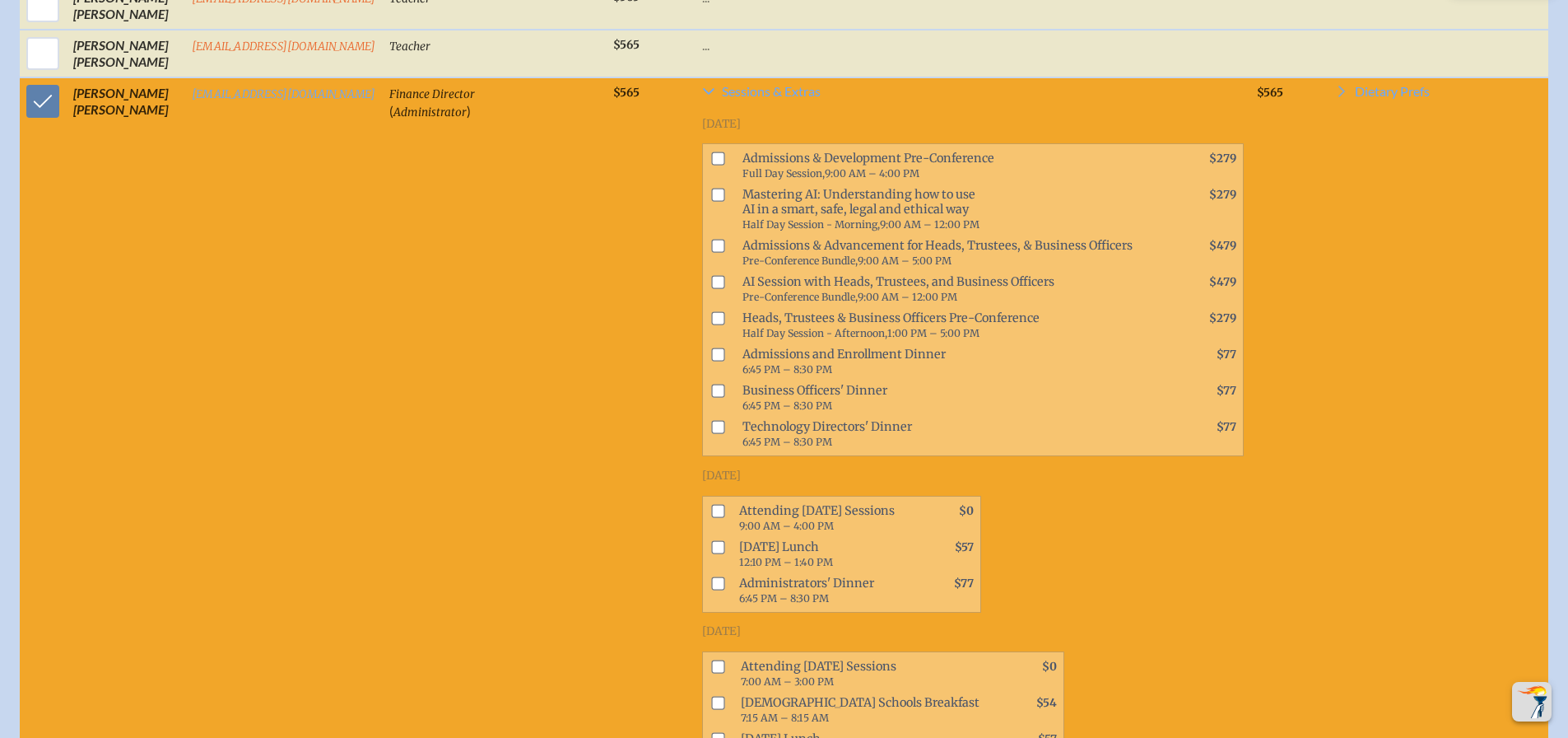
scroll to position [906, 0]
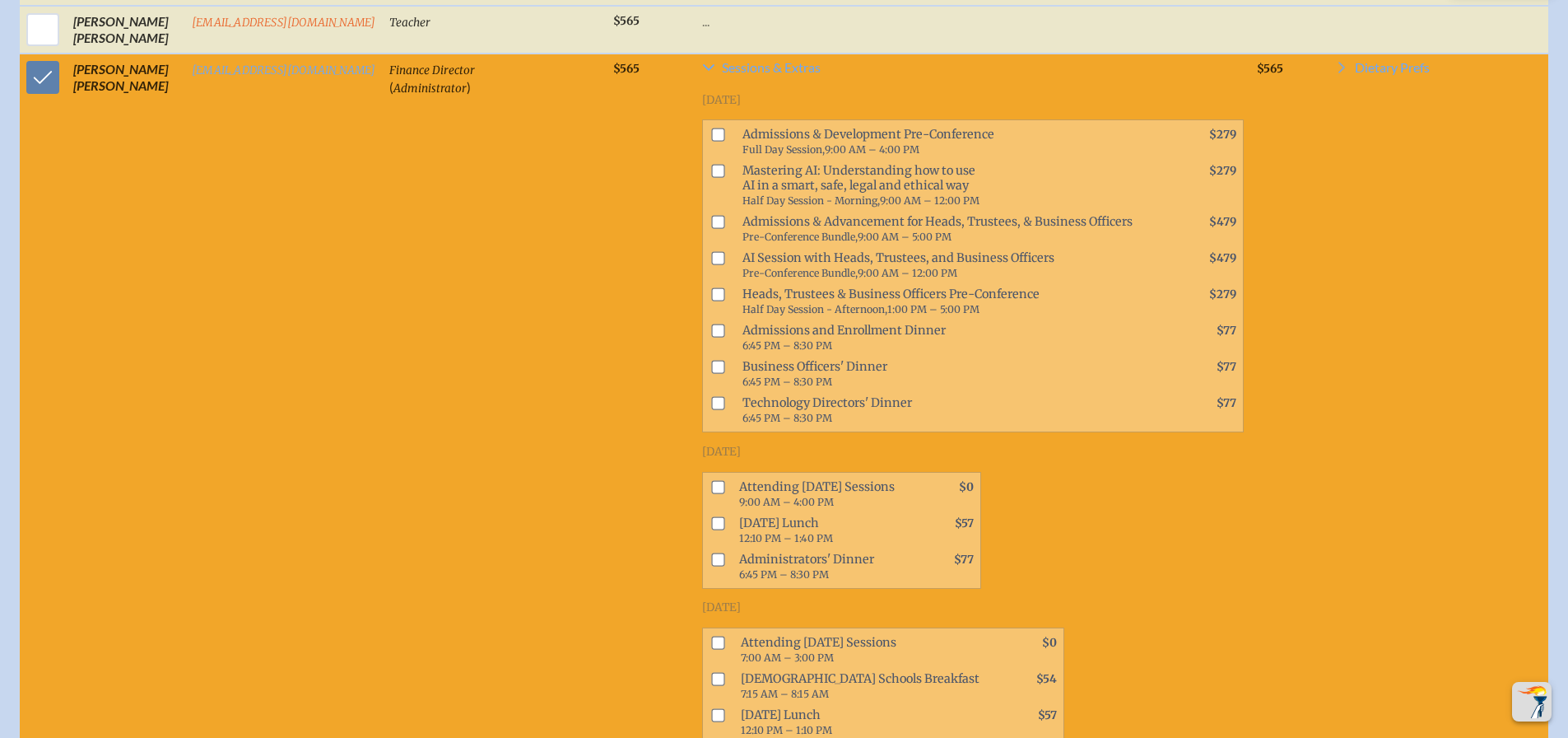
click at [705, 497] on span at bounding box center [714, 493] width 23 height 36
click at [714, 493] on input "checkbox" at bounding box center [717, 487] width 13 height 13
checkbox input "true"
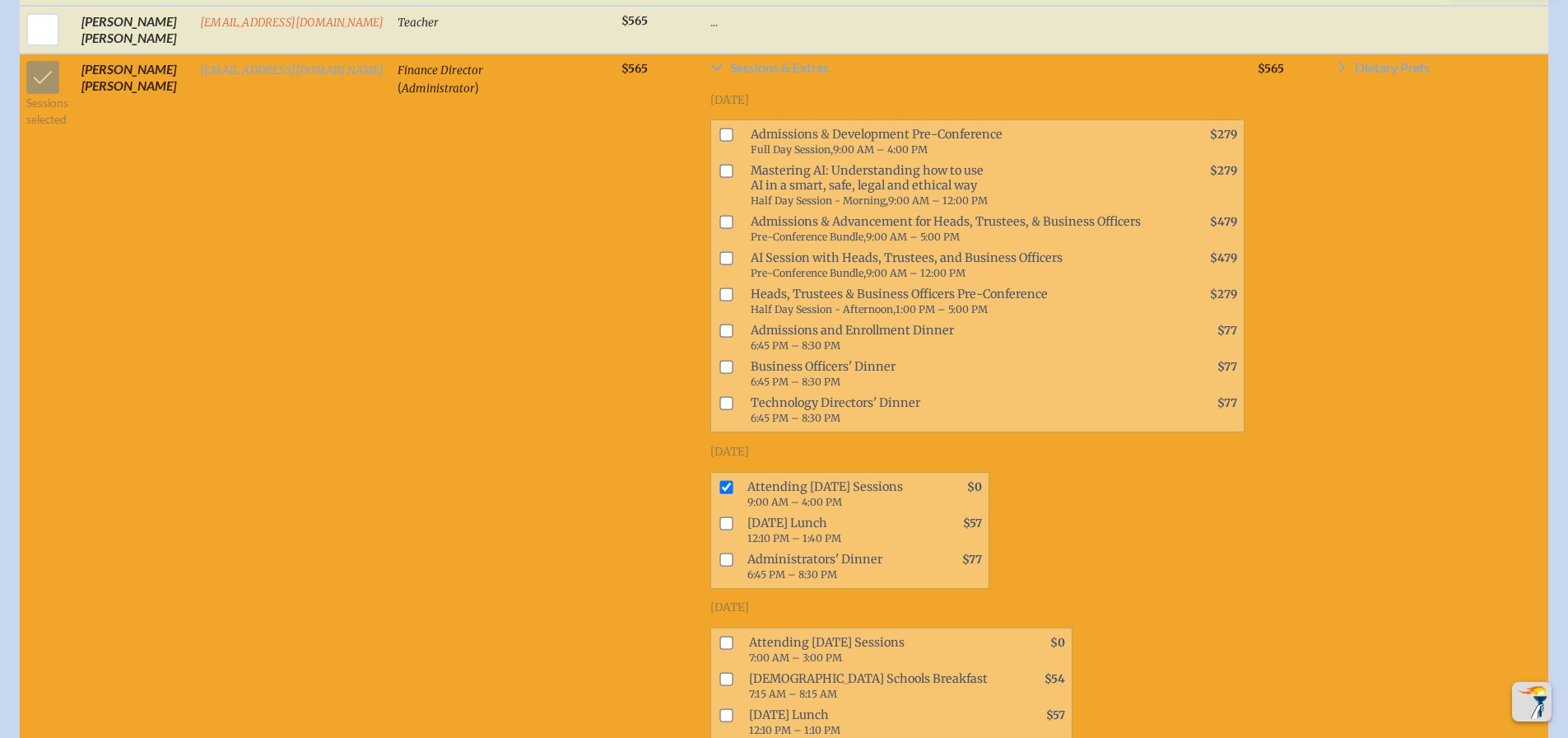
click at [719, 529] on input "checkbox" at bounding box center [726, 523] width 13 height 13
checkbox input "true"
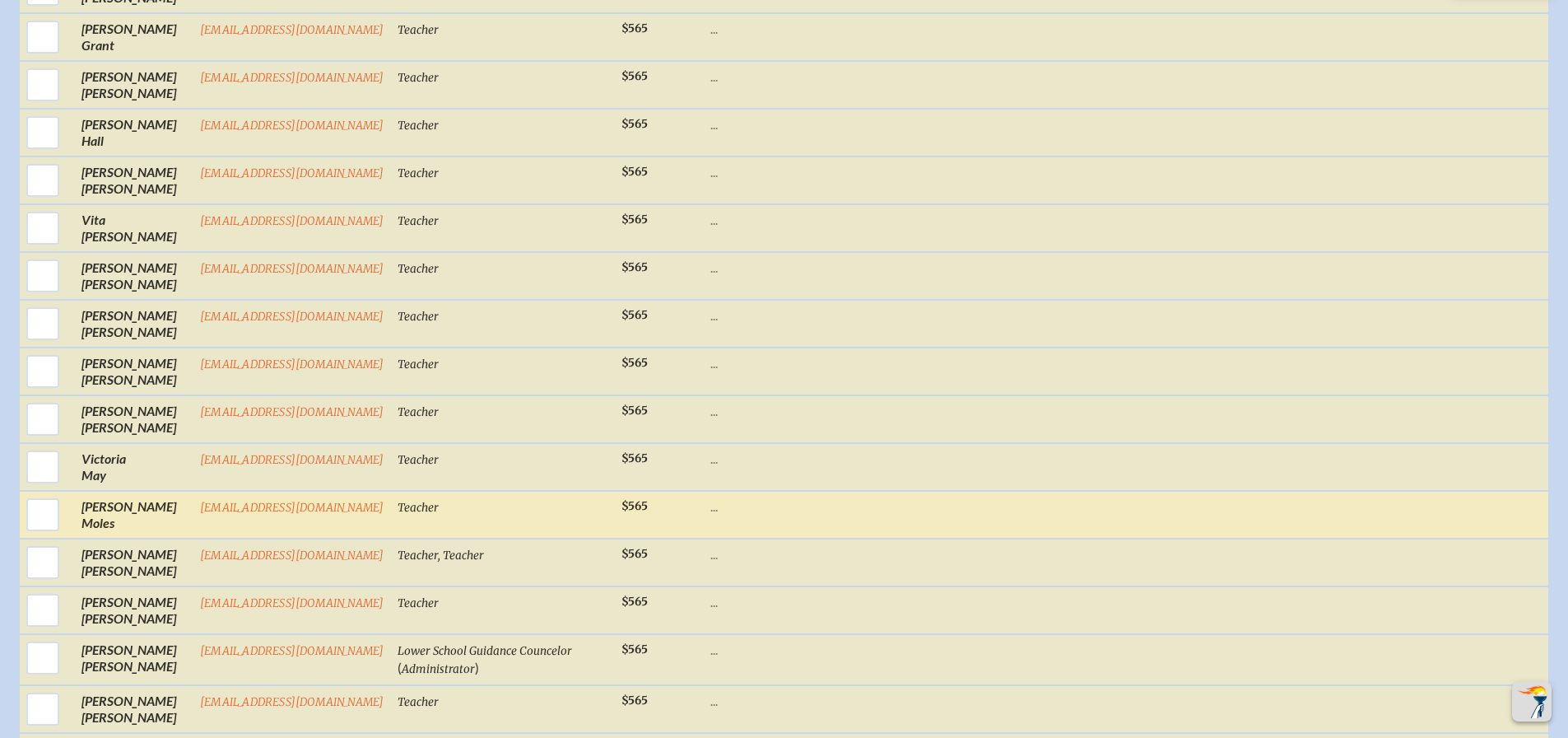
scroll to position [1729, 0]
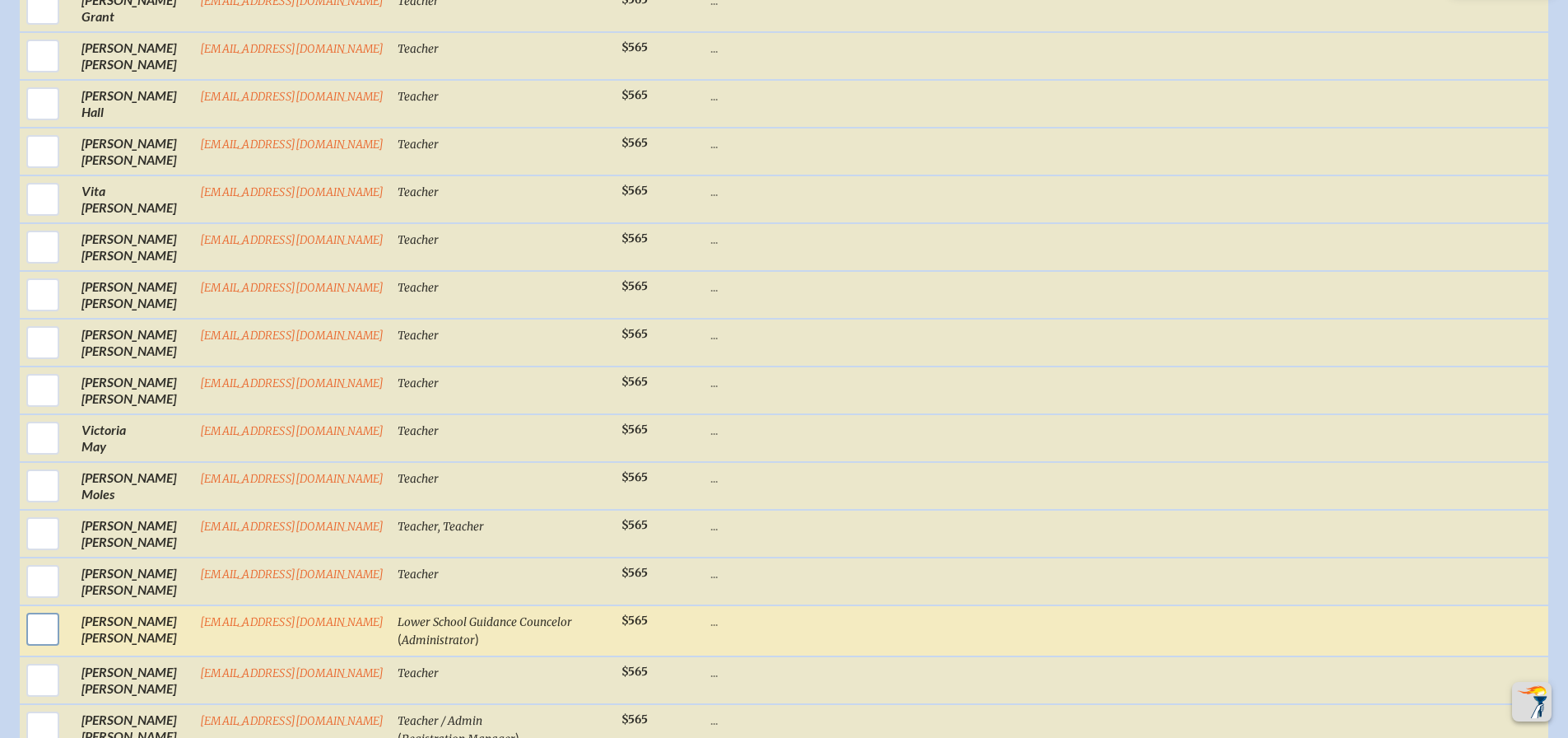
click at [47, 645] on input "checkbox" at bounding box center [43, 629] width 41 height 41
checkbox input "true"
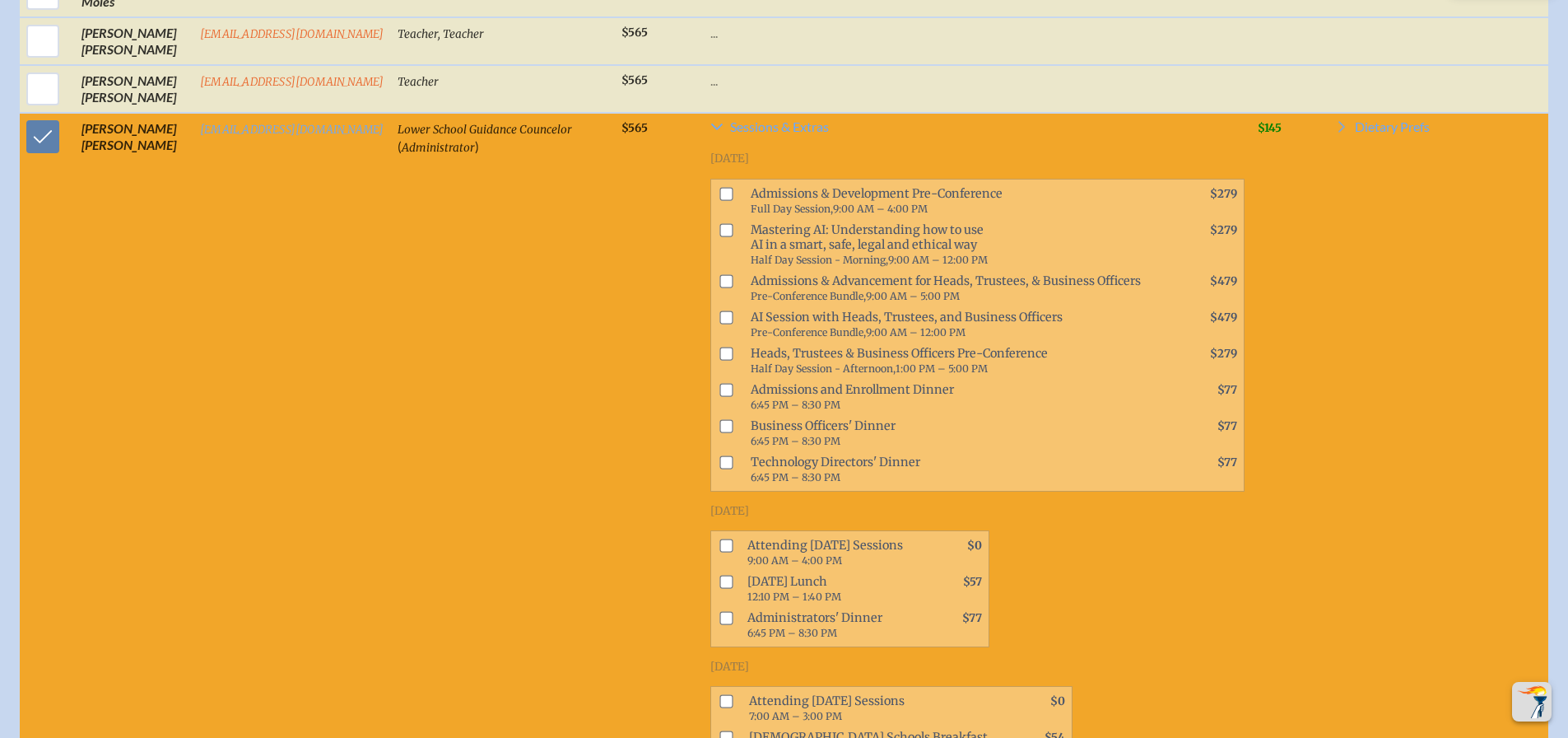
scroll to position [2223, 0]
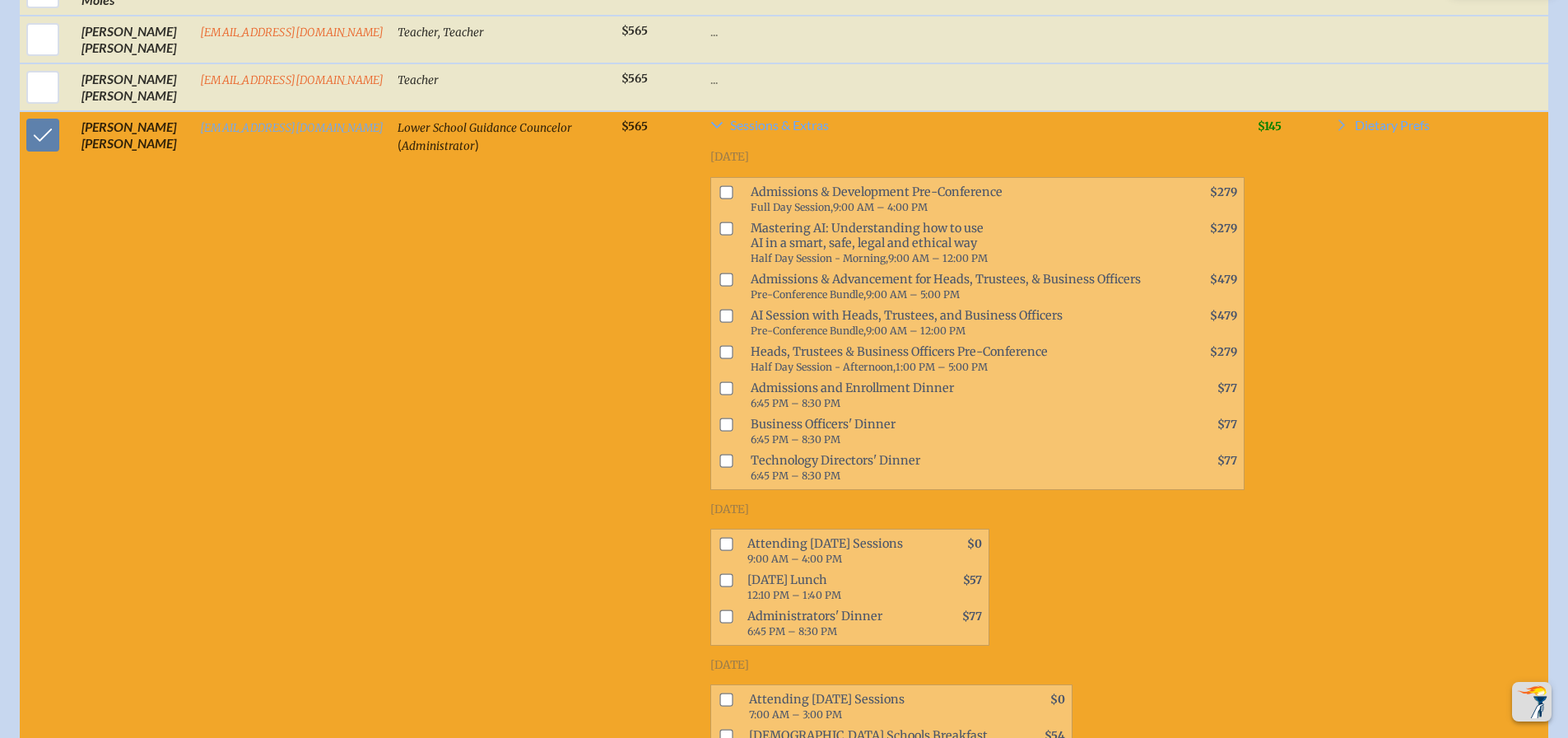
click at [723, 551] on input "checkbox" at bounding box center [726, 544] width 13 height 13
checkbox input "true"
click at [719, 587] on input "checkbox" at bounding box center [726, 580] width 13 height 13
checkbox input "true"
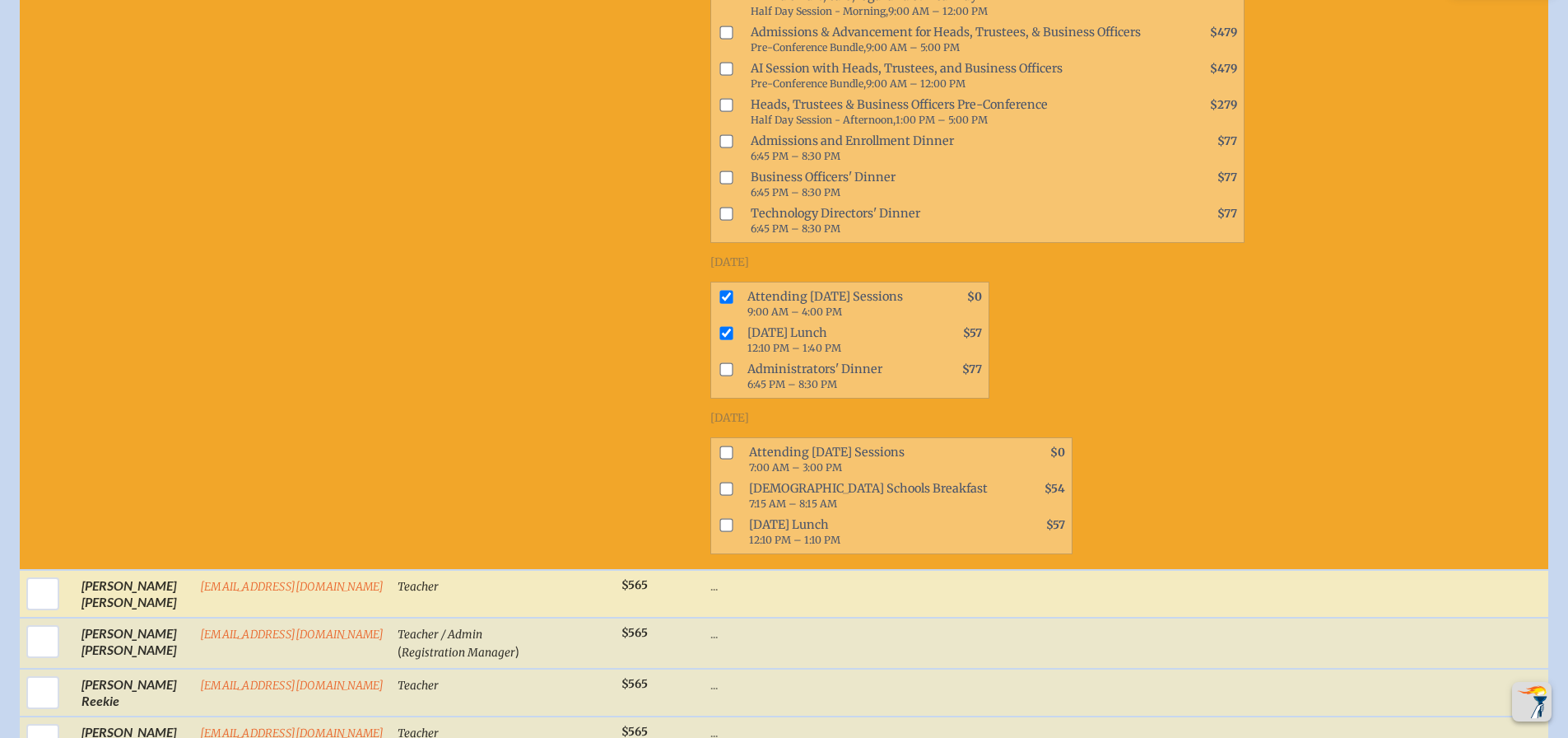
scroll to position [2552, 0]
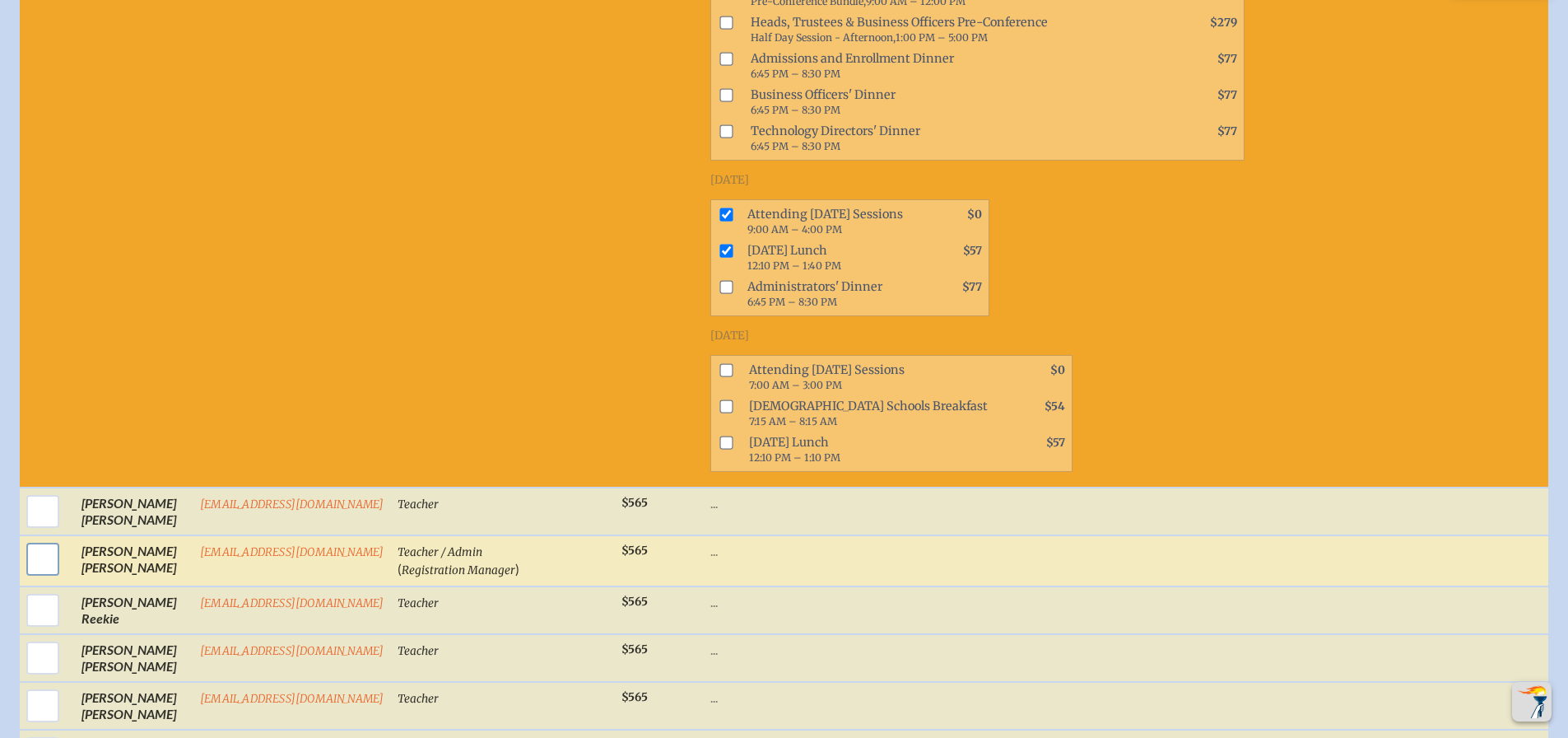
click at [38, 573] on input "checkbox" at bounding box center [43, 559] width 41 height 41
checkbox input "true"
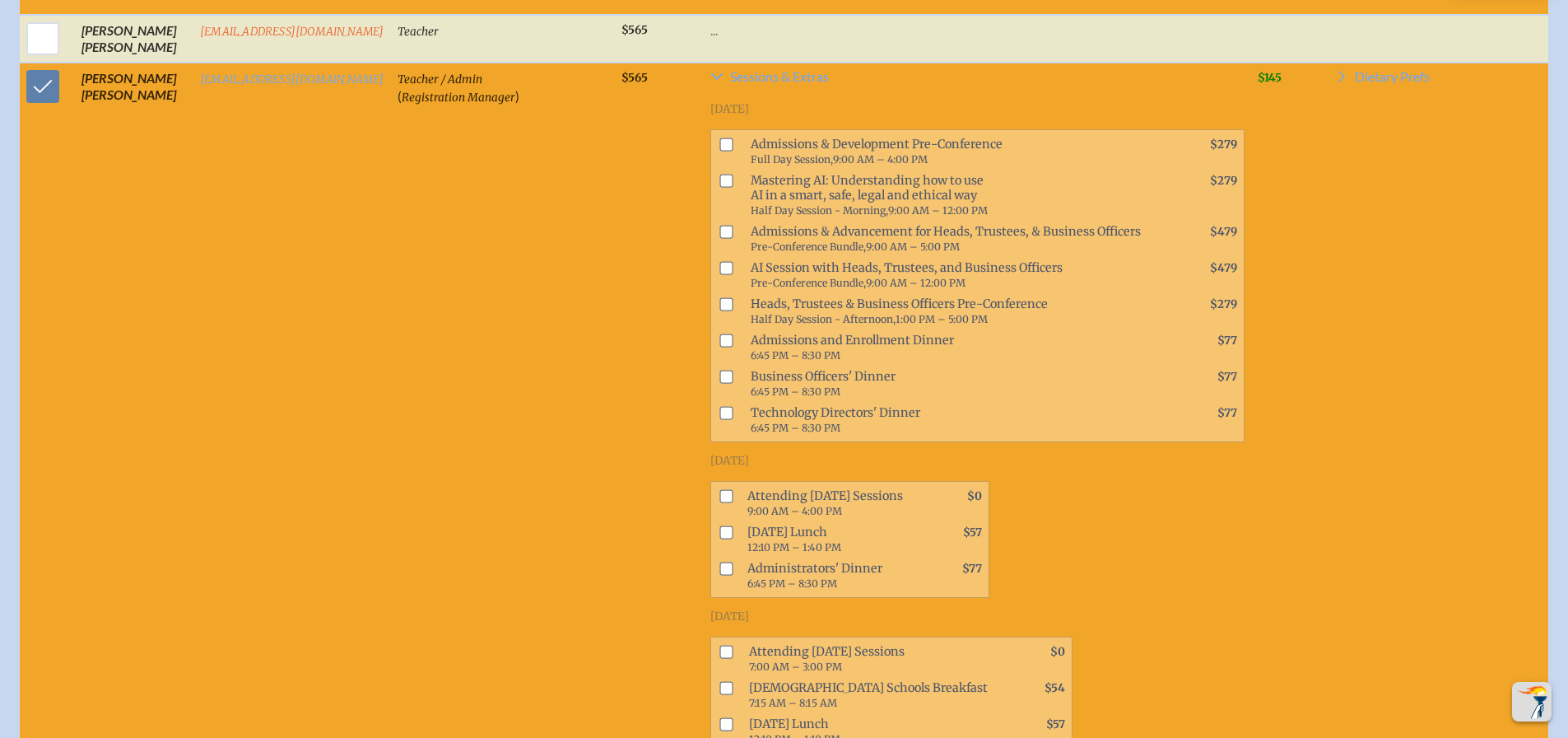
scroll to position [3047, 0]
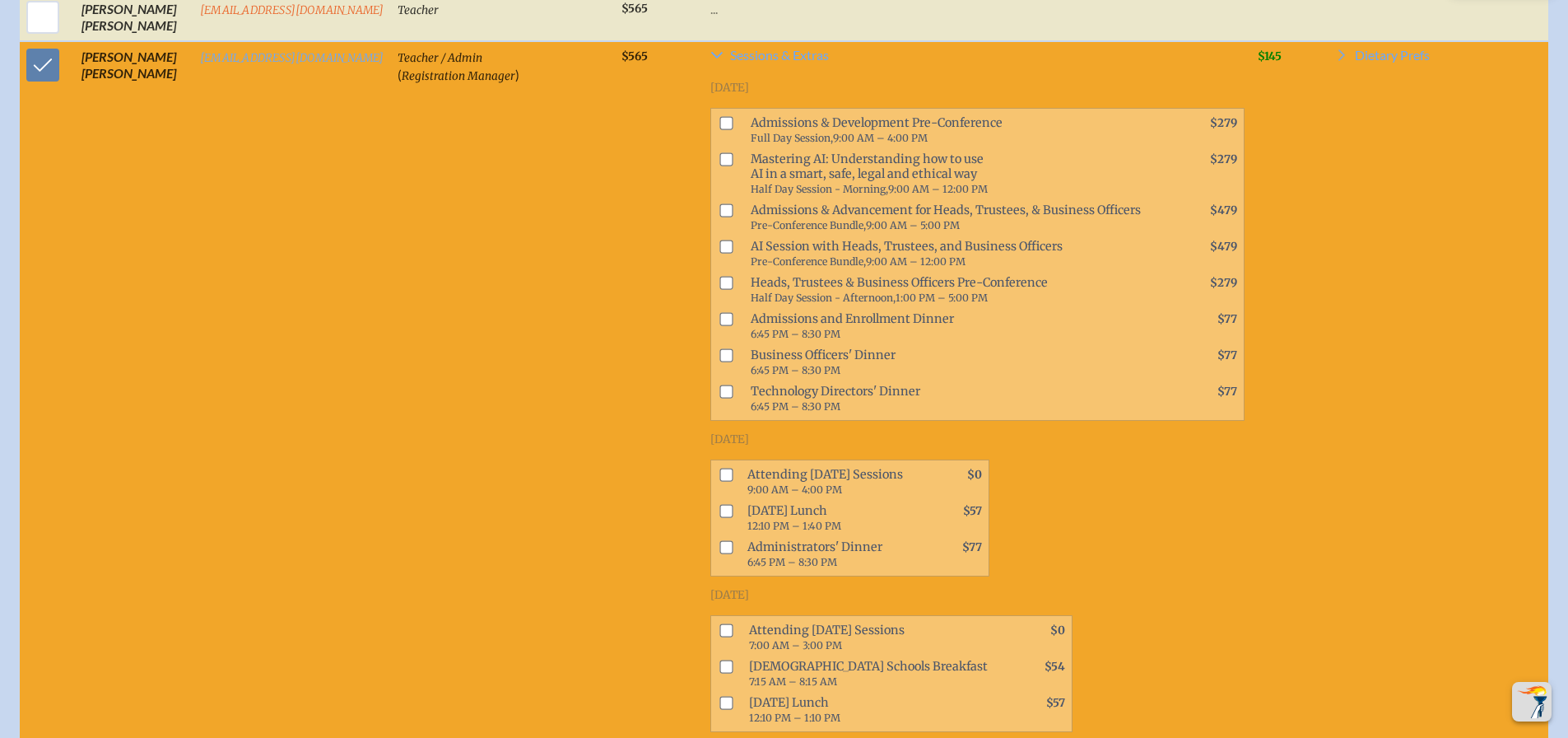
click at [726, 481] on input "checkbox" at bounding box center [726, 474] width 13 height 13
checkbox input "true"
click at [719, 517] on input "checkbox" at bounding box center [726, 511] width 13 height 13
checkbox input "true"
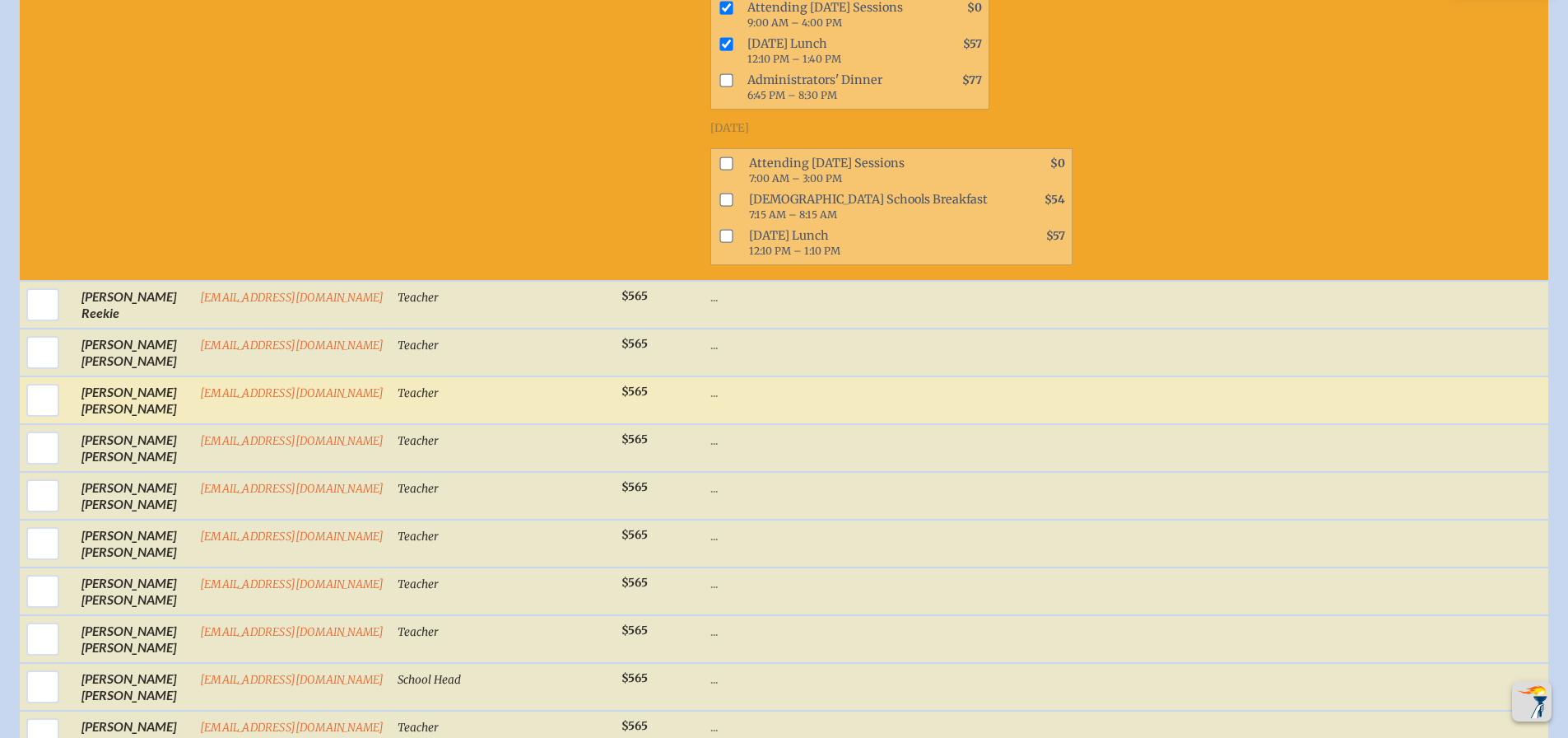
scroll to position [3541, 0]
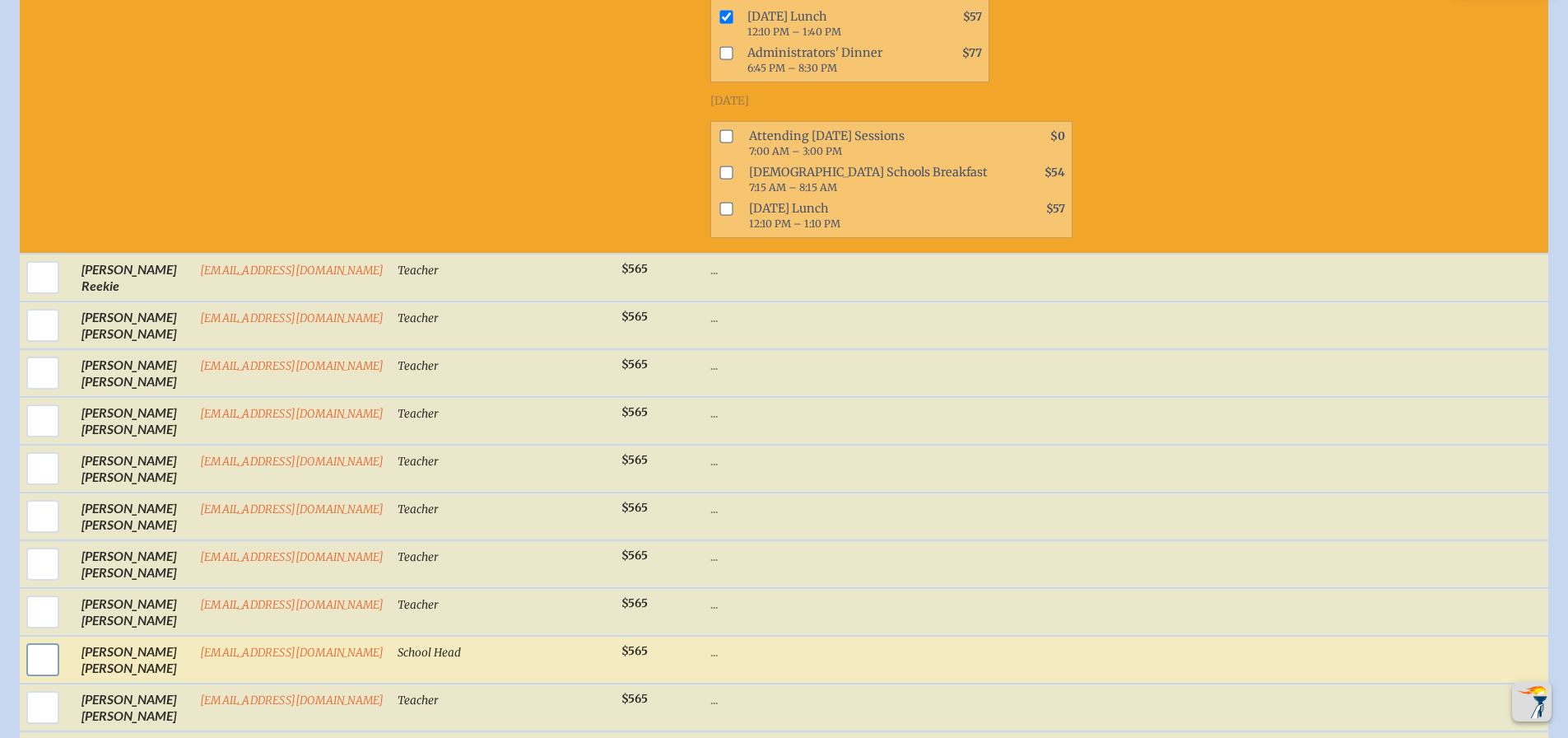
click at [43, 673] on input "checkbox" at bounding box center [43, 659] width 41 height 41
checkbox input "true"
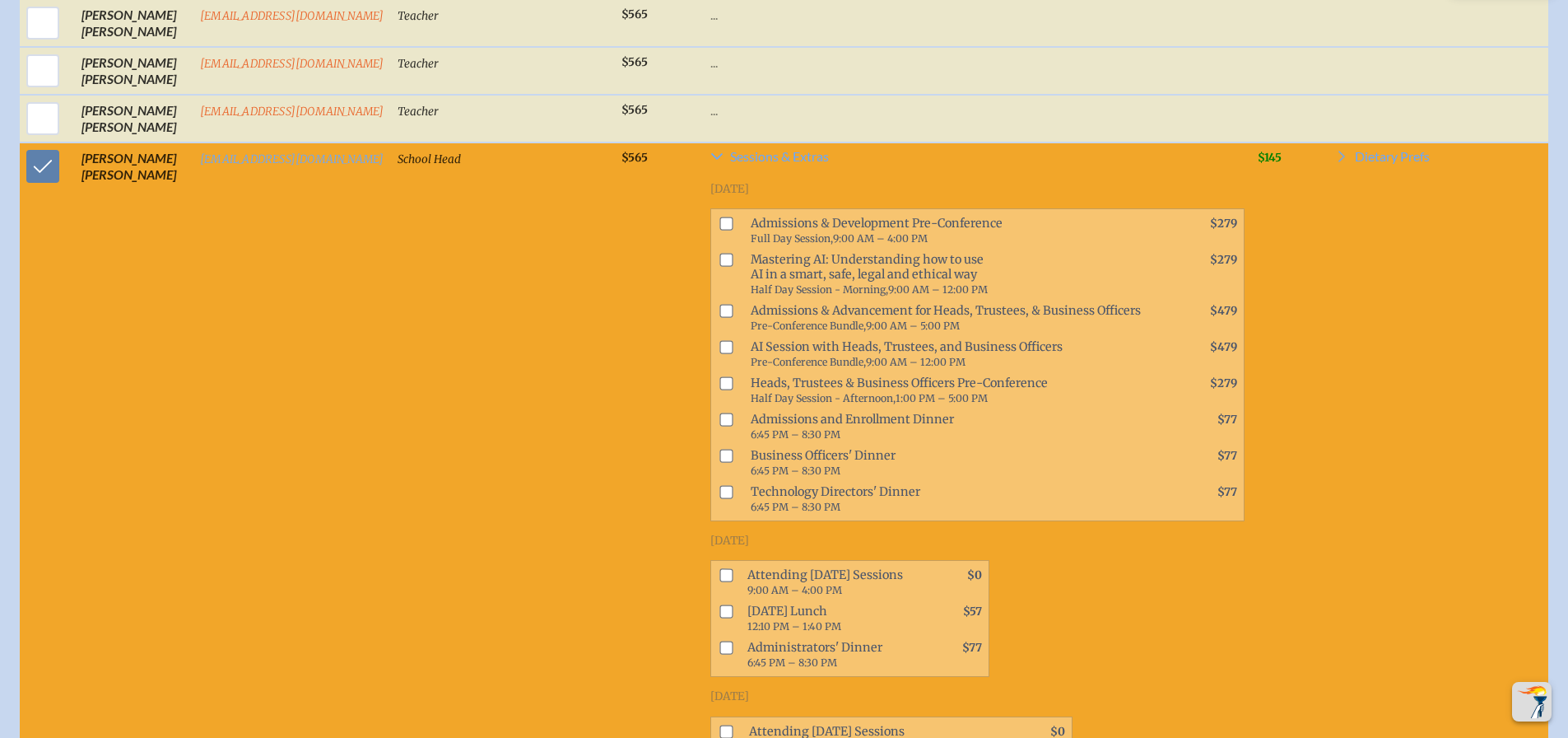
scroll to position [4035, 0]
click at [722, 581] on input "checkbox" at bounding box center [726, 575] width 13 height 13
checkbox input "true"
click at [719, 617] on input "checkbox" at bounding box center [726, 611] width 13 height 13
checkbox input "true"
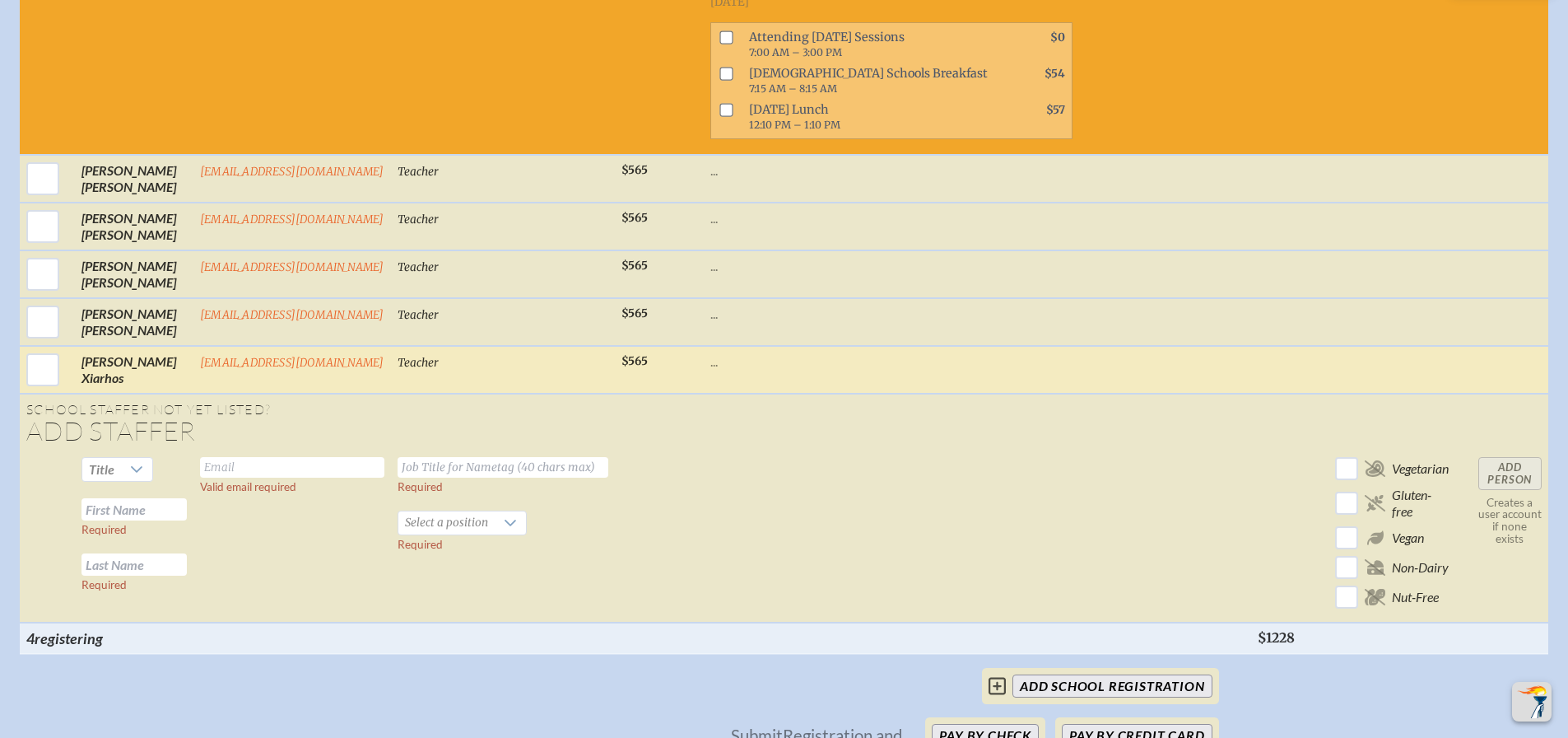
scroll to position [5023, 0]
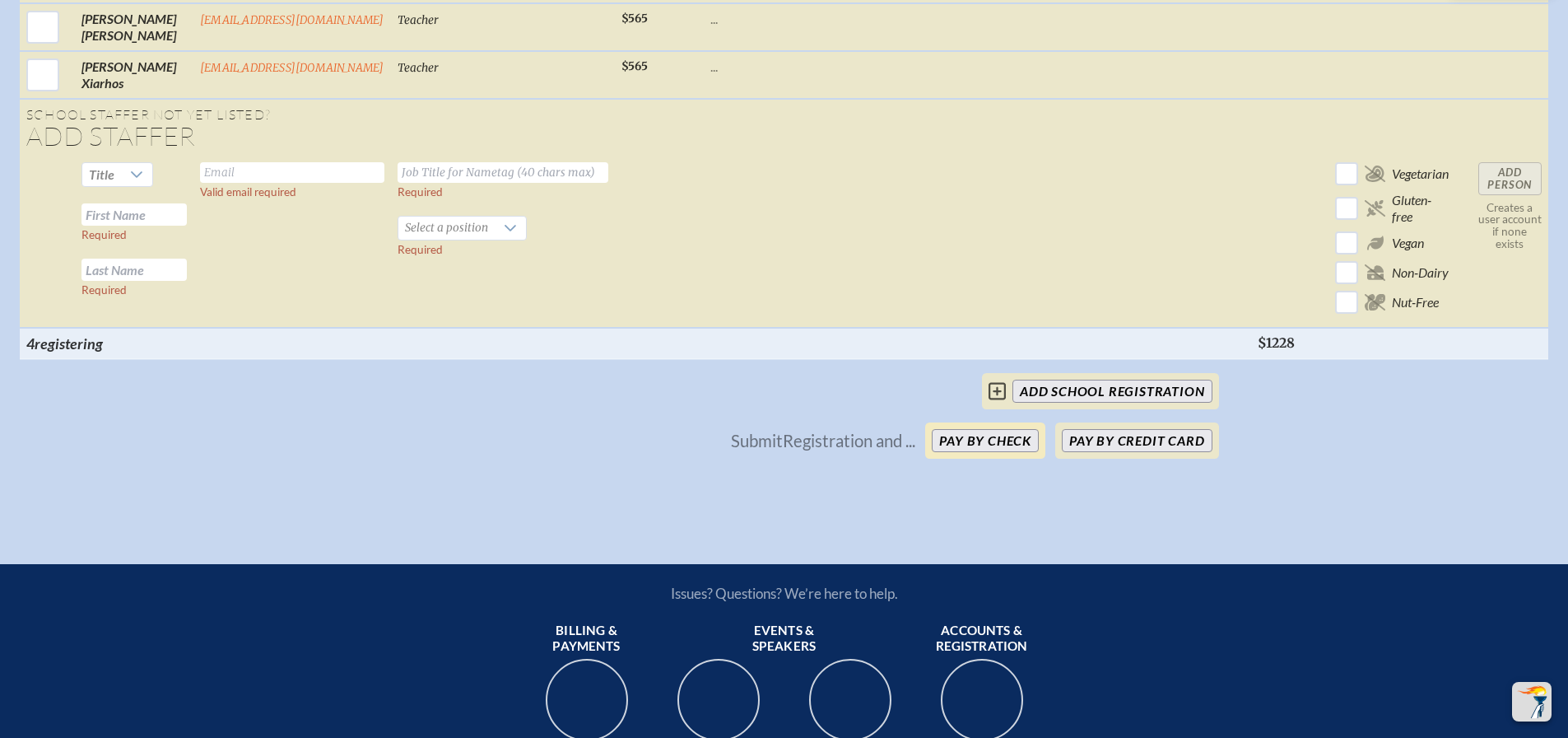
click at [1023, 452] on button "Pay by Check" at bounding box center [984, 440] width 107 height 23
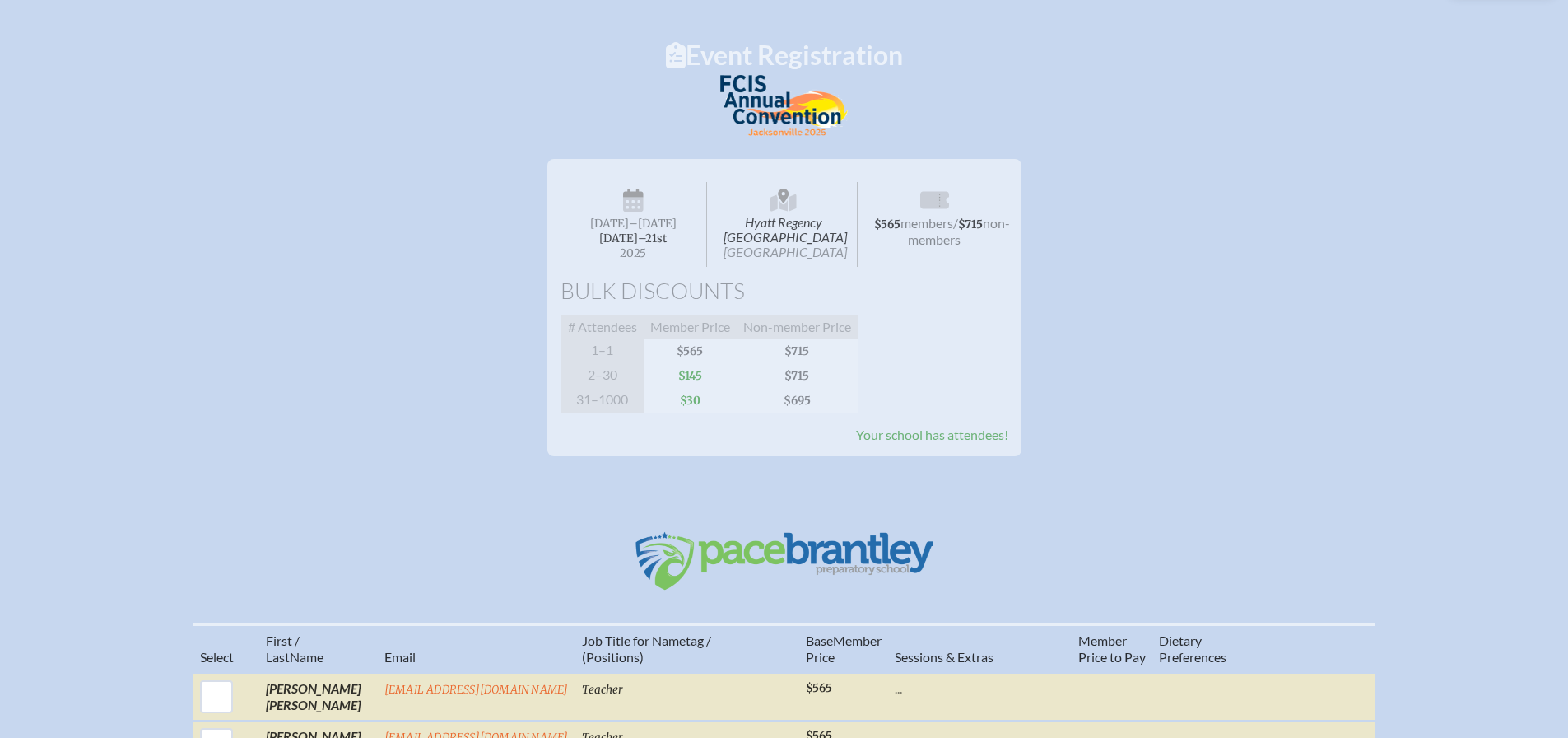
scroll to position [0, 0]
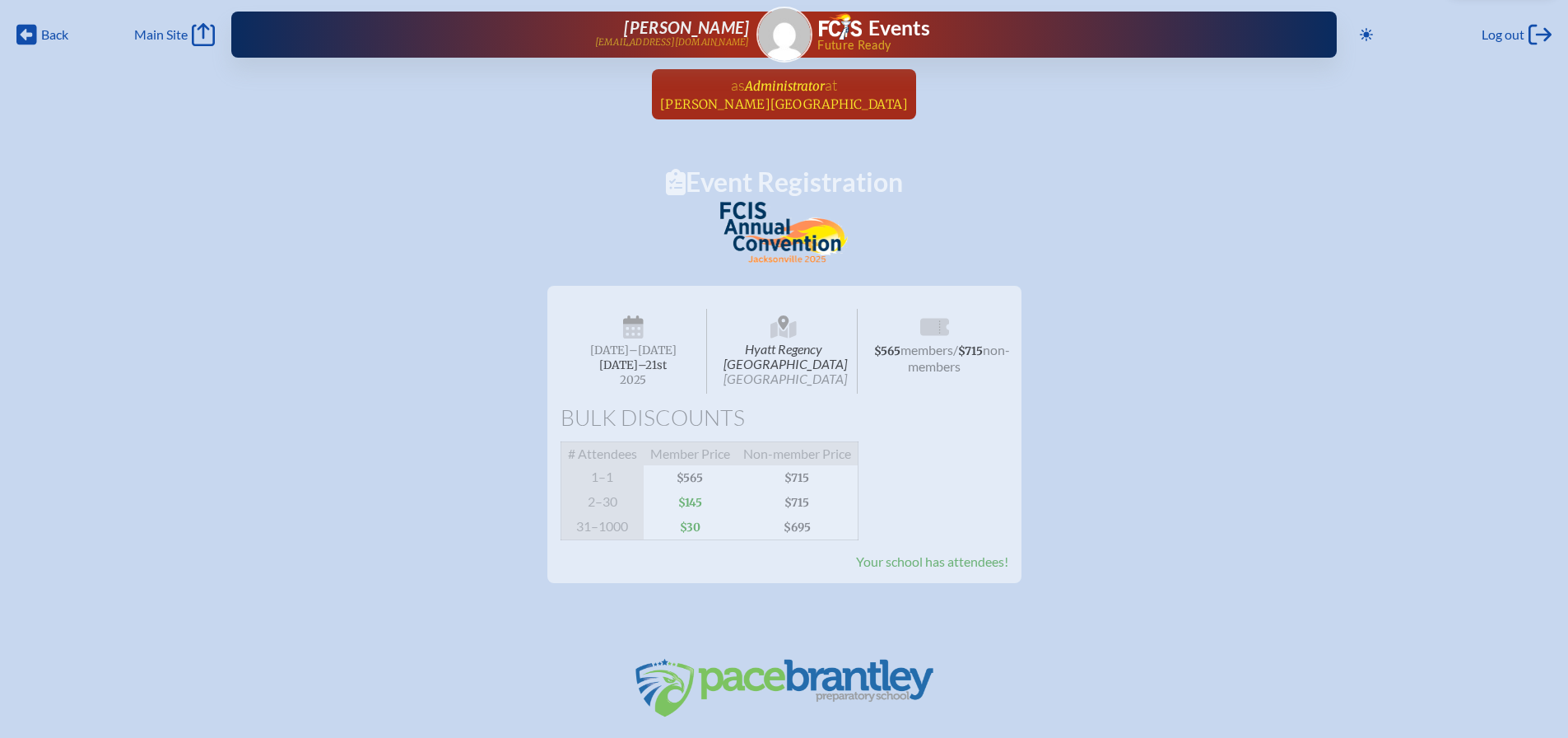
click at [788, 90] on span "Administrator" at bounding box center [785, 85] width 80 height 16
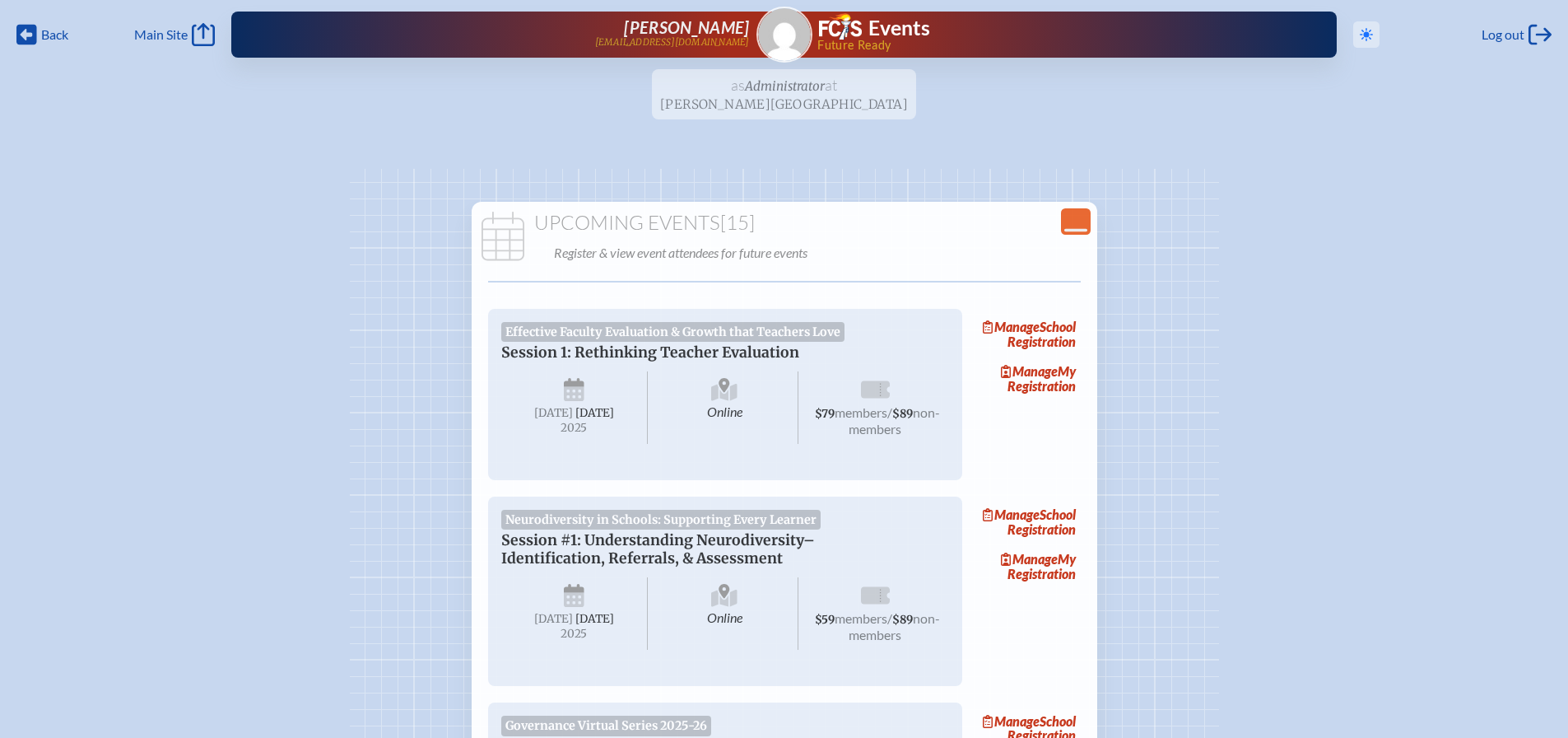
click at [1359, 32] on icon "Toggle to Dark Mode" at bounding box center [1366, 34] width 13 height 13
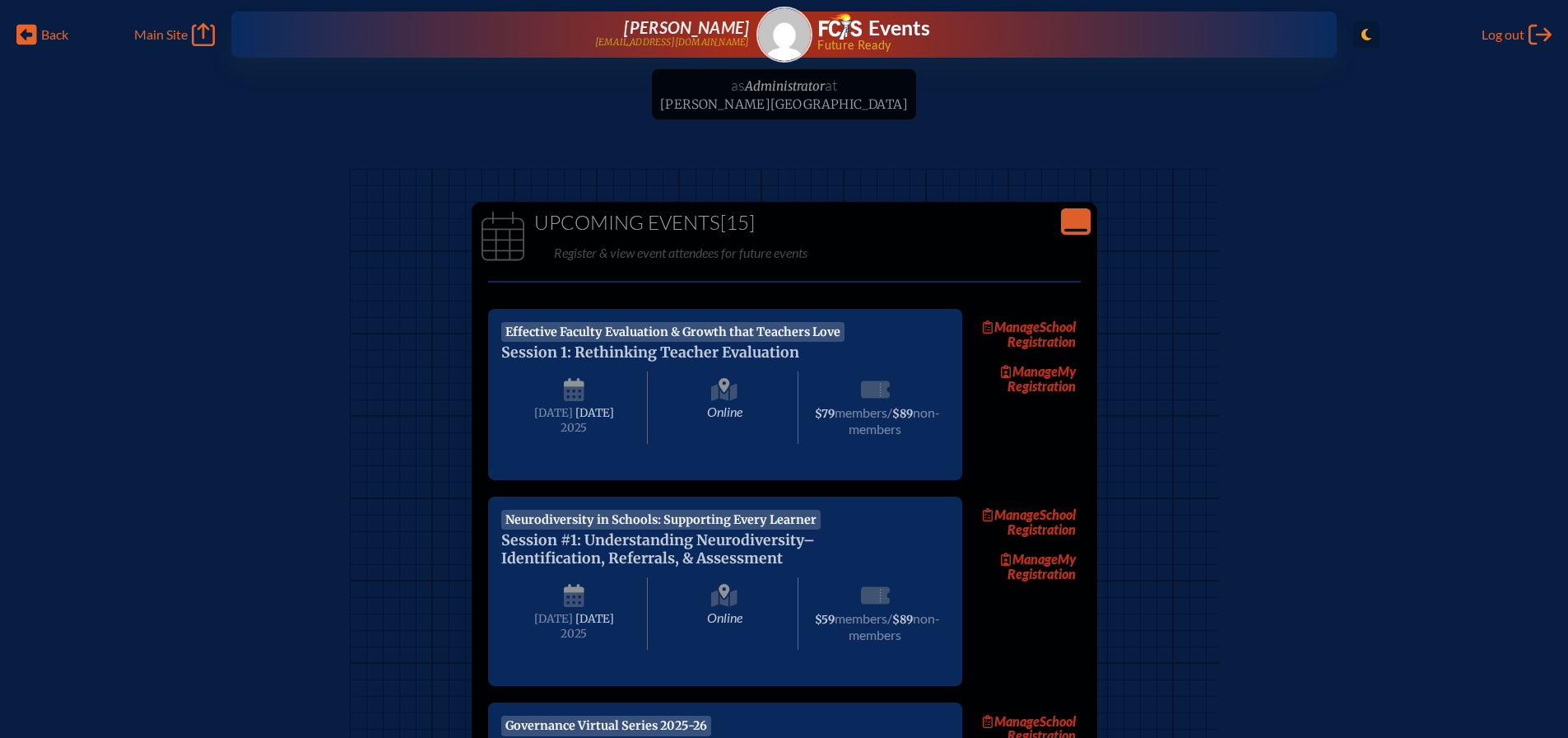
click at [1368, 33] on icon "Toggle to Light Mode" at bounding box center [1366, 34] width 10 height 13
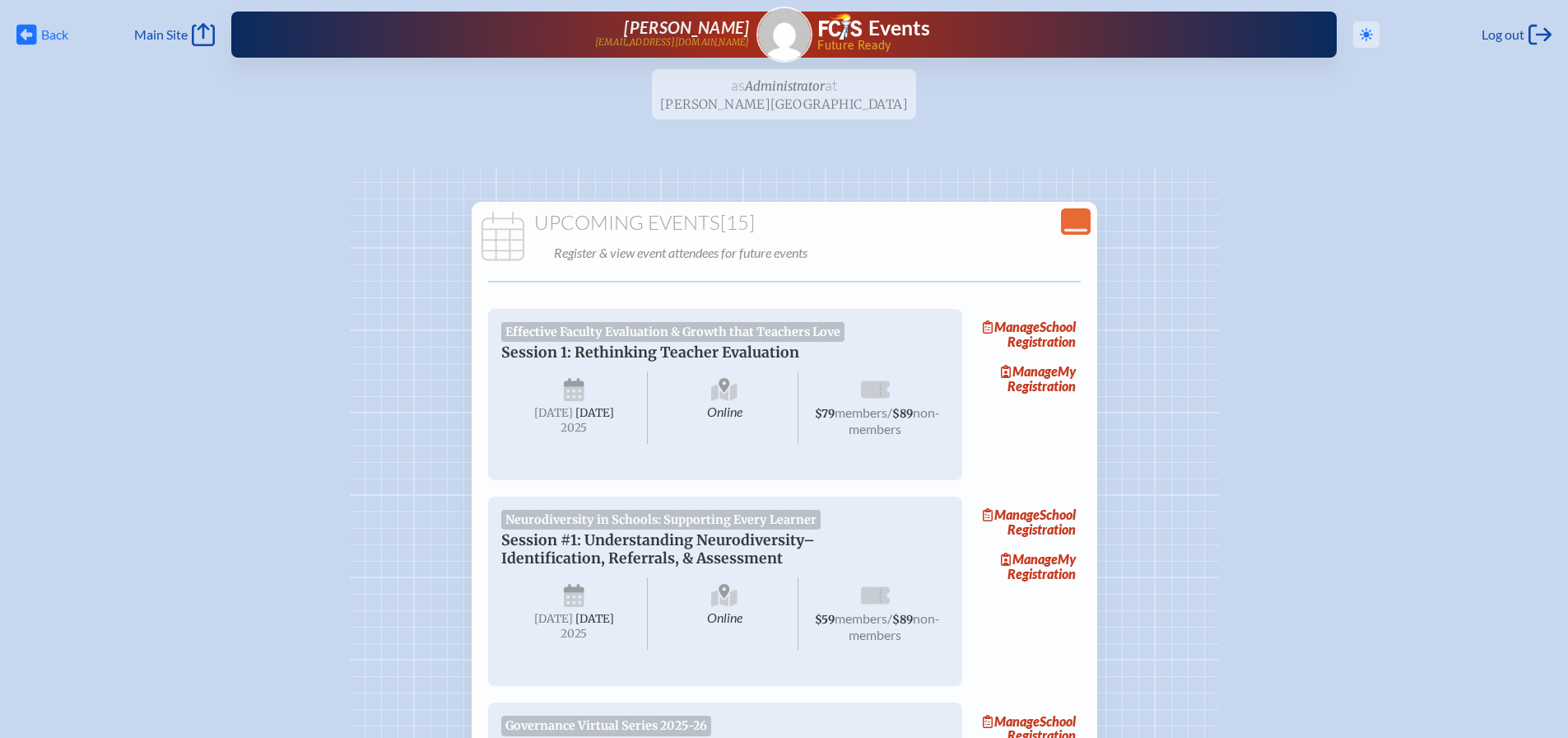
click at [48, 31] on span "Back" at bounding box center [54, 34] width 27 height 17
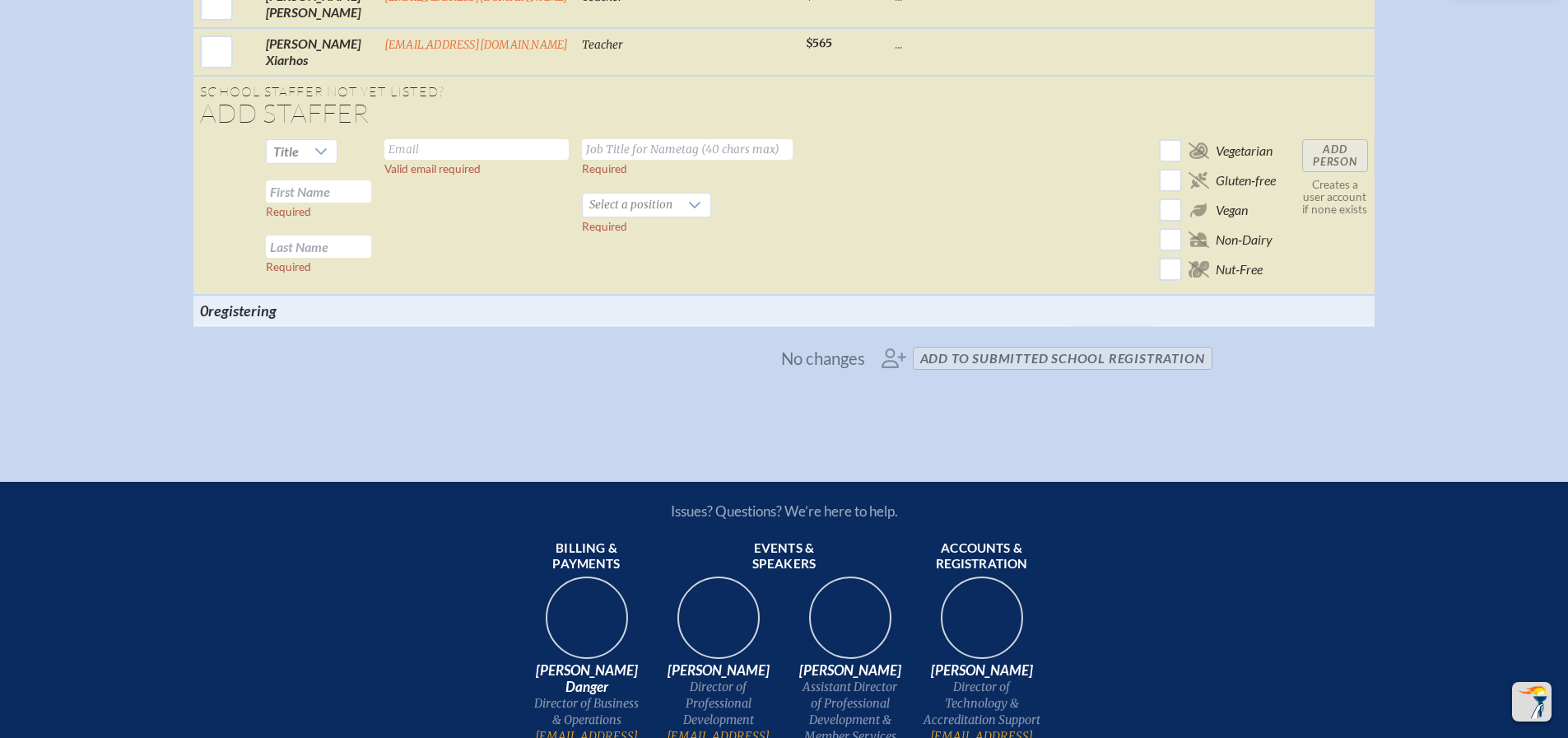
scroll to position [2552, 0]
